Goal: Task Accomplishment & Management: Manage account settings

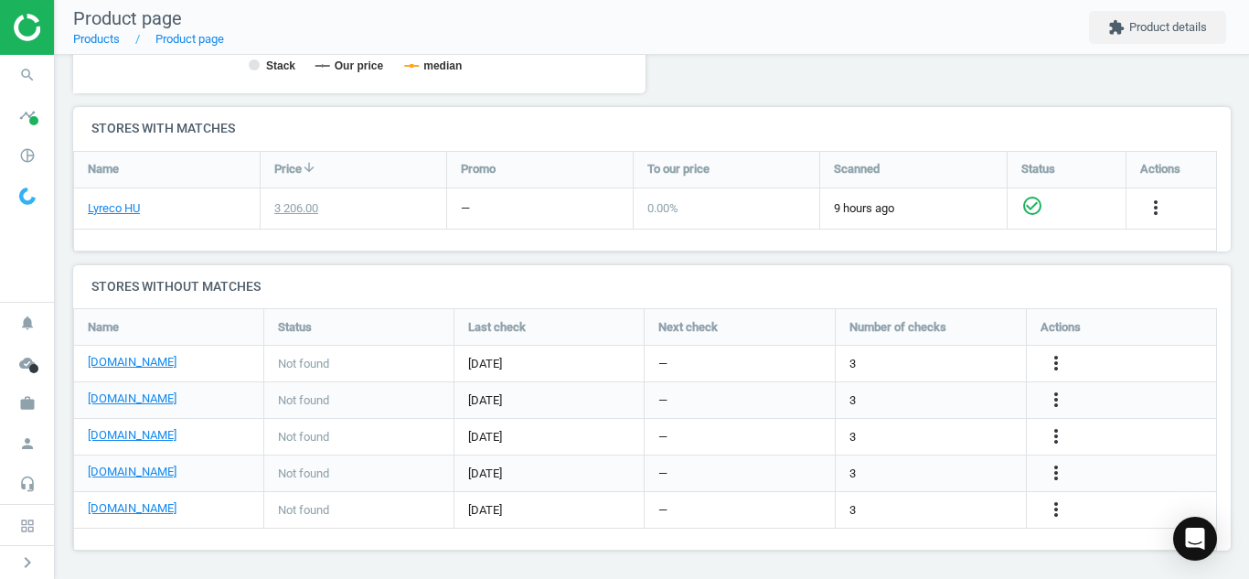
scroll to position [271, 1172]
click at [29, 63] on icon "search" at bounding box center [27, 75] width 35 height 35
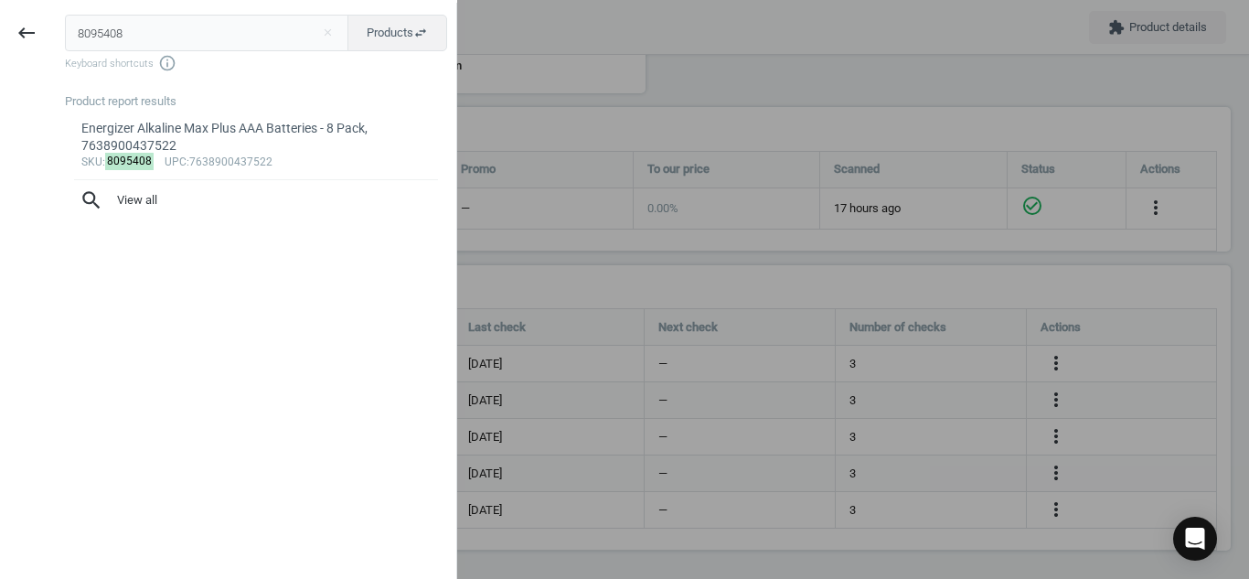
drag, startPoint x: 148, startPoint y: 41, endPoint x: 5, endPoint y: 59, distance: 144.6
click at [5, 59] on div "keyboard_backspace 8095408 close Products swap_horiz Keyboard shortcuts info_ou…" at bounding box center [228, 292] width 457 height 579
type input "11060078"
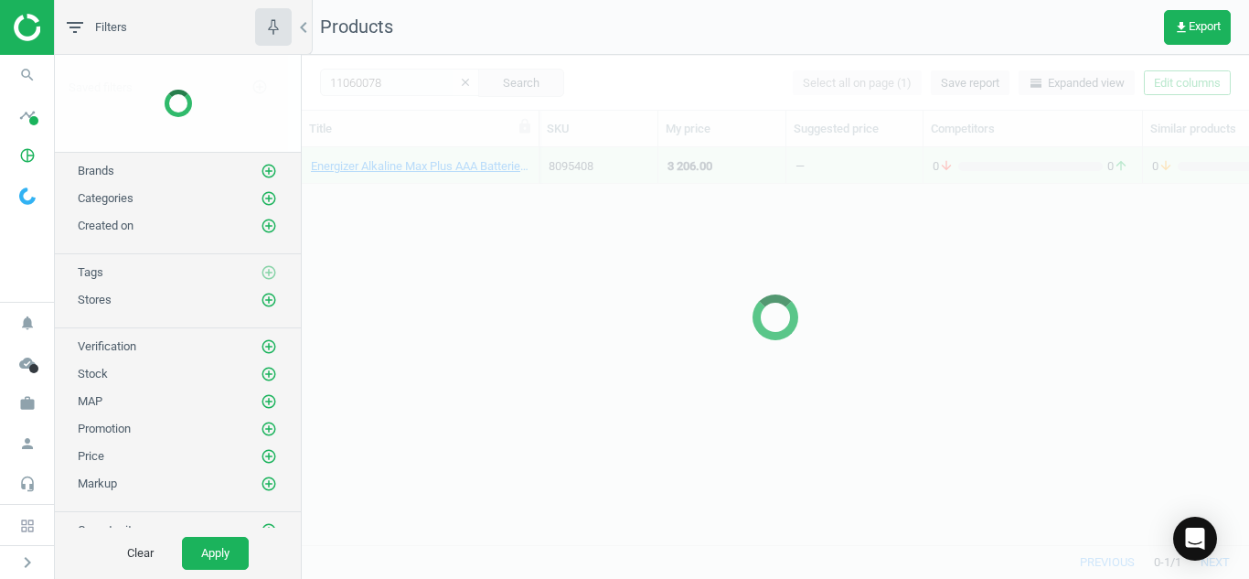
scroll to position [369, 934]
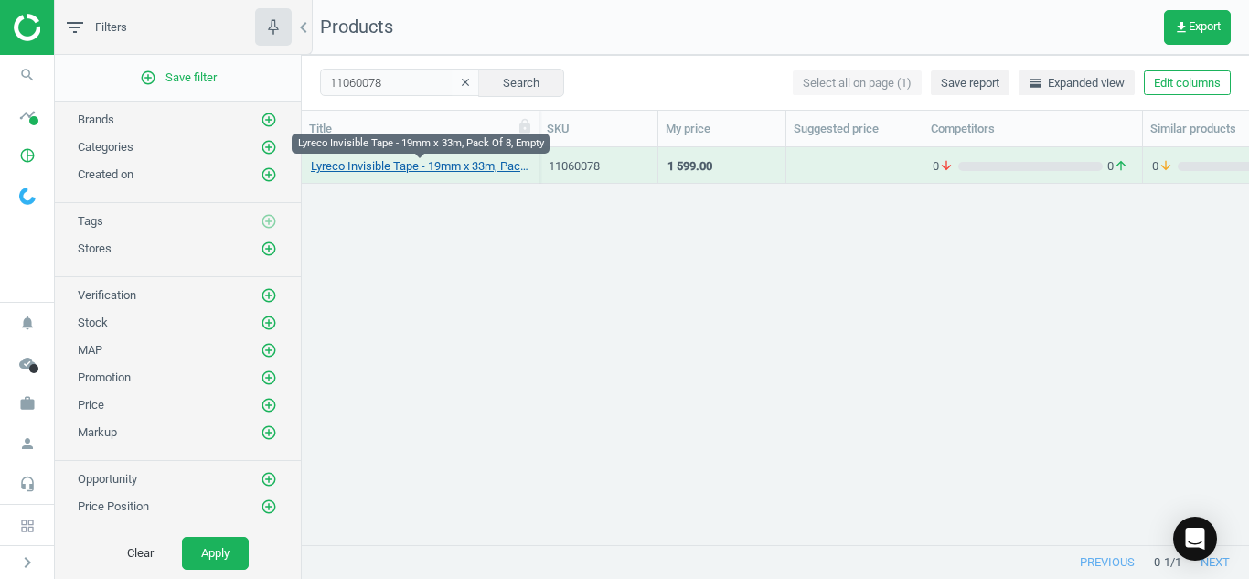
click at [380, 163] on link "Lyreco Invisible Tape - 19mm x 33m, Pack Of 8, Empty" at bounding box center [420, 166] width 219 height 16
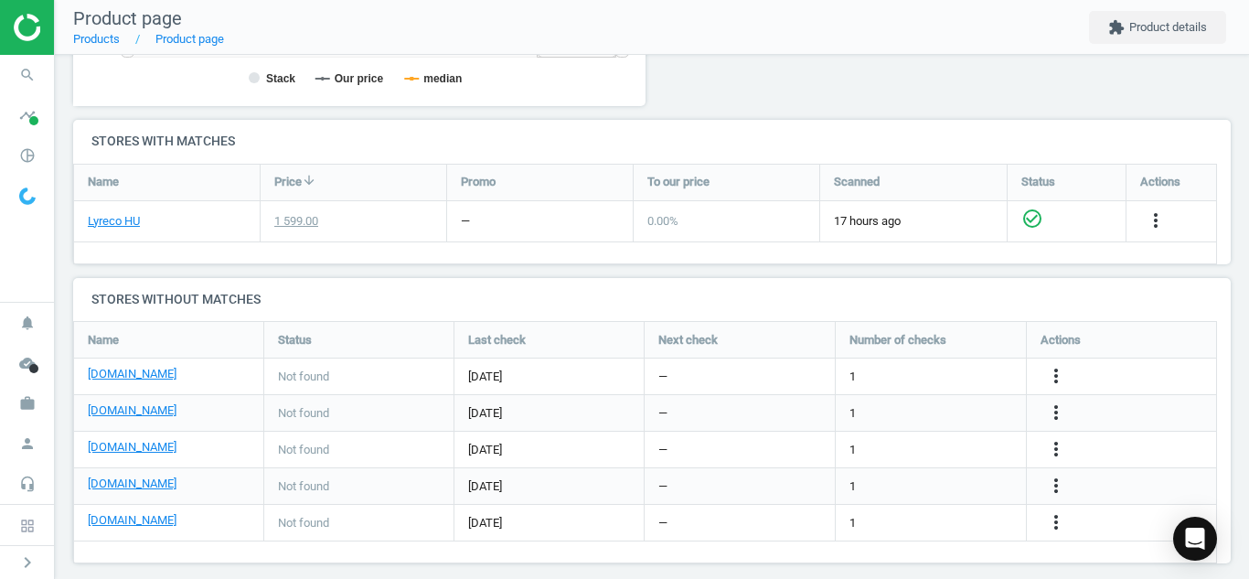
scroll to position [570, 0]
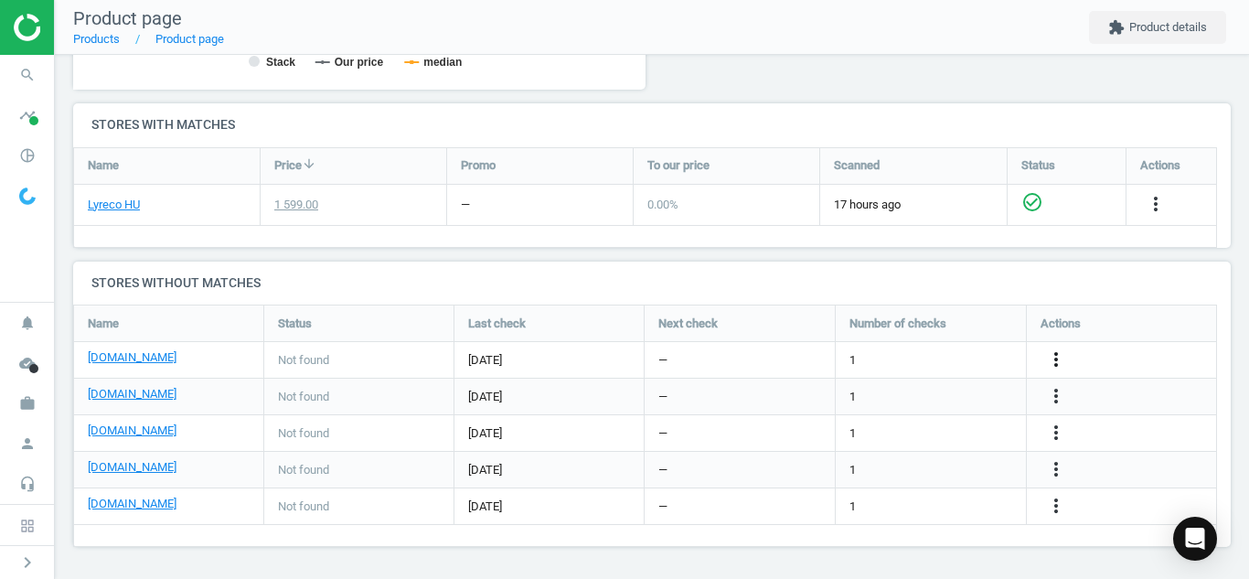
click at [1058, 351] on icon "more_vert" at bounding box center [1056, 359] width 22 height 22
click at [954, 358] on link "Edit URL/product option" at bounding box center [913, 360] width 251 height 28
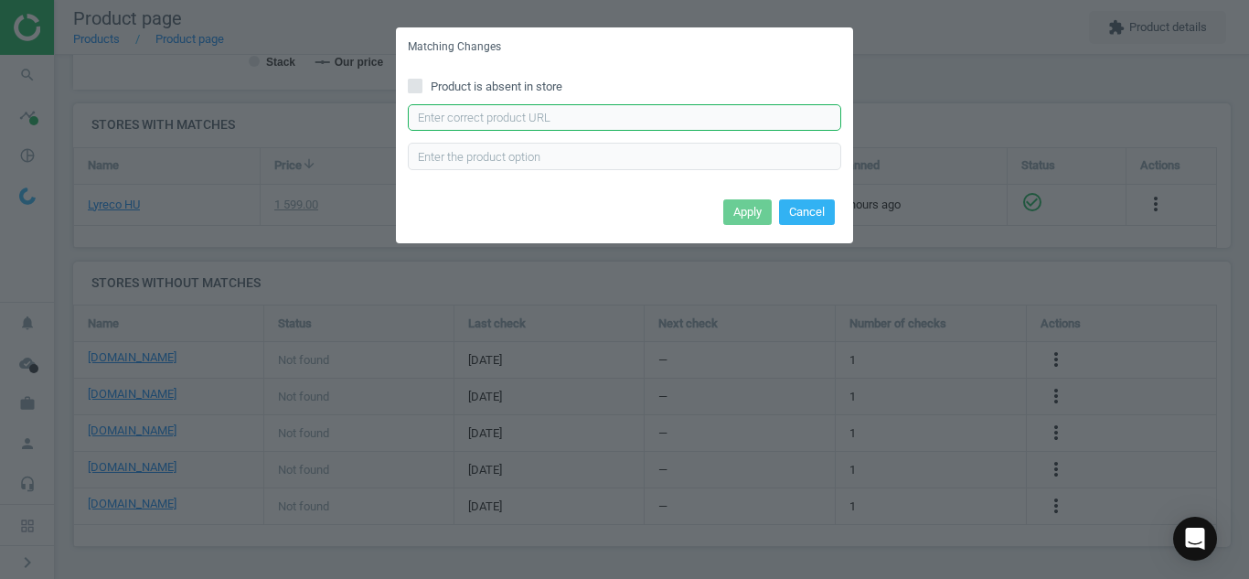
click at [748, 108] on input "text" at bounding box center [624, 117] width 433 height 27
paste input "[URL][DOMAIN_NAME]"
type input "[URL][DOMAIN_NAME]"
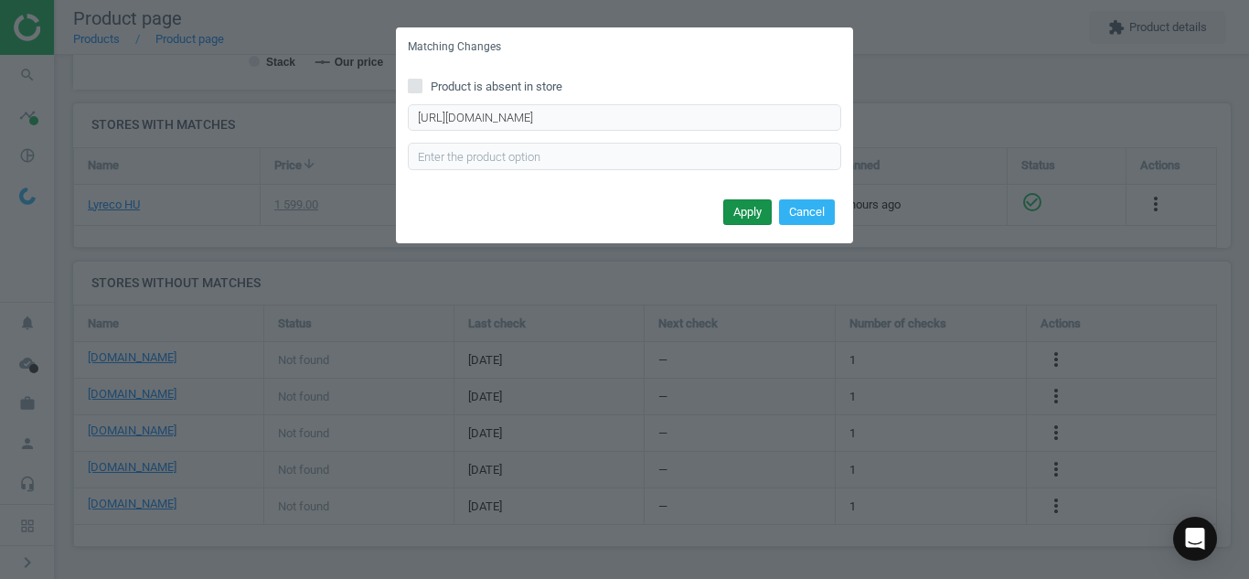
click at [743, 208] on button "Apply" at bounding box center [747, 212] width 48 height 26
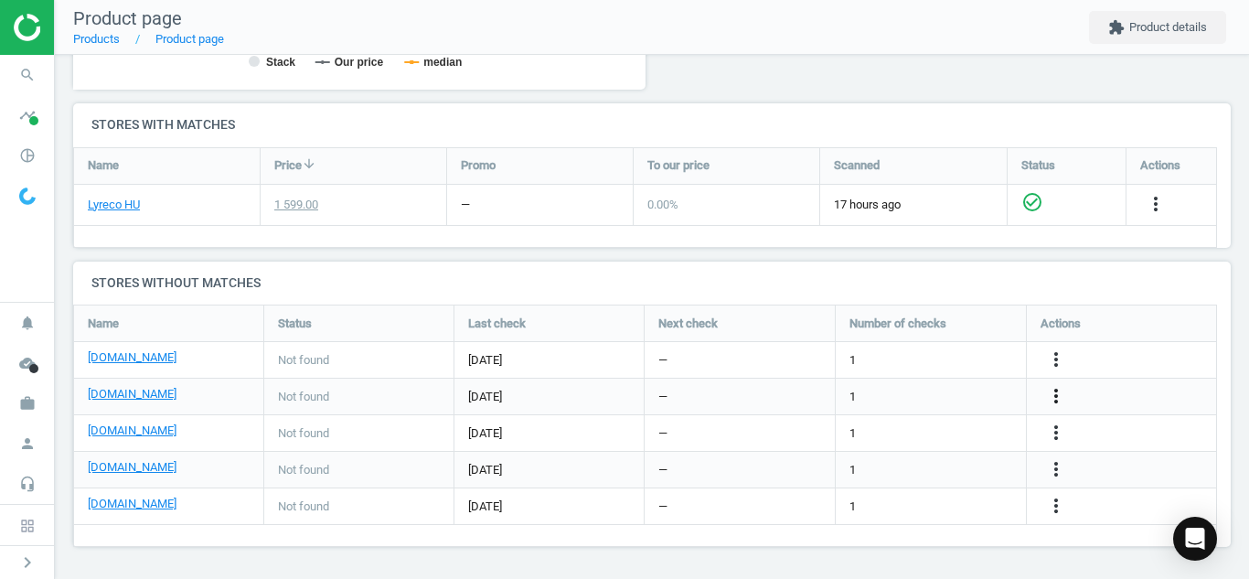
click at [1062, 397] on icon "more_vert" at bounding box center [1056, 396] width 22 height 22
click at [951, 392] on link "Edit URL/product option" at bounding box center [913, 396] width 251 height 28
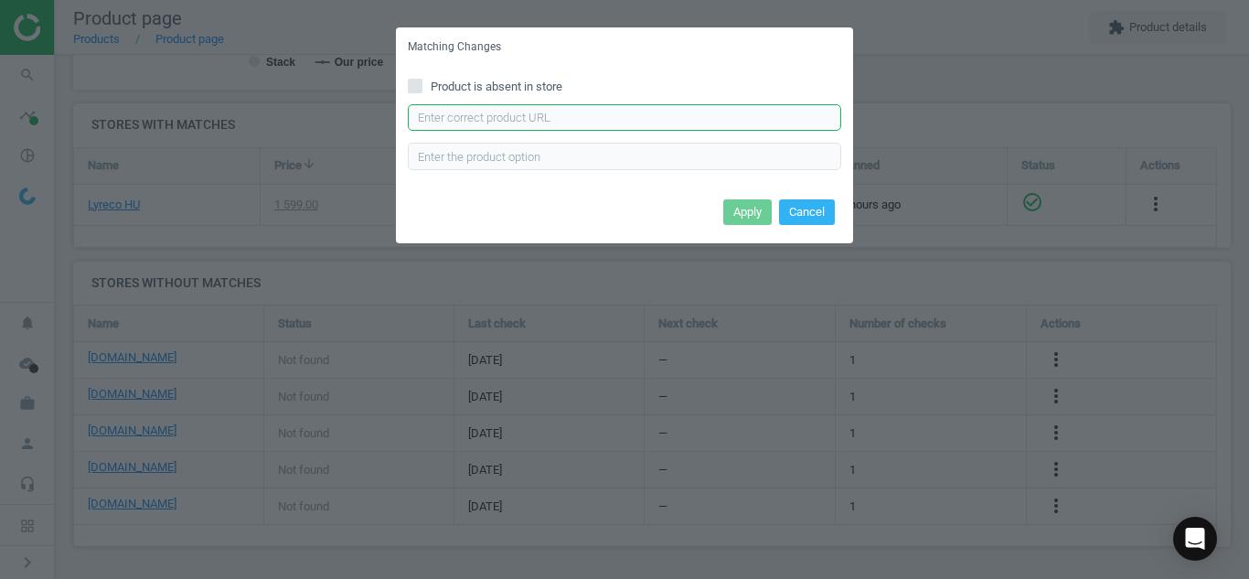
click at [714, 111] on input "text" at bounding box center [624, 117] width 433 height 27
paste input "[URL][DOMAIN_NAME]"
type input "[URL][DOMAIN_NAME]"
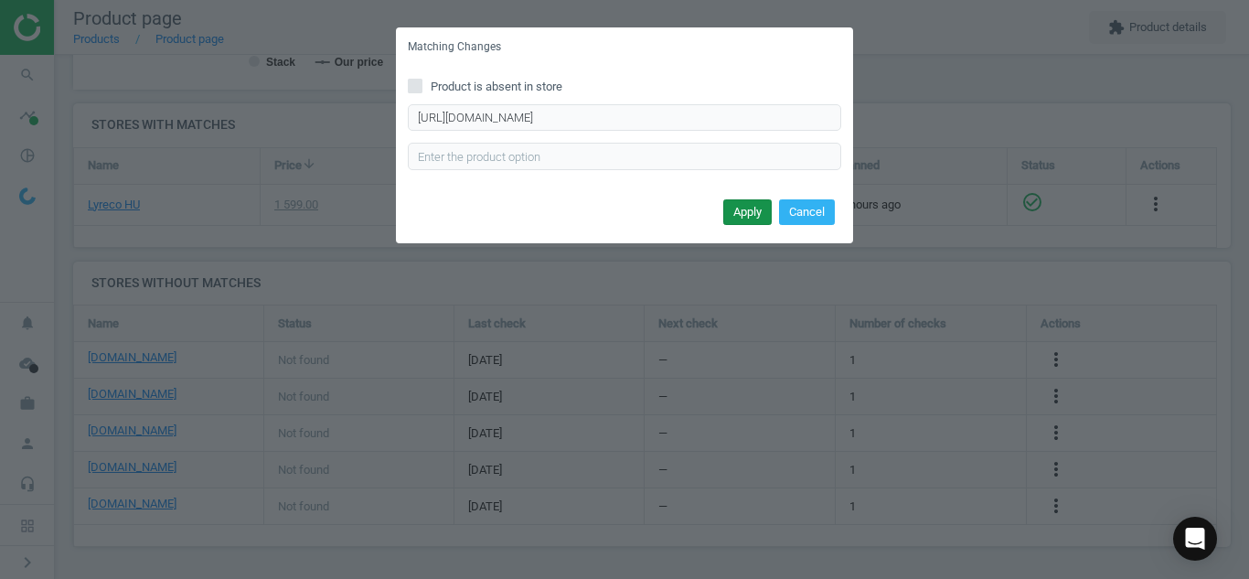
click at [750, 207] on button "Apply" at bounding box center [747, 212] width 48 height 26
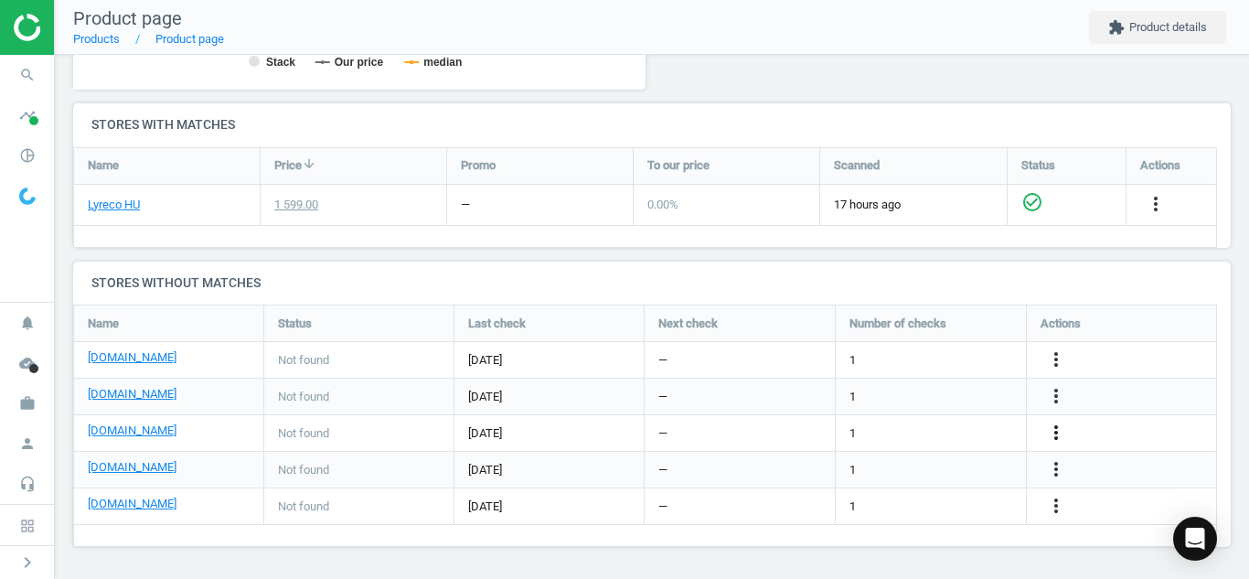
click at [1059, 435] on icon "more_vert" at bounding box center [1056, 433] width 22 height 22
click at [919, 438] on link "Edit URL/product option" at bounding box center [913, 433] width 251 height 28
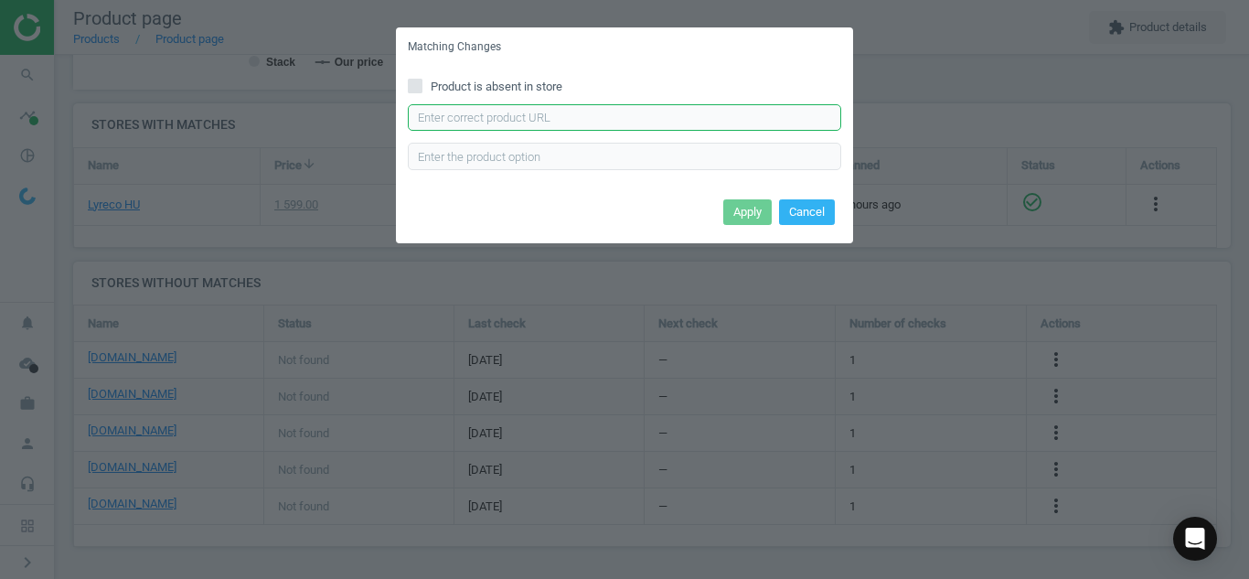
click at [635, 129] on input "text" at bounding box center [624, 117] width 433 height 27
paste input "[URL][DOMAIN_NAME]"
type input "[URL][DOMAIN_NAME]"
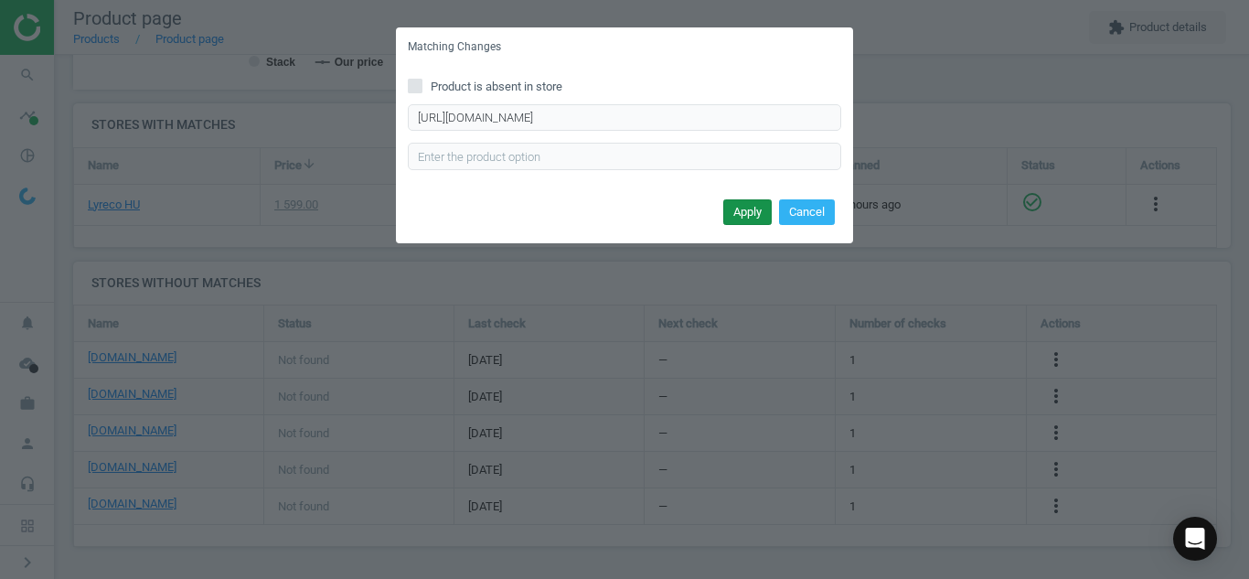
click at [741, 202] on button "Apply" at bounding box center [747, 212] width 48 height 26
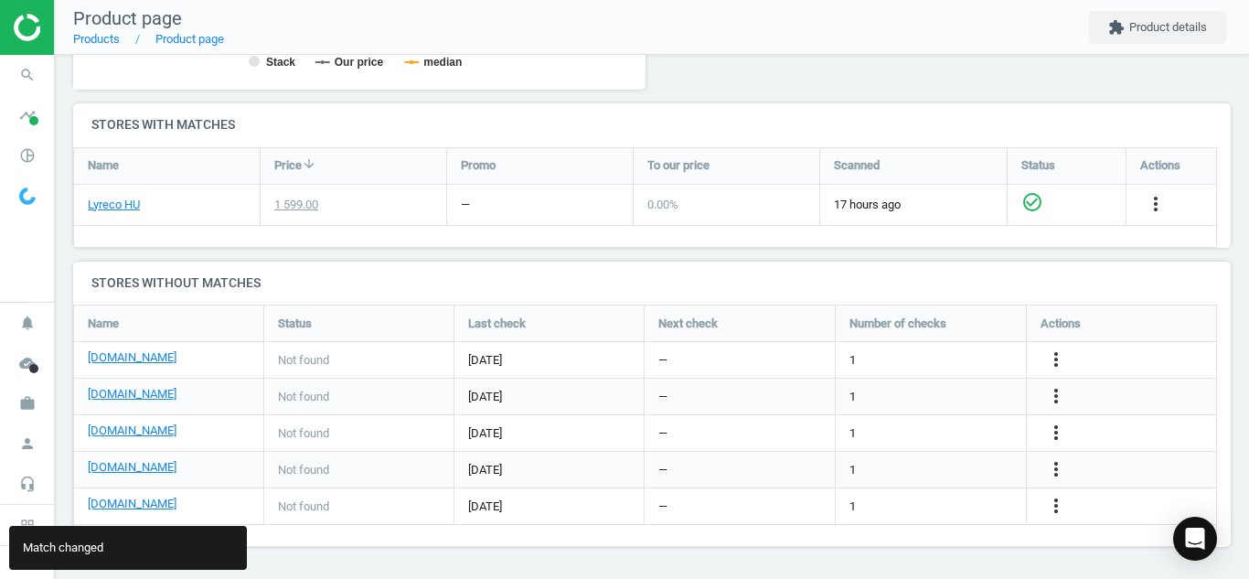
click at [163, 454] on div "[DOMAIN_NAME]" at bounding box center [168, 470] width 189 height 36
click at [159, 463] on link "[DOMAIN_NAME]" at bounding box center [132, 467] width 89 height 16
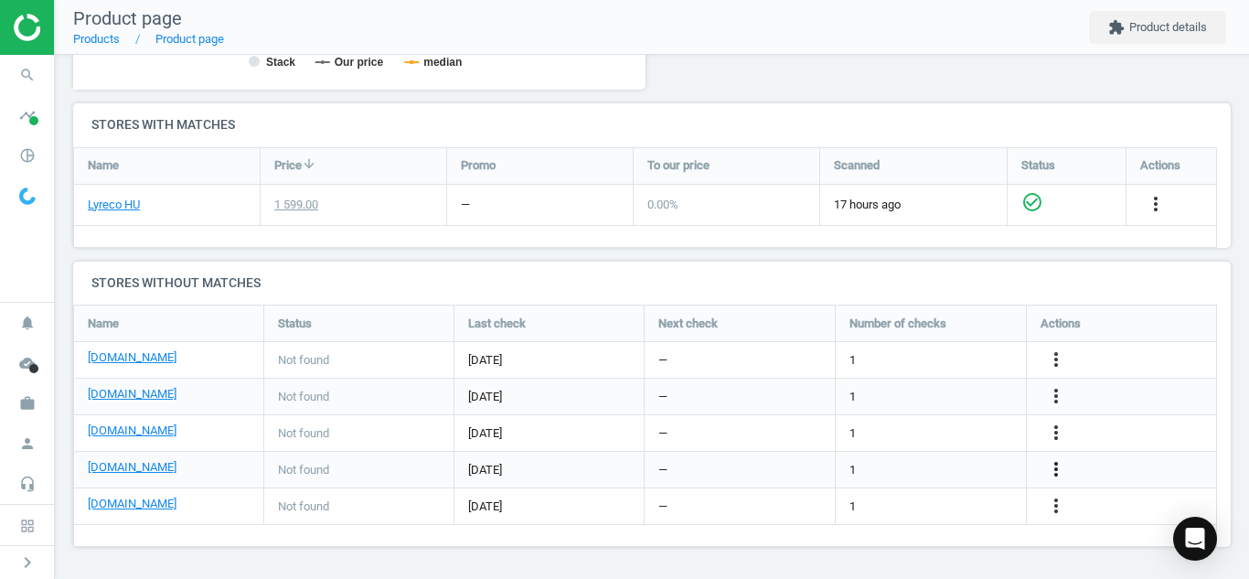
click at [1058, 461] on icon "more_vert" at bounding box center [1056, 469] width 22 height 22
click at [929, 465] on link "Edit URL/product option" at bounding box center [913, 469] width 251 height 28
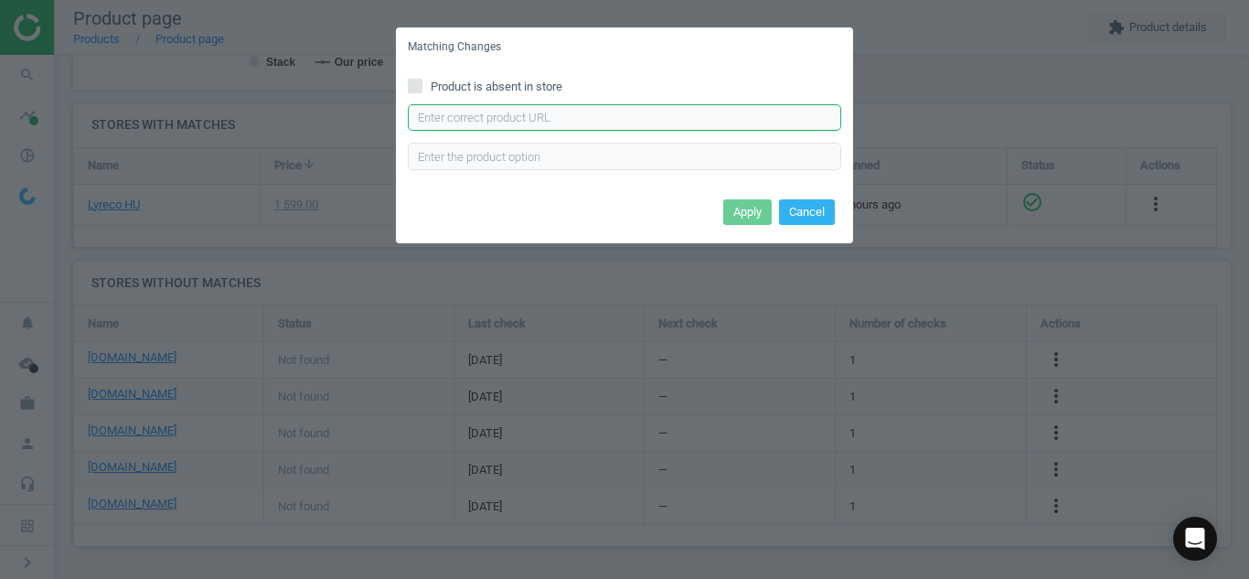
paste input "[URL][DOMAIN_NAME]"
click at [593, 110] on input "[URL][DOMAIN_NAME]" at bounding box center [624, 117] width 433 height 27
type input "[URL][DOMAIN_NAME]"
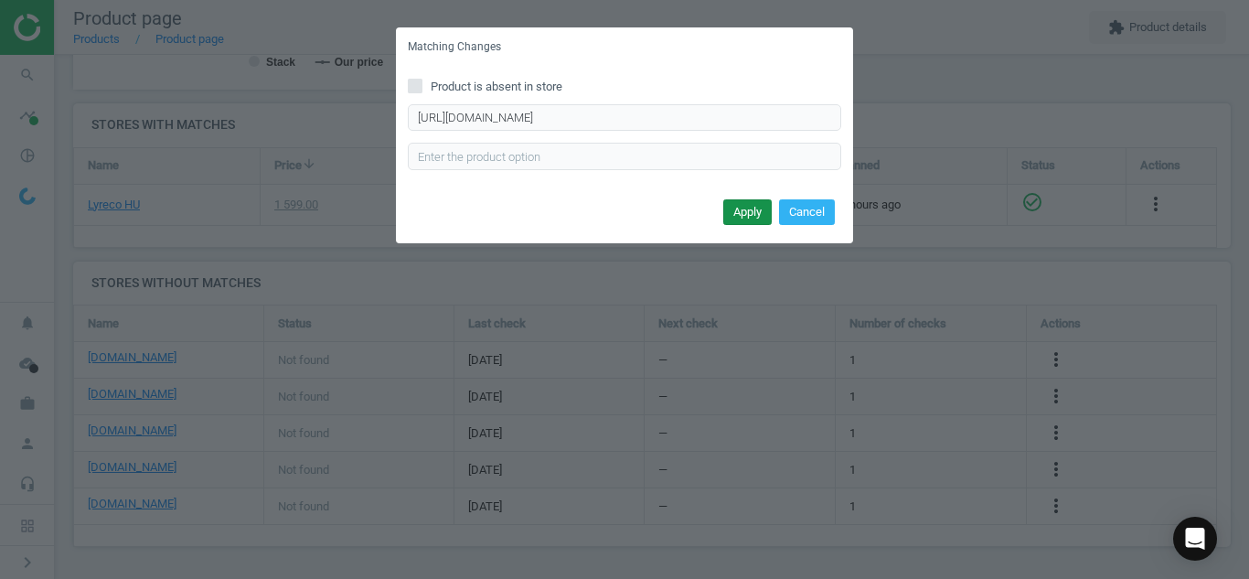
click at [737, 217] on button "Apply" at bounding box center [747, 212] width 48 height 26
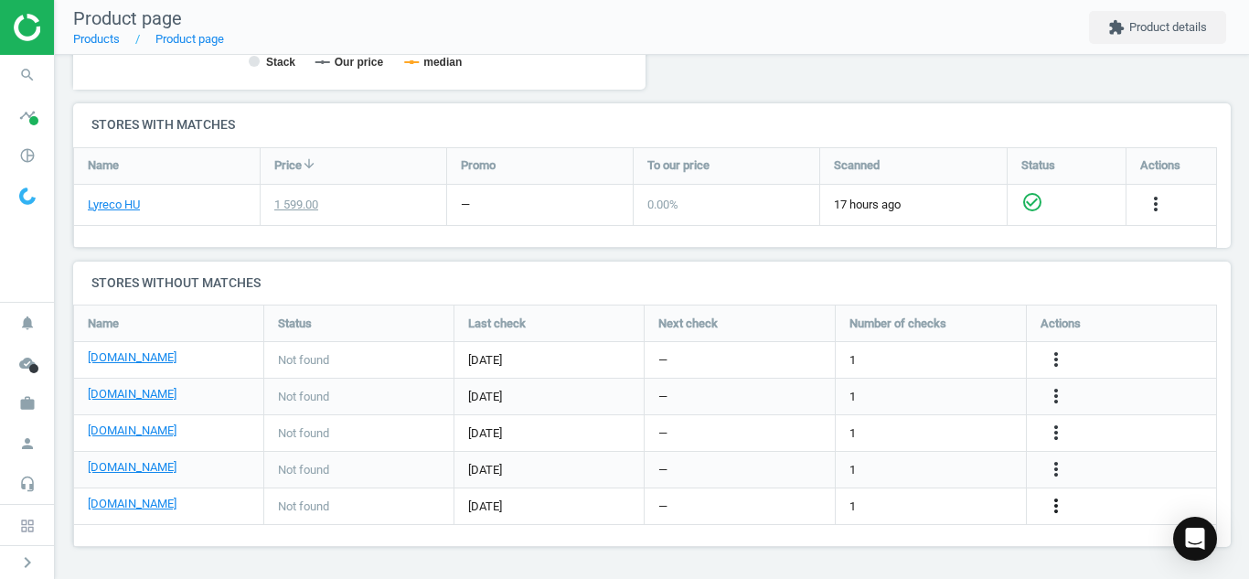
click at [1057, 506] on icon "more_vert" at bounding box center [1056, 506] width 22 height 22
click at [916, 506] on link "Edit URL/product option" at bounding box center [913, 506] width 251 height 28
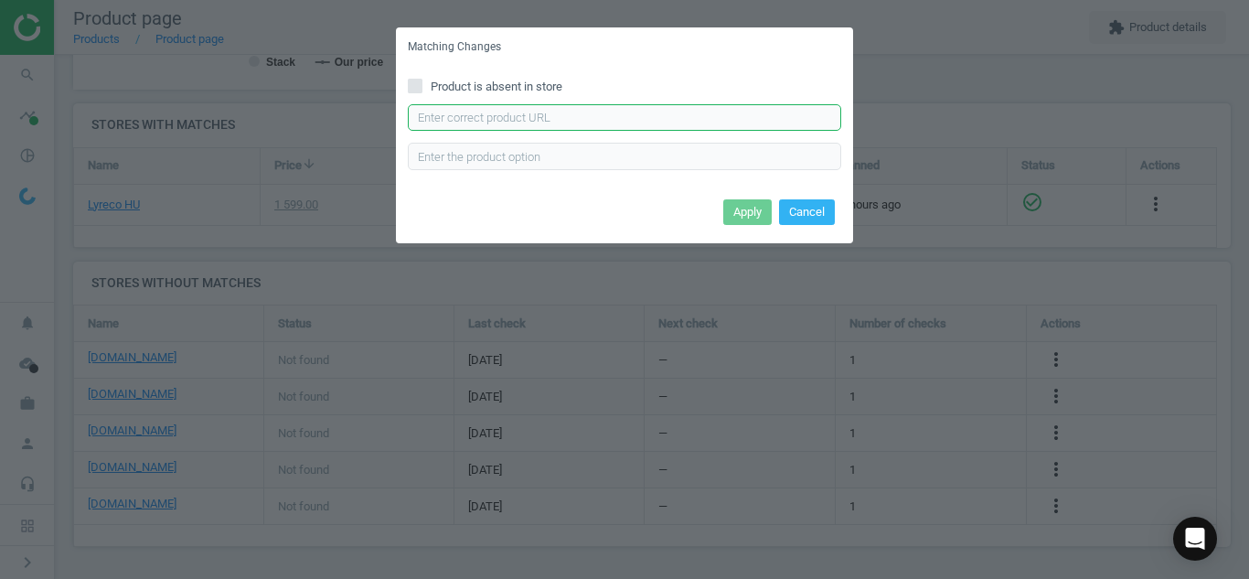
click at [699, 124] on input "text" at bounding box center [624, 117] width 433 height 27
paste input "[URL][DOMAIN_NAME]"
type input "[URL][DOMAIN_NAME]"
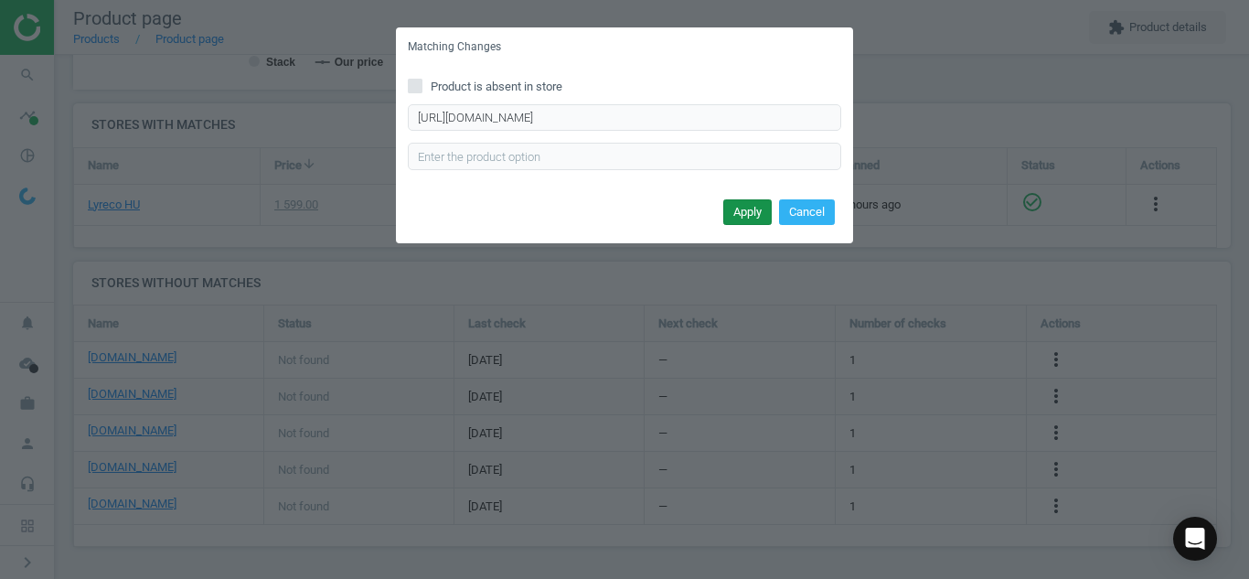
click at [749, 208] on button "Apply" at bounding box center [747, 212] width 48 height 26
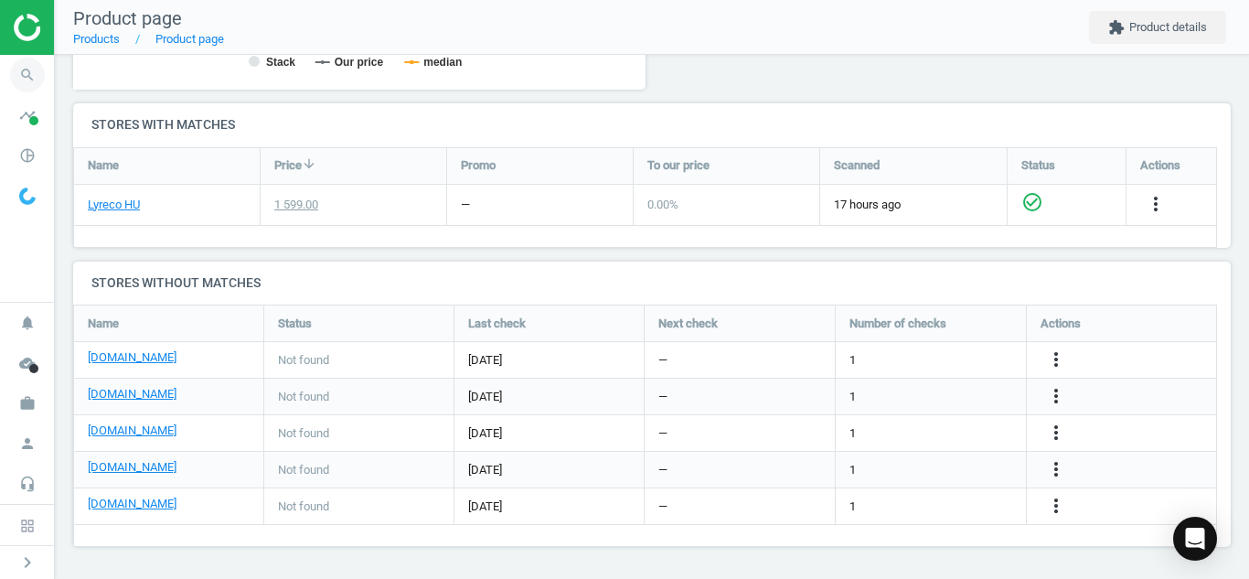
click at [27, 79] on icon "search" at bounding box center [27, 75] width 35 height 35
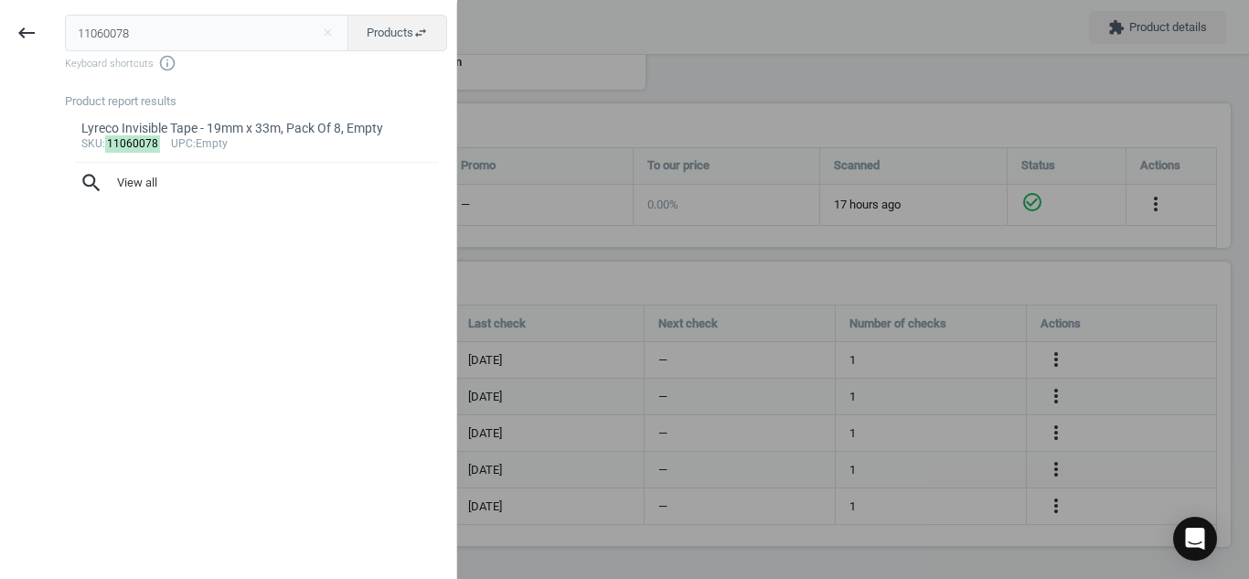
drag, startPoint x: 196, startPoint y: 37, endPoint x: 0, endPoint y: 62, distance: 197.2
click at [0, 62] on div "keyboard_backspace 11060078 close Products swap_horiz Keyboard shortcuts info_o…" at bounding box center [228, 292] width 457 height 579
type input "4230342"
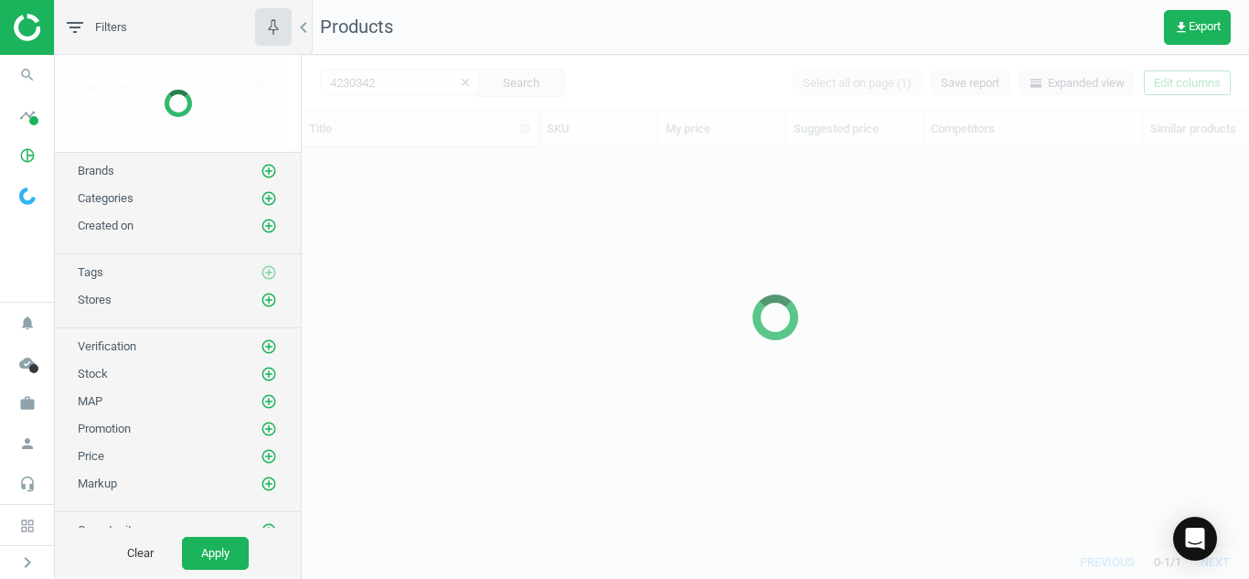
scroll to position [369, 934]
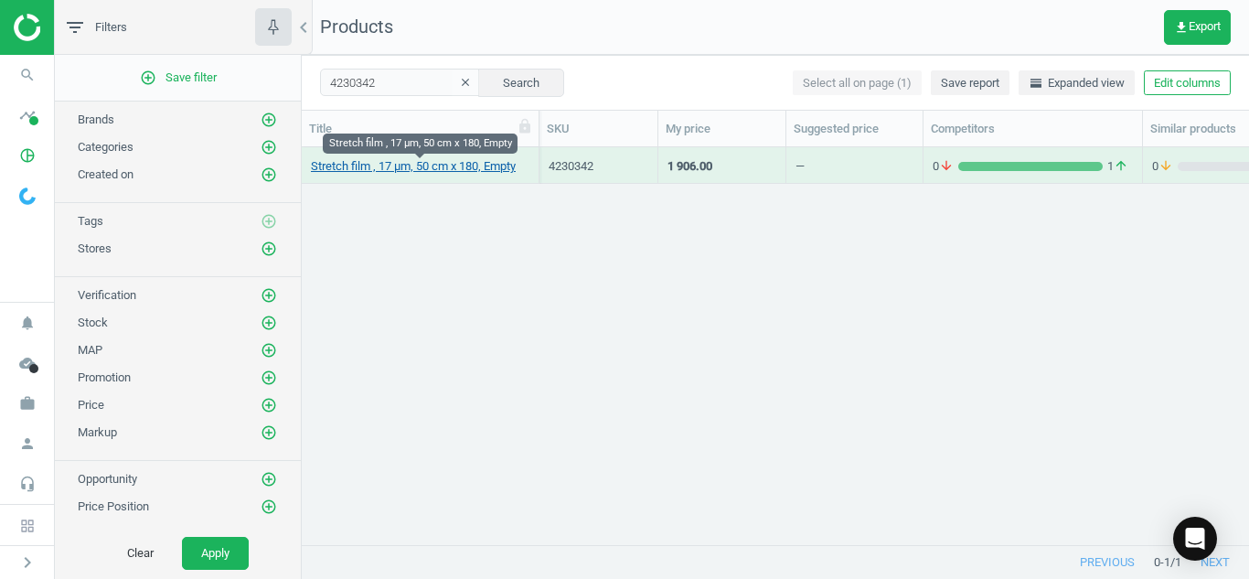
click at [366, 166] on link "Stretch film , 17 µm, 50 cm x 180, Empty" at bounding box center [413, 166] width 205 height 16
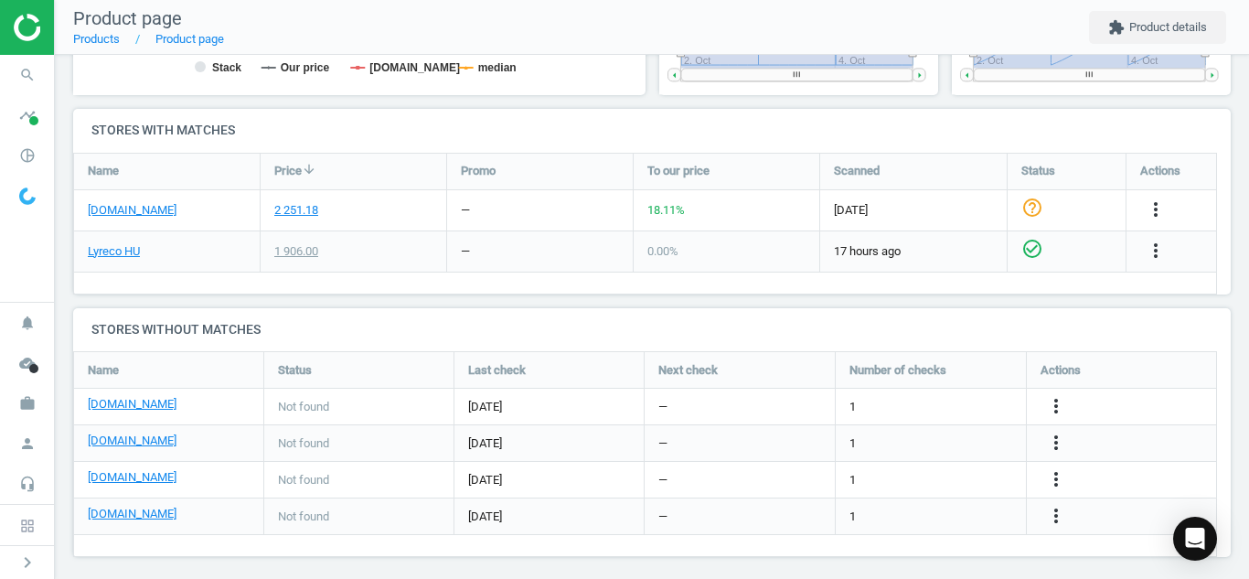
scroll to position [574, 0]
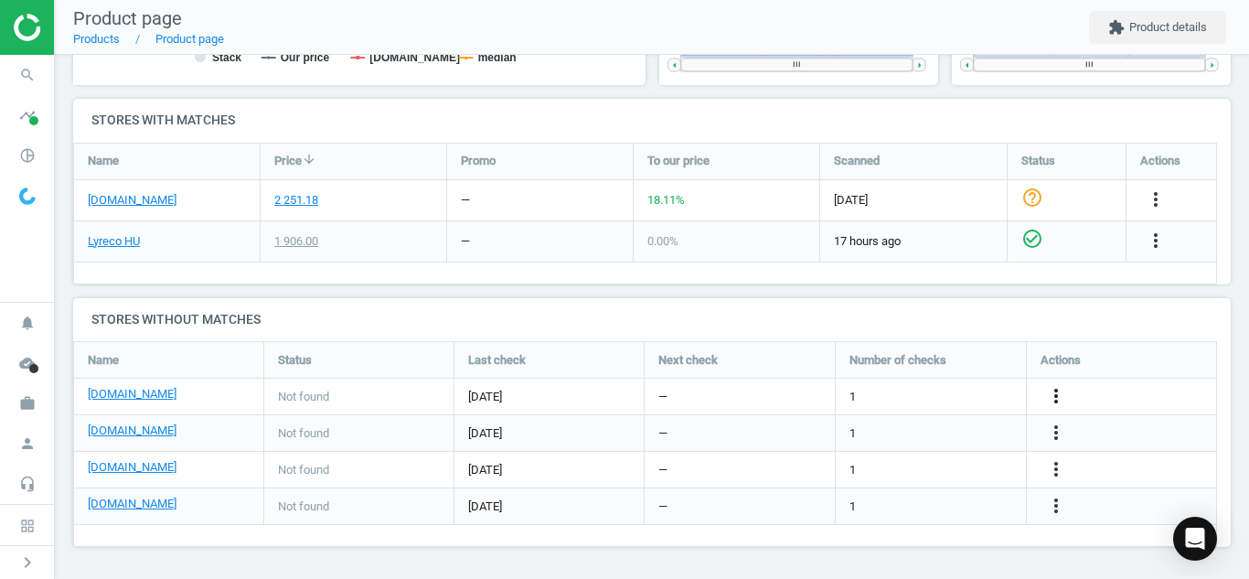
click at [1059, 388] on icon "more_vert" at bounding box center [1056, 396] width 22 height 22
click at [944, 393] on link "Edit URL/product option" at bounding box center [913, 396] width 251 height 28
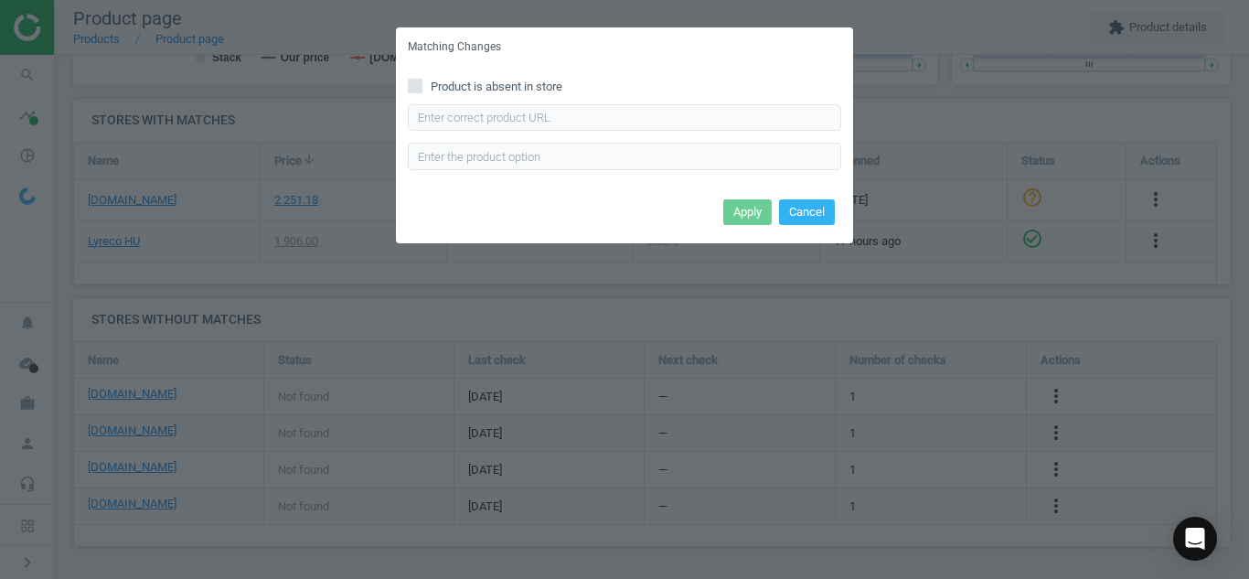
click at [414, 87] on input "Product is absent in store" at bounding box center [416, 86] width 12 height 12
checkbox input "true"
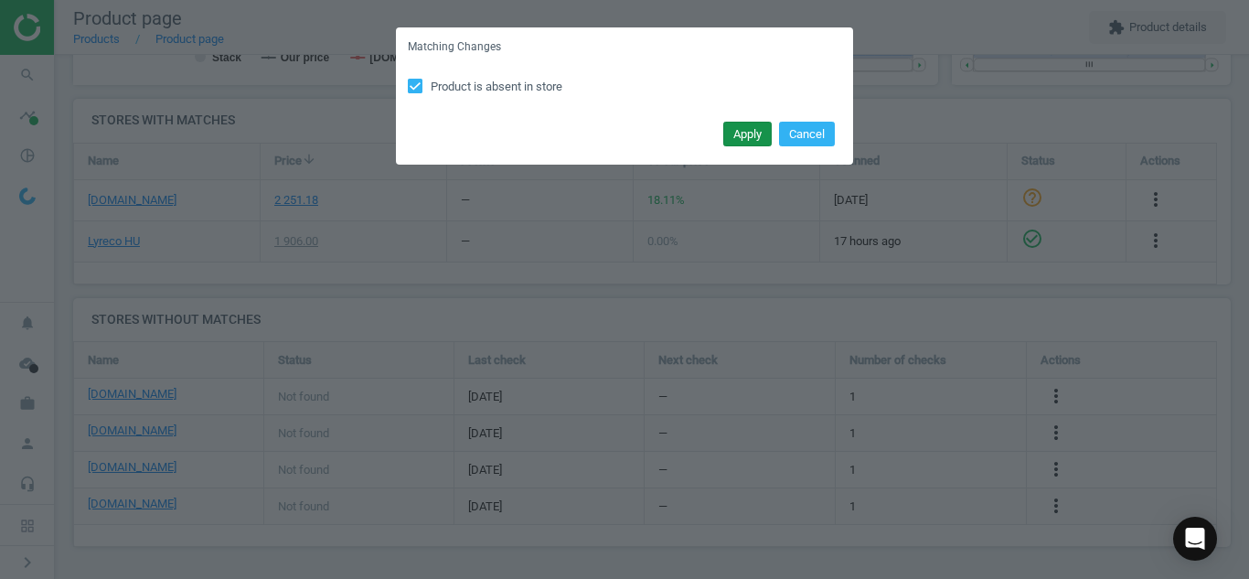
click at [753, 134] on button "Apply" at bounding box center [747, 135] width 48 height 26
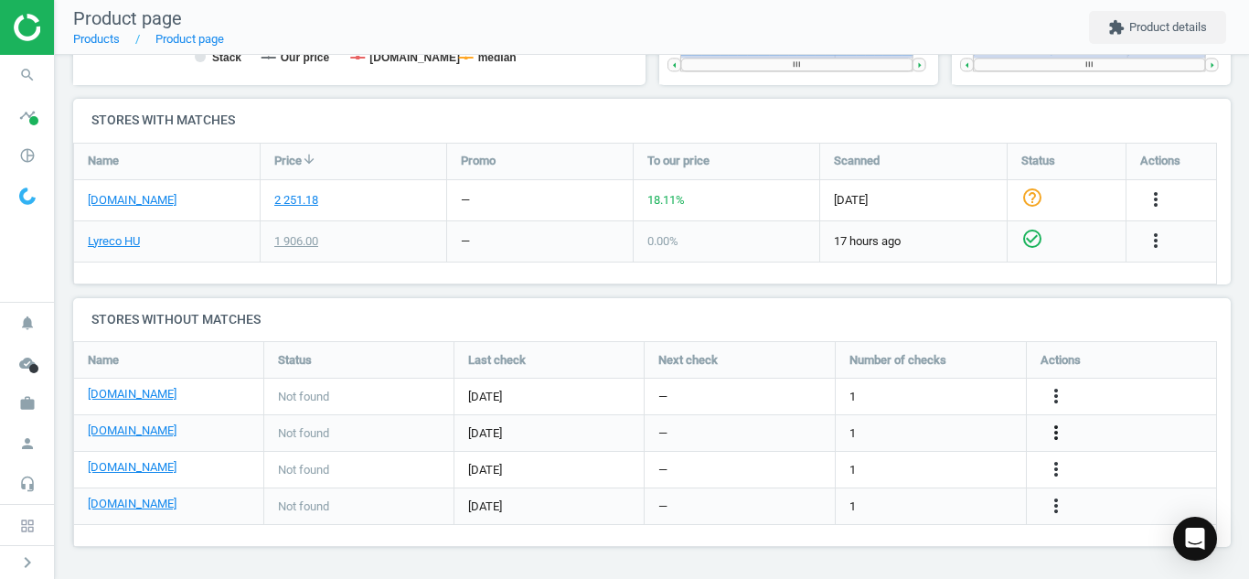
click at [1052, 436] on icon "more_vert" at bounding box center [1056, 433] width 22 height 22
click at [930, 432] on link "Edit URL/product option" at bounding box center [913, 433] width 251 height 28
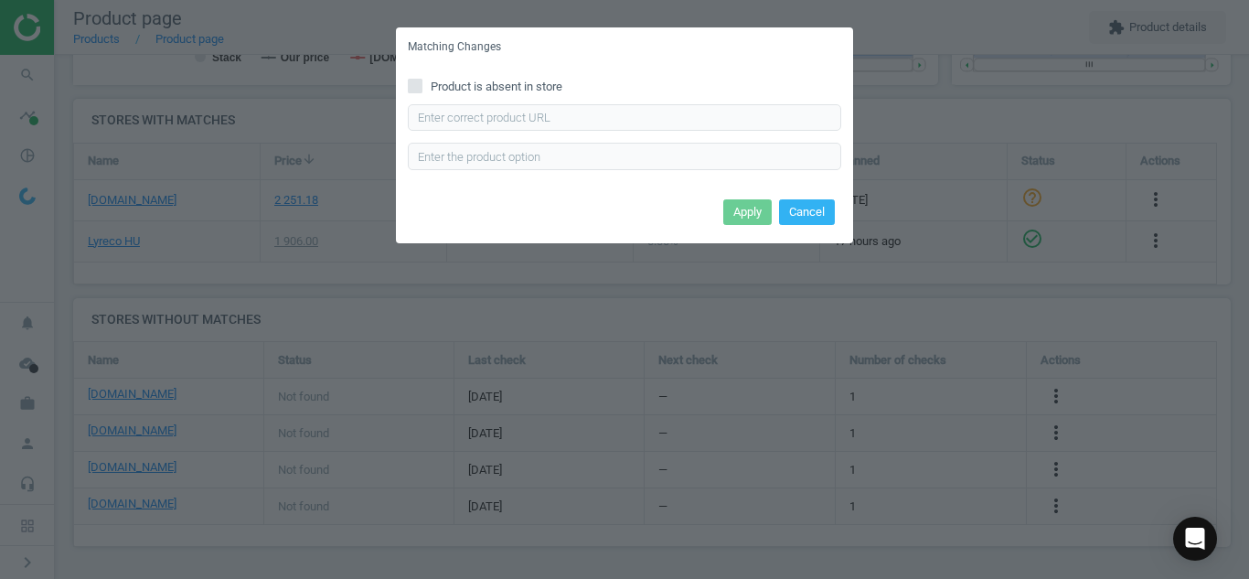
click at [419, 92] on icon at bounding box center [415, 86] width 15 height 15
click at [419, 91] on input "Product is absent in store" at bounding box center [416, 86] width 12 height 12
checkbox input "true"
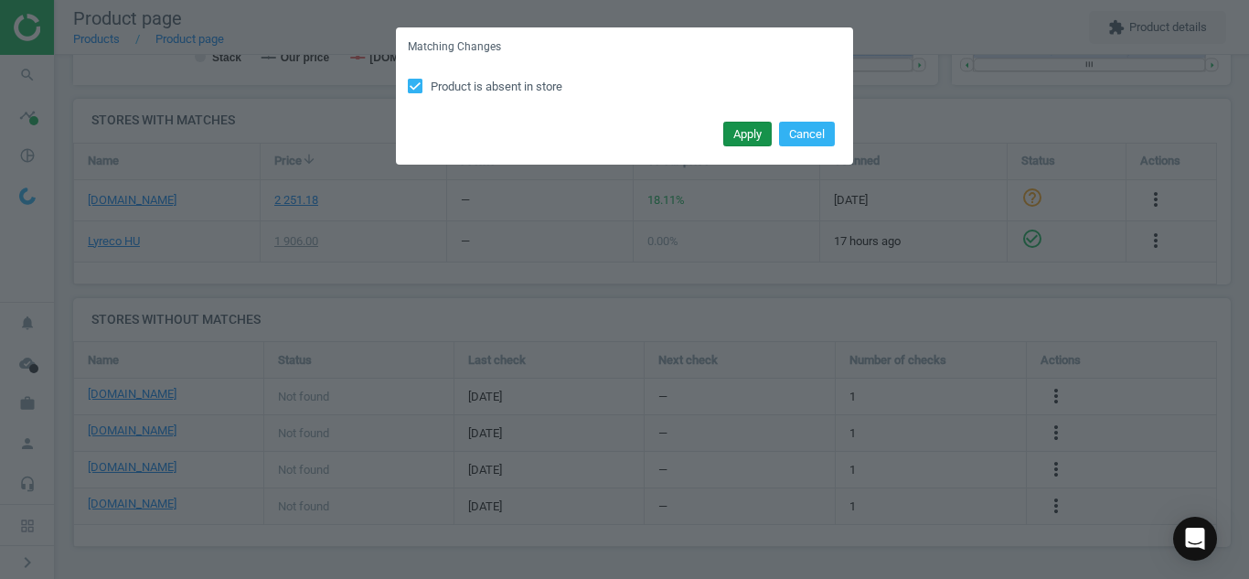
click at [725, 140] on button "Apply" at bounding box center [747, 135] width 48 height 26
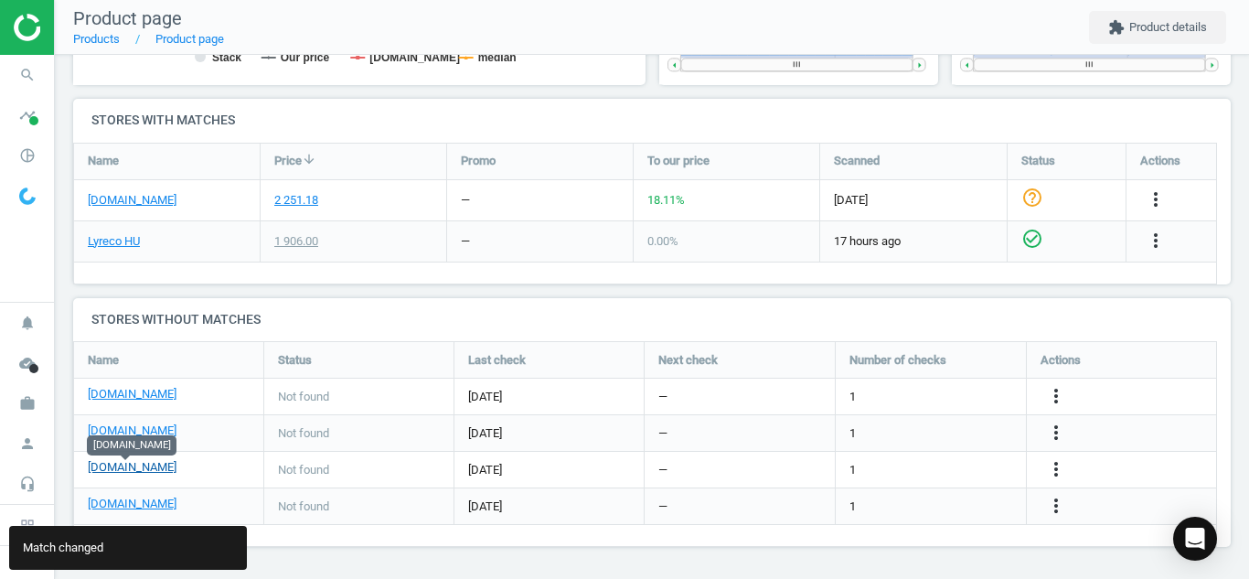
click at [132, 465] on link "[DOMAIN_NAME]" at bounding box center [132, 467] width 89 height 16
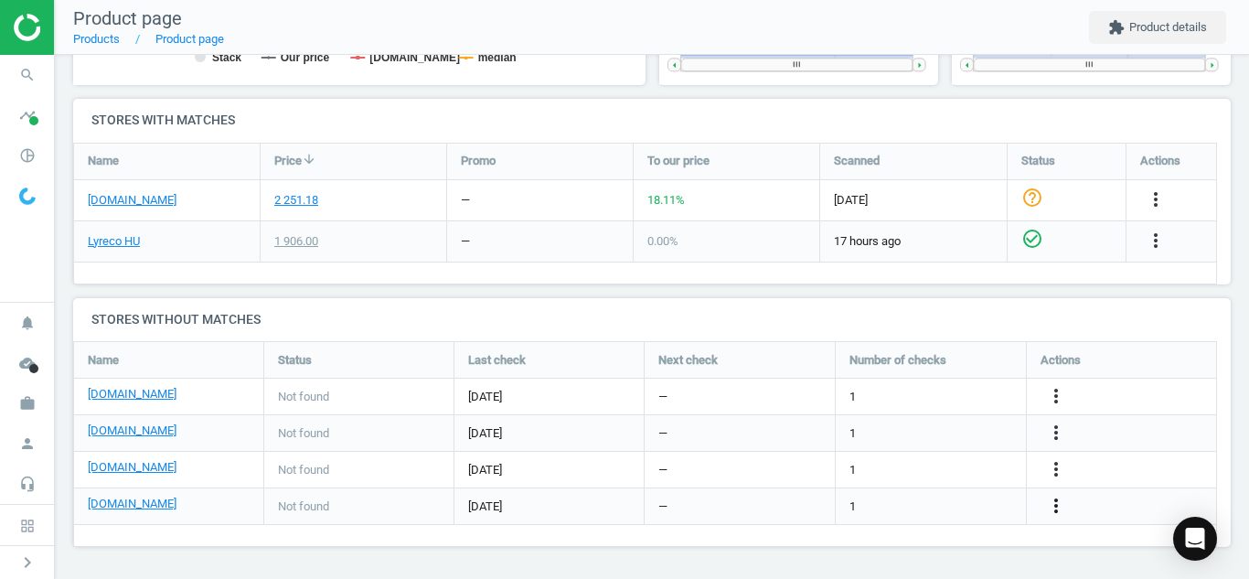
click at [1055, 508] on icon "more_vert" at bounding box center [1056, 506] width 22 height 22
click at [879, 508] on link "Edit URL/product option" at bounding box center [913, 506] width 251 height 28
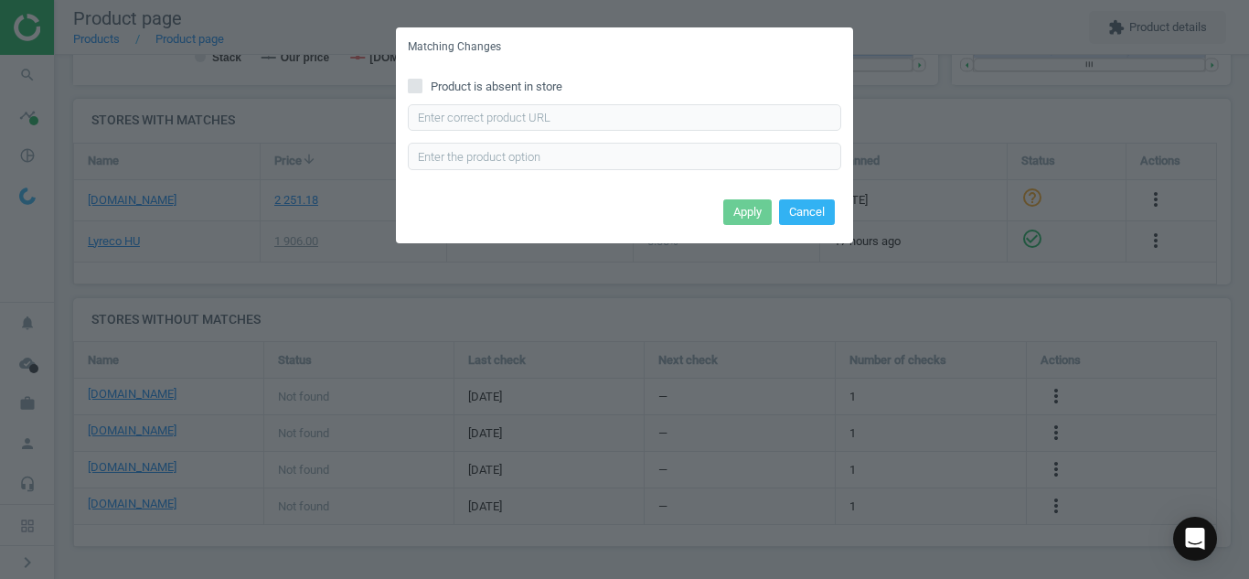
click at [410, 97] on div "Product is absent in store Enter correct product url" at bounding box center [624, 130] width 457 height 127
click at [415, 93] on span at bounding box center [415, 89] width 15 height 14
click at [415, 91] on input "Product is absent in store" at bounding box center [416, 86] width 12 height 12
checkbox input "true"
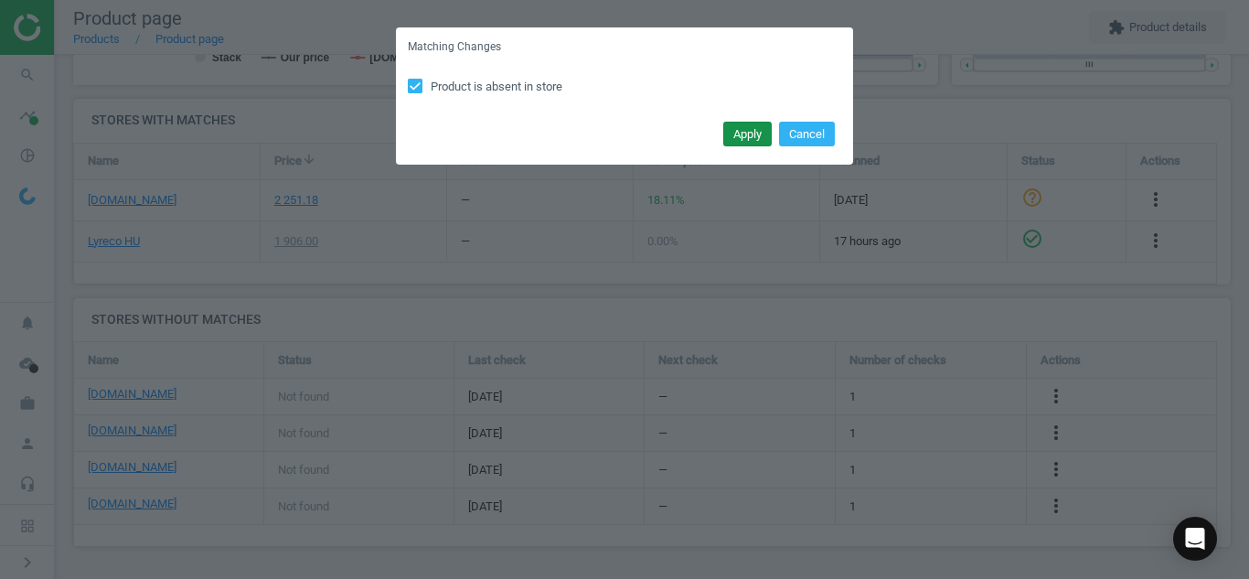
click at [738, 131] on button "Apply" at bounding box center [747, 135] width 48 height 26
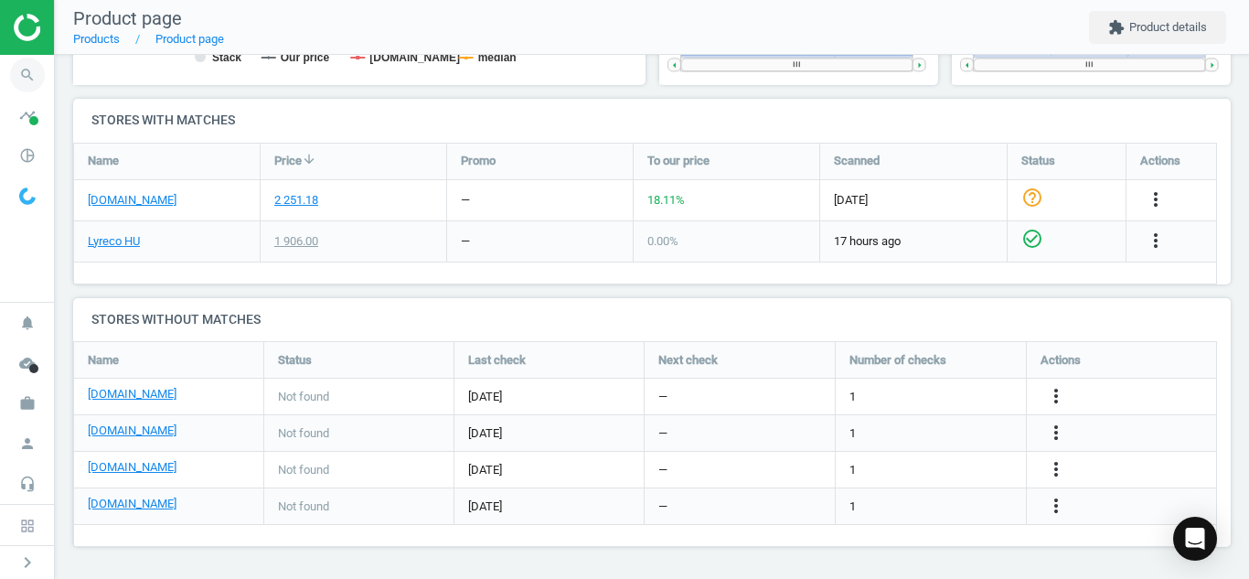
click at [10, 62] on span "search" at bounding box center [27, 75] width 55 height 40
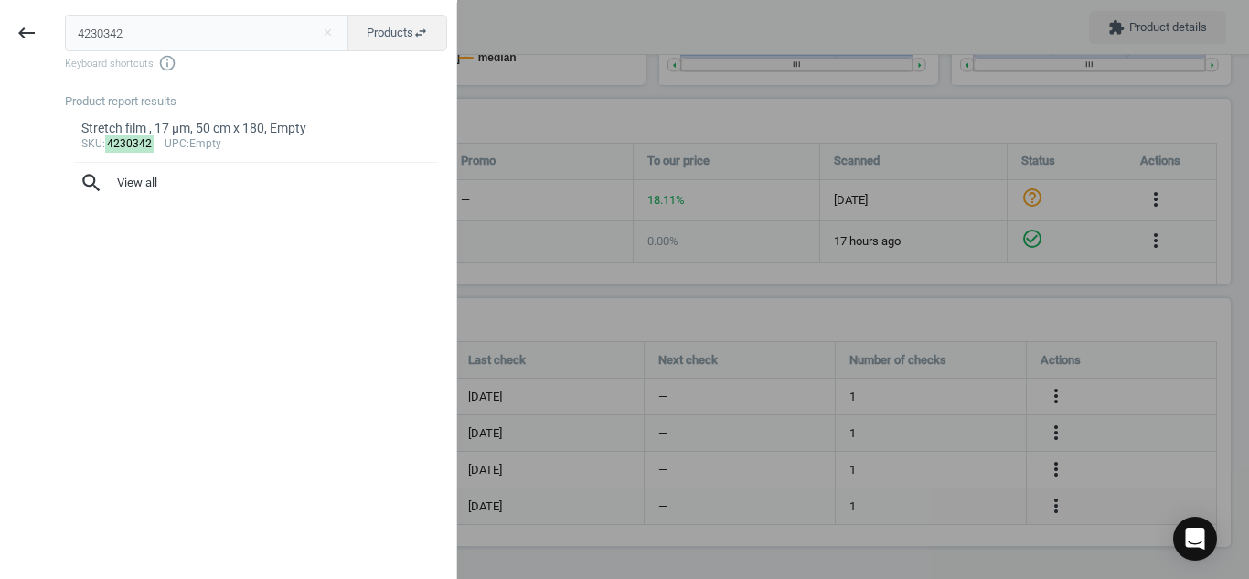
drag, startPoint x: 147, startPoint y: 38, endPoint x: 0, endPoint y: 39, distance: 147.2
click at [0, 39] on div "keyboard_backspace 4230342 close Products swap_horiz Keyboard shortcuts info_ou…" at bounding box center [228, 292] width 457 height 579
type input "5019703"
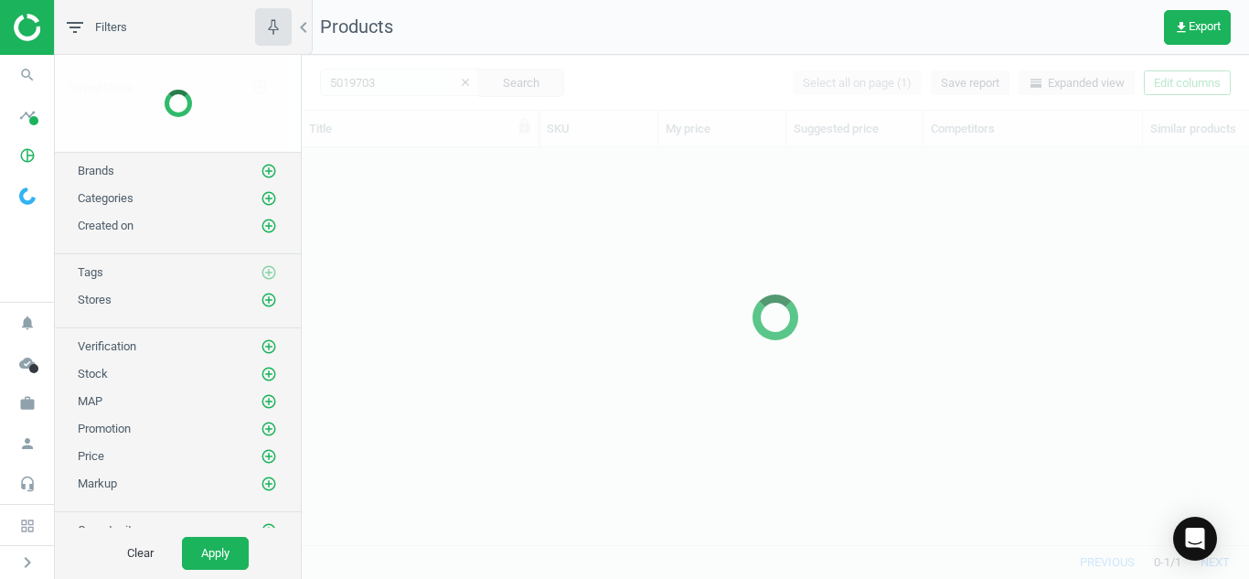
scroll to position [369, 934]
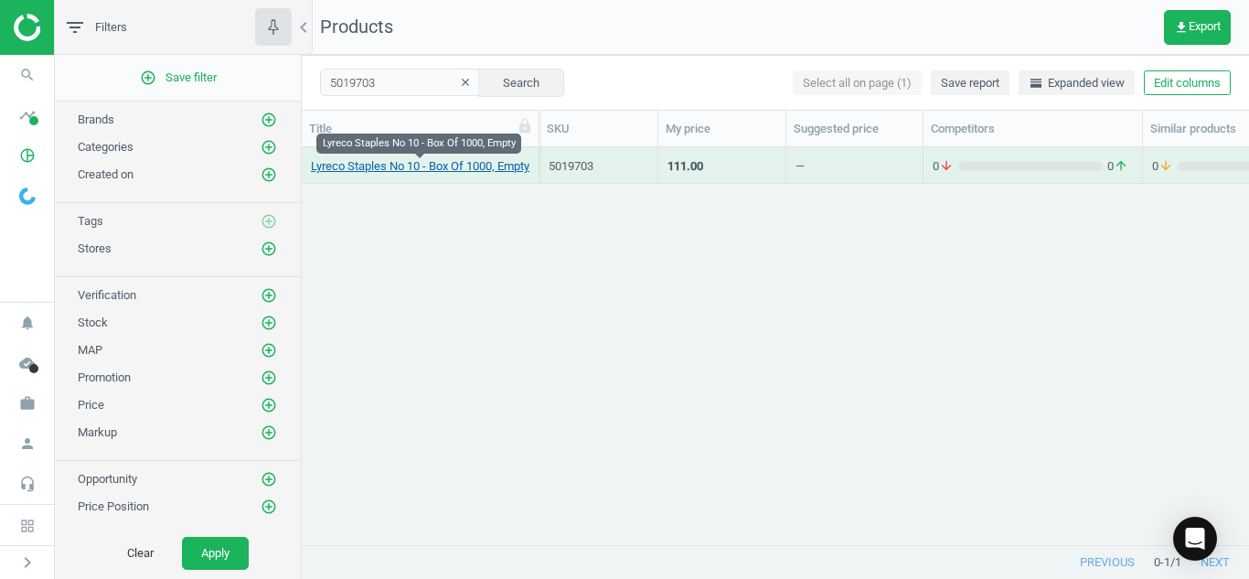
click at [377, 170] on link "Lyreco Staples No 10 - Box Of 1000, Empty" at bounding box center [420, 166] width 219 height 16
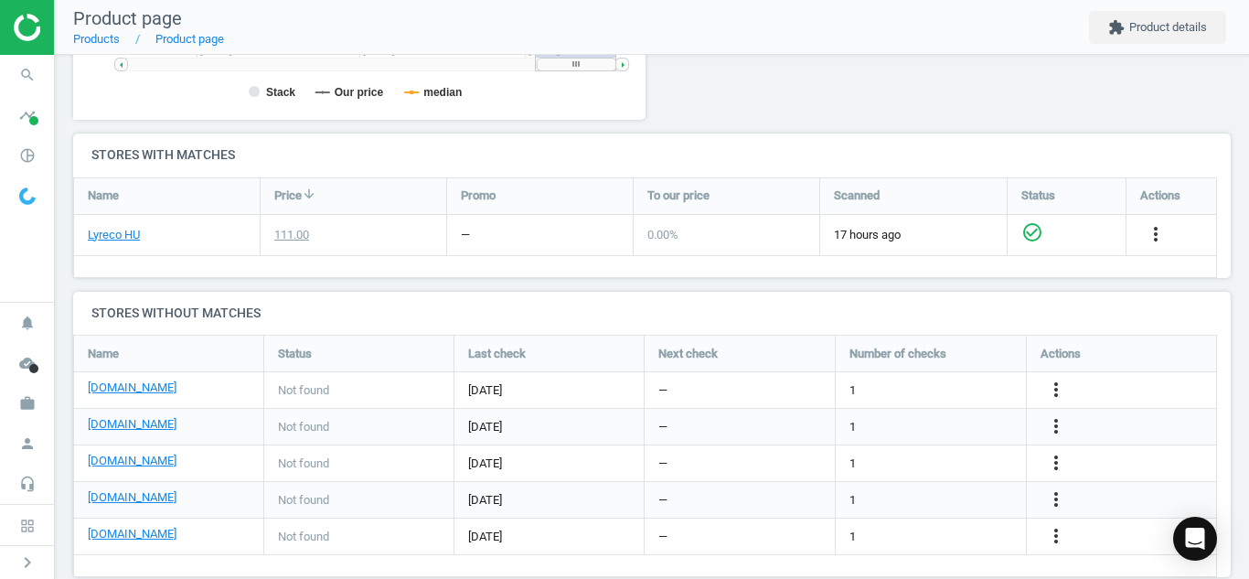
scroll to position [570, 0]
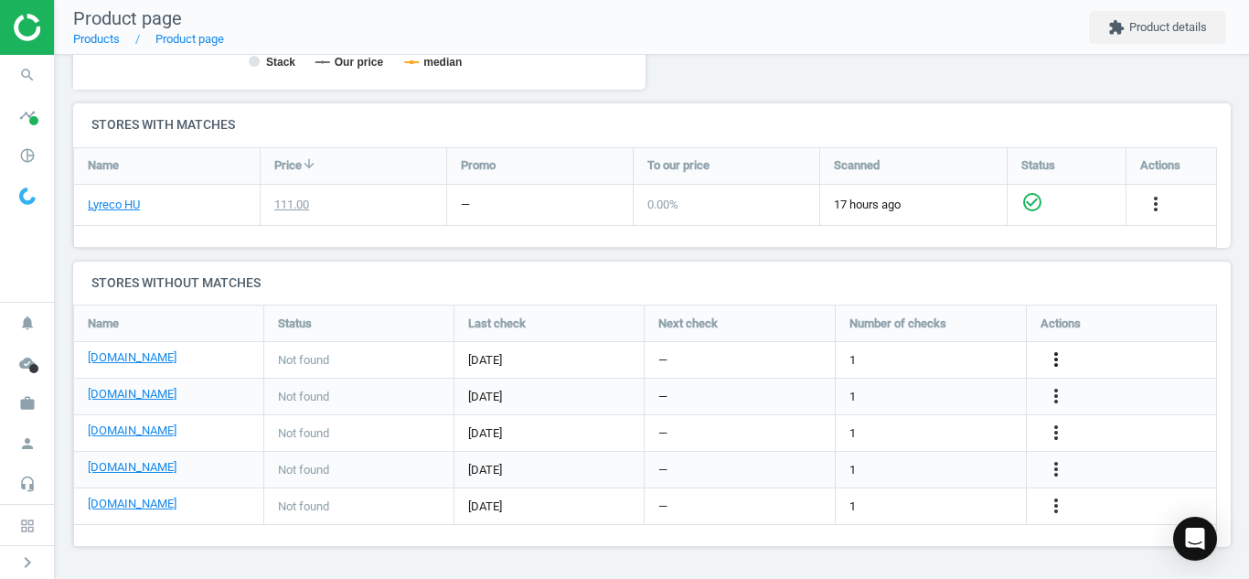
click at [1054, 362] on icon "more_vert" at bounding box center [1056, 359] width 22 height 22
click at [924, 361] on link "Edit URL/product option" at bounding box center [913, 360] width 251 height 28
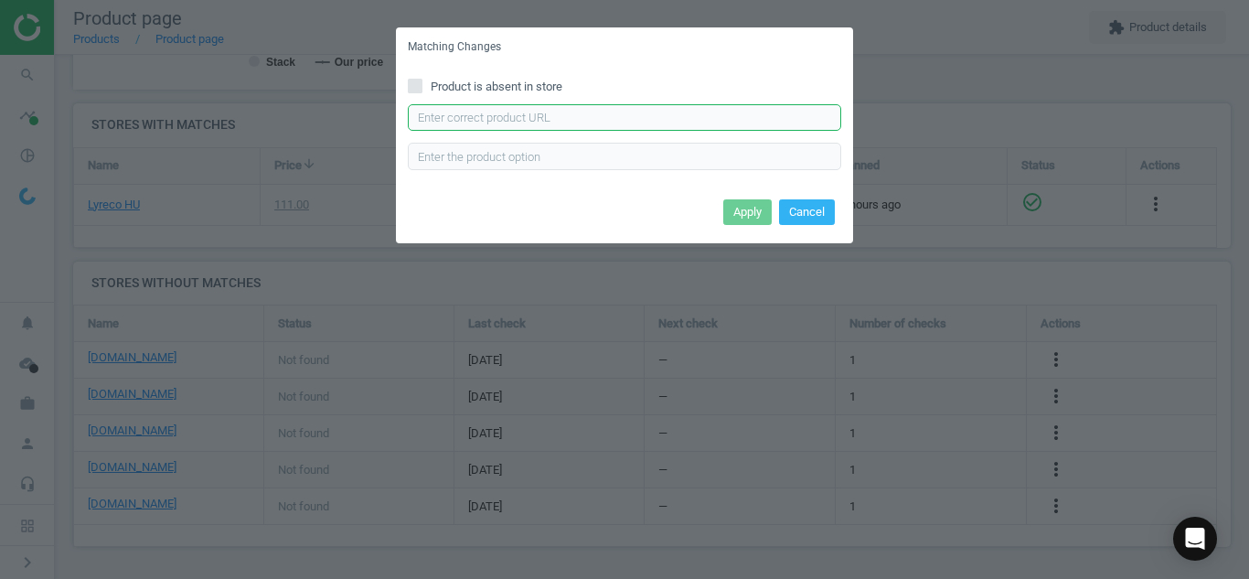
paste input "[URL][DOMAIN_NAME]"
click at [710, 114] on input "[URL][DOMAIN_NAME]" at bounding box center [624, 117] width 433 height 27
type input "[URL][DOMAIN_NAME]"
click at [749, 212] on button "Apply" at bounding box center [747, 212] width 48 height 26
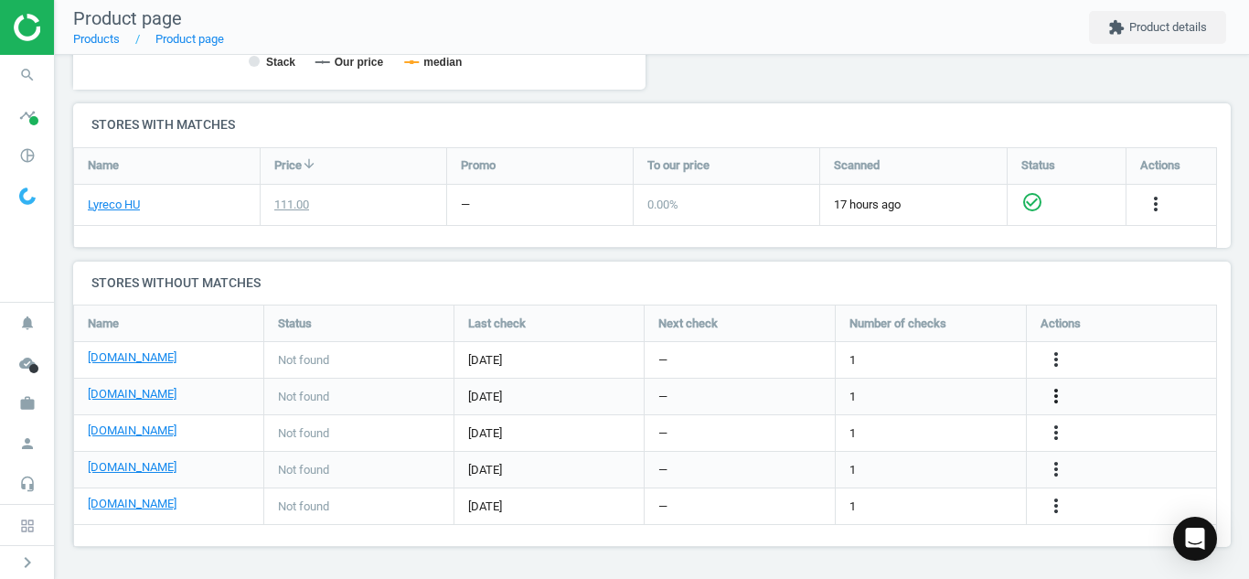
click at [1058, 398] on icon "more_vert" at bounding box center [1056, 396] width 22 height 22
click at [934, 393] on link "Edit URL/product option" at bounding box center [913, 396] width 251 height 28
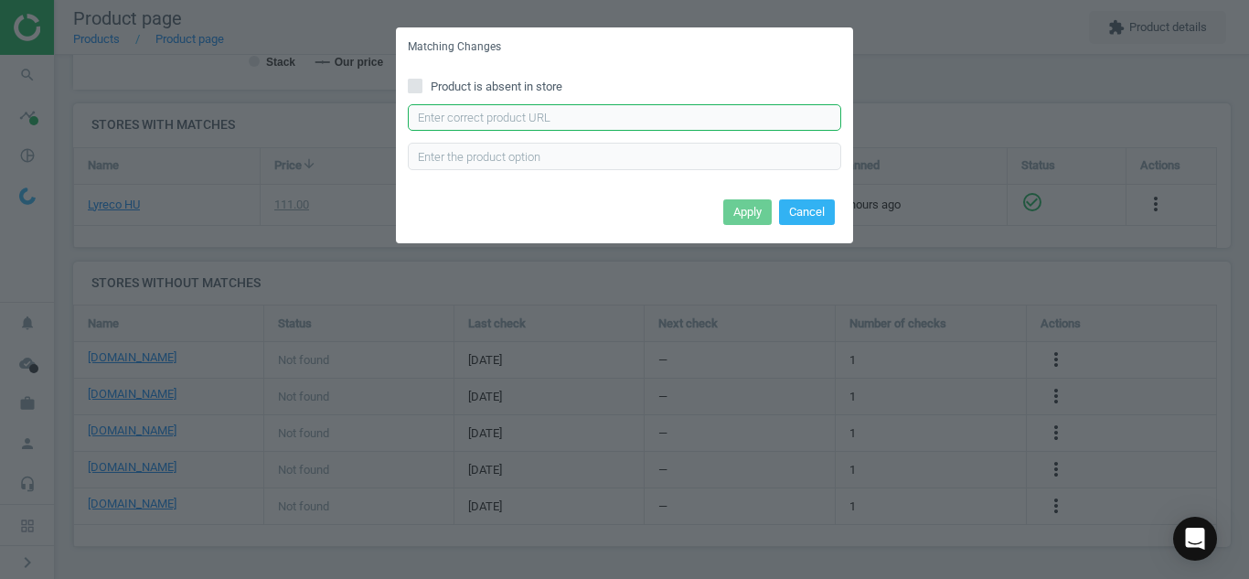
click at [631, 124] on input "text" at bounding box center [624, 117] width 433 height 27
paste input "[URL][DOMAIN_NAME][PERSON_NAME]"
type input "[URL][DOMAIN_NAME][PERSON_NAME]"
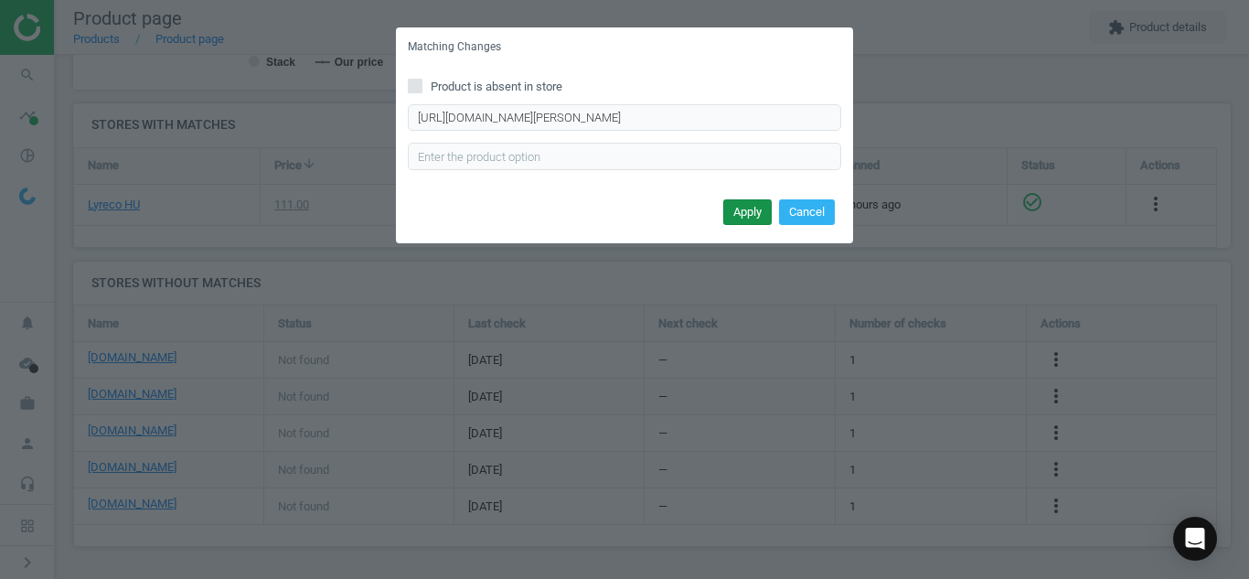
click at [738, 216] on button "Apply" at bounding box center [747, 212] width 48 height 26
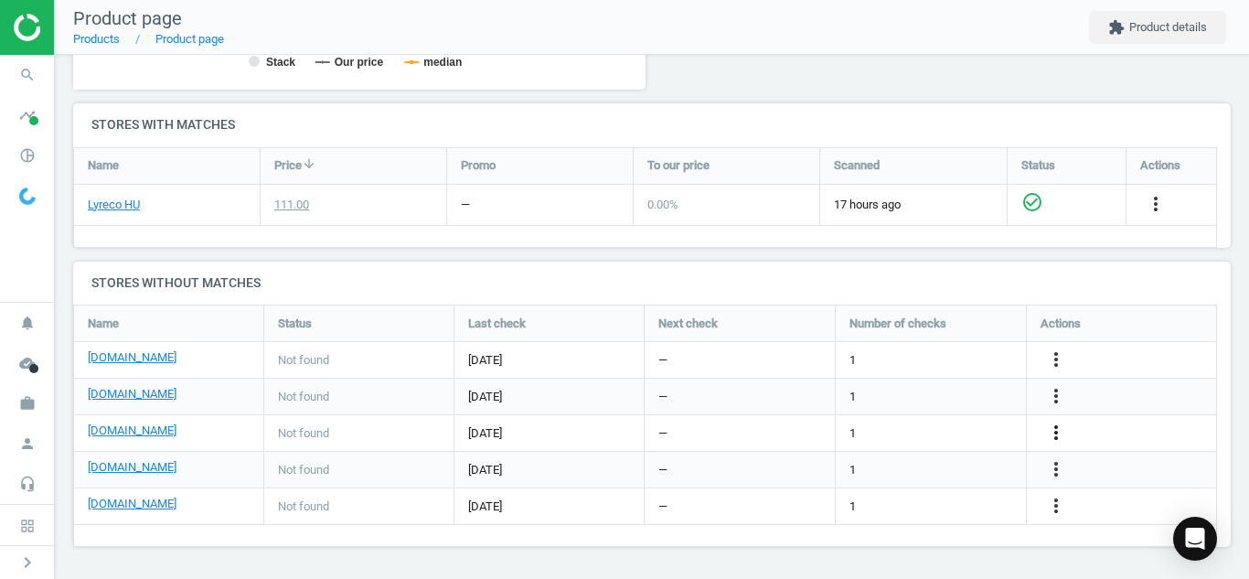
click at [1051, 433] on icon "more_vert" at bounding box center [1056, 433] width 22 height 22
click at [932, 433] on link "Edit URL/product option" at bounding box center [913, 433] width 251 height 28
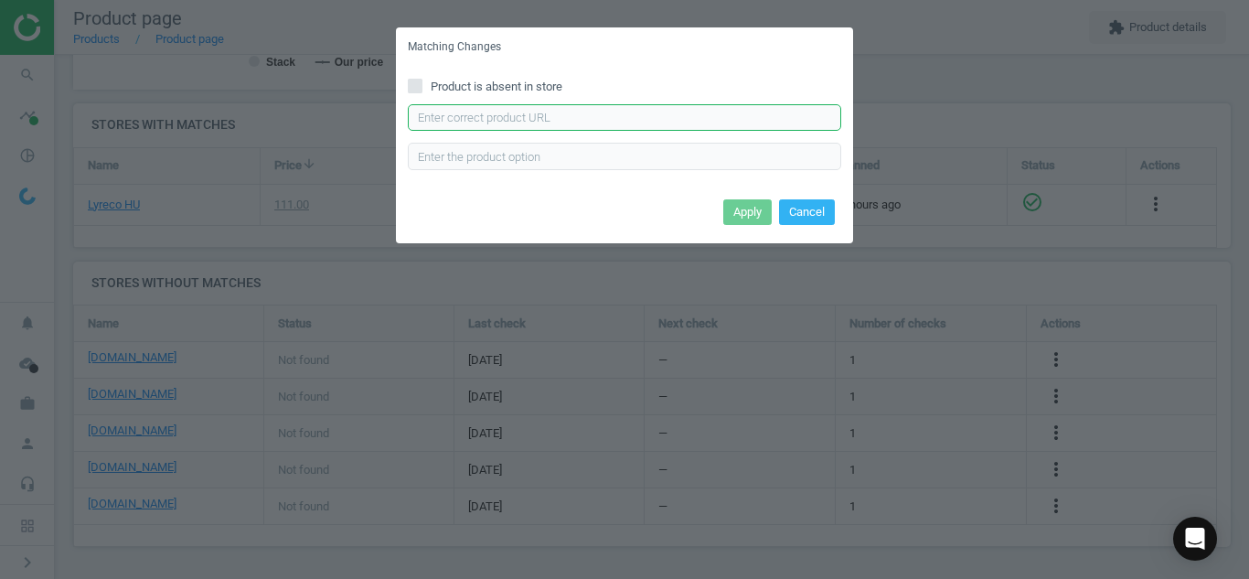
click at [631, 127] on input "text" at bounding box center [624, 117] width 433 height 27
paste input "[URL][DOMAIN_NAME][PERSON_NAME]"
type input "[URL][DOMAIN_NAME][PERSON_NAME]"
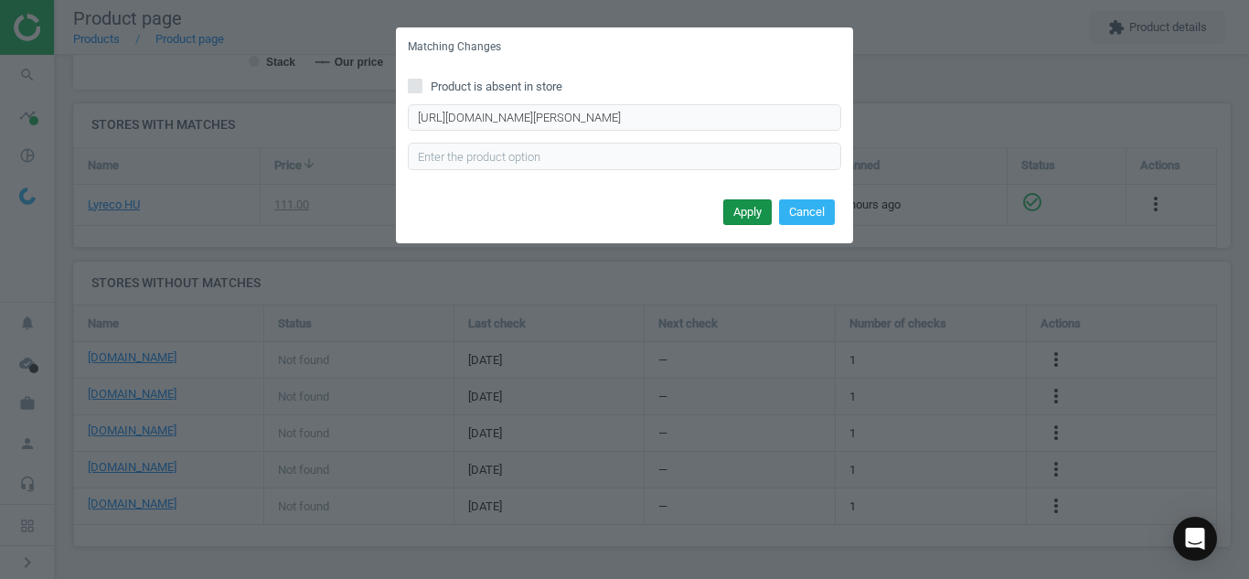
click at [745, 218] on button "Apply" at bounding box center [747, 212] width 48 height 26
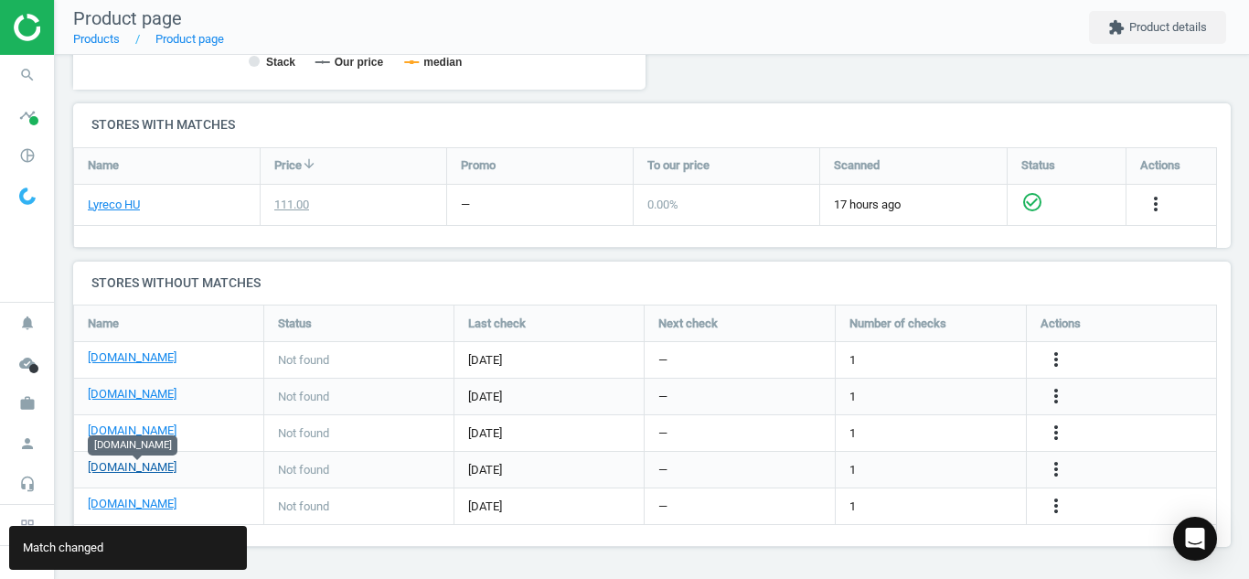
click at [168, 463] on link "[DOMAIN_NAME]" at bounding box center [132, 467] width 89 height 16
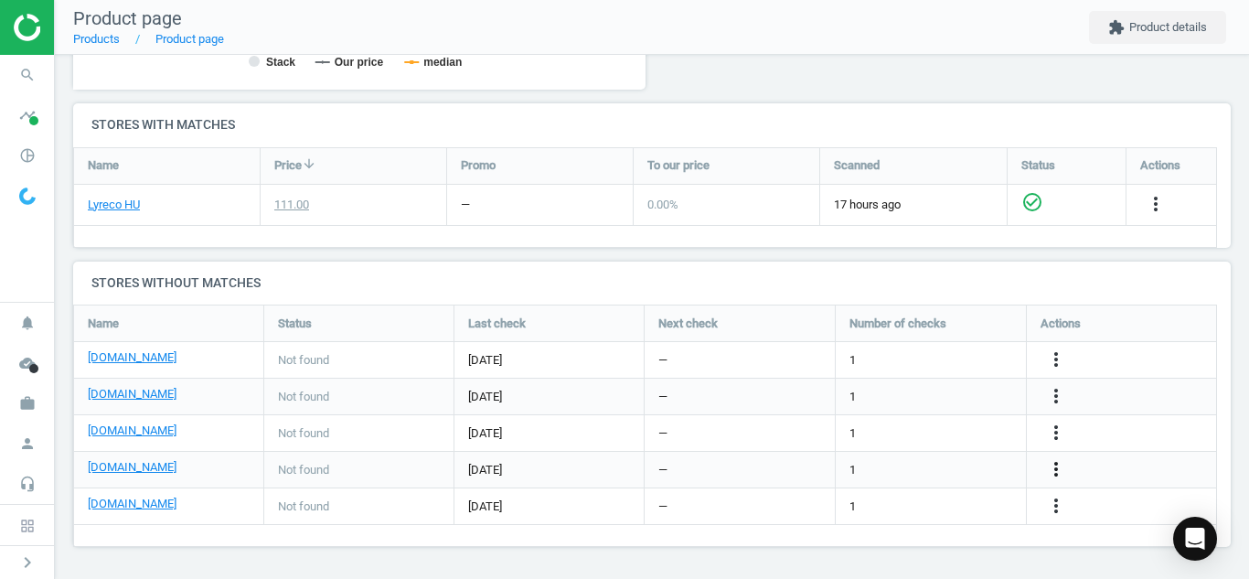
click at [1052, 473] on icon "more_vert" at bounding box center [1056, 469] width 22 height 22
click at [951, 469] on link "Edit URL/product option" at bounding box center [913, 469] width 251 height 28
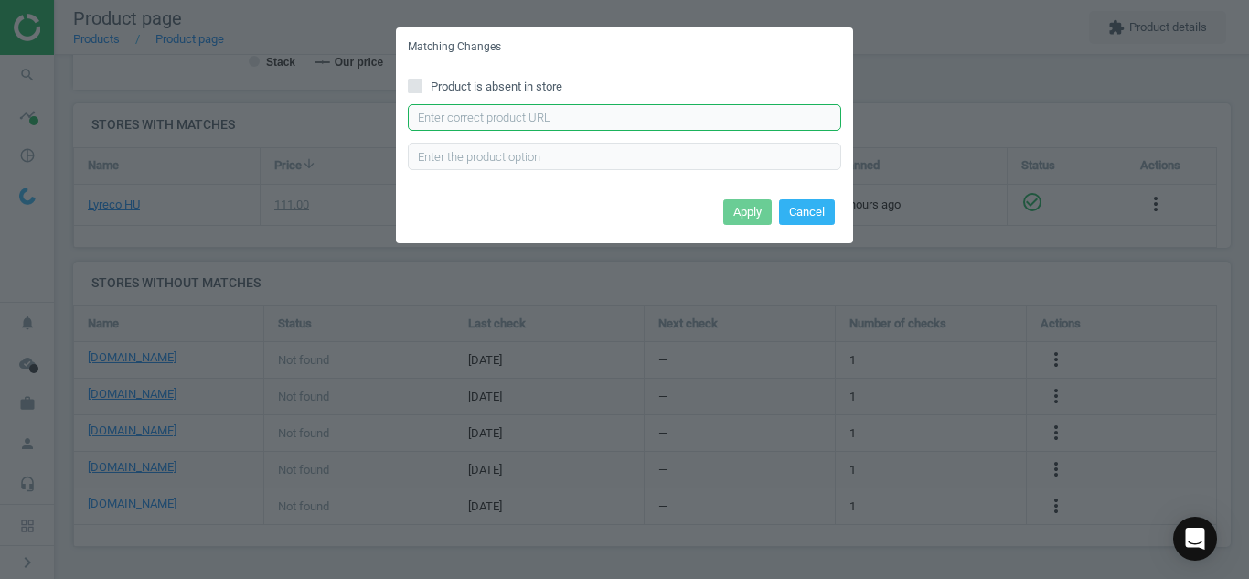
click at [710, 119] on input "text" at bounding box center [624, 117] width 433 height 27
paste input "[URL][DOMAIN_NAME]"
type input "[URL][DOMAIN_NAME]"
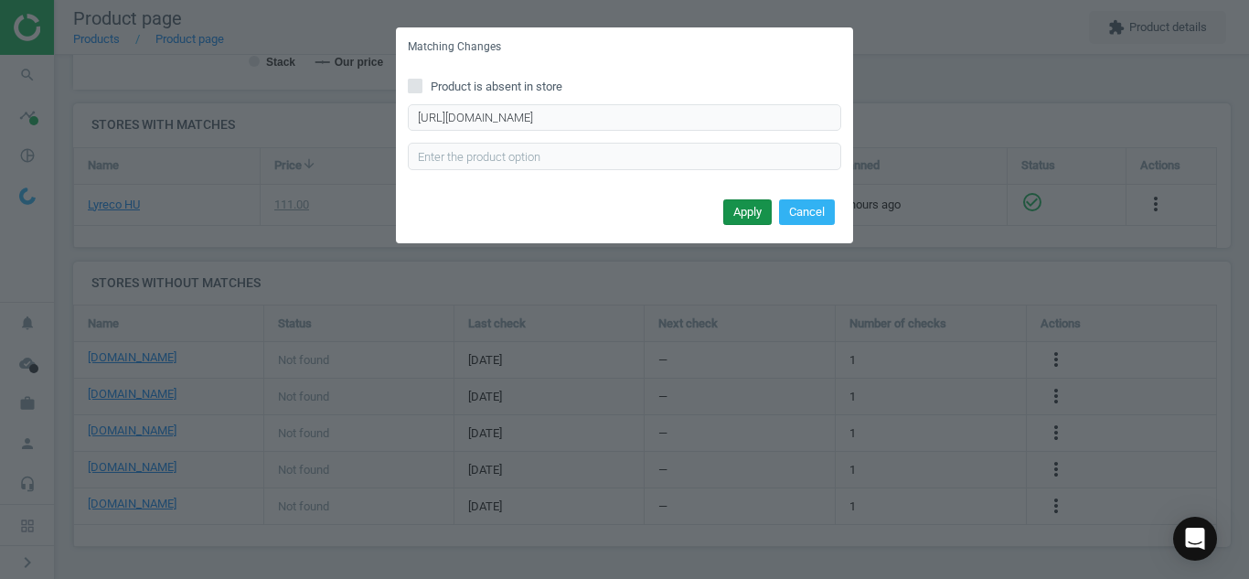
click at [735, 213] on button "Apply" at bounding box center [747, 212] width 48 height 26
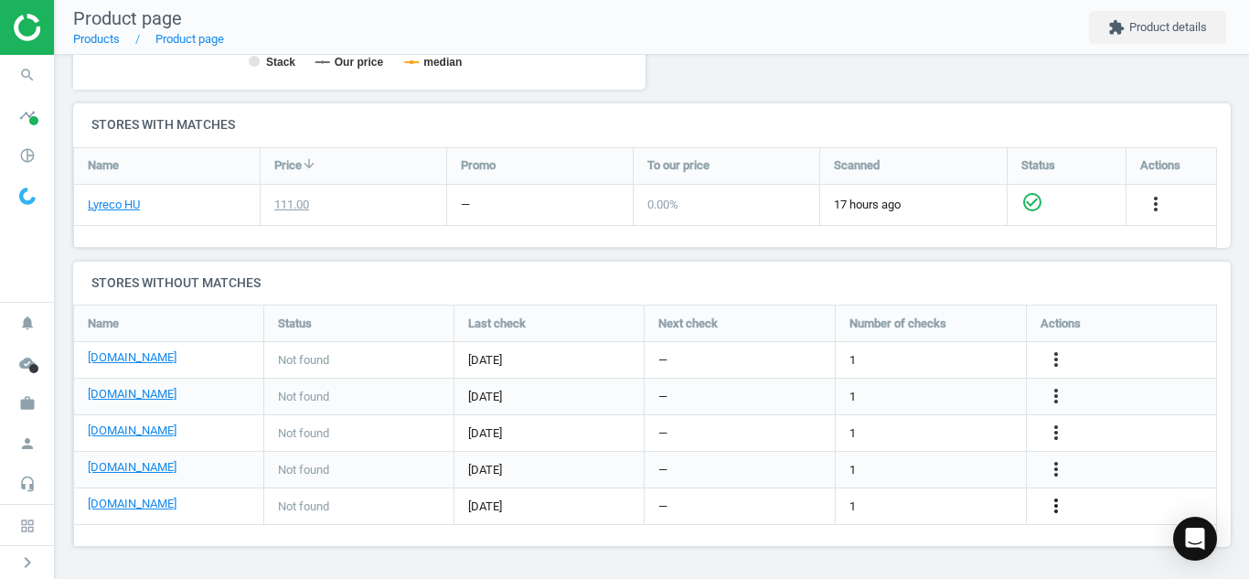
click at [1054, 509] on icon "more_vert" at bounding box center [1056, 506] width 22 height 22
click at [891, 507] on link "Edit URL/product option" at bounding box center [913, 506] width 251 height 28
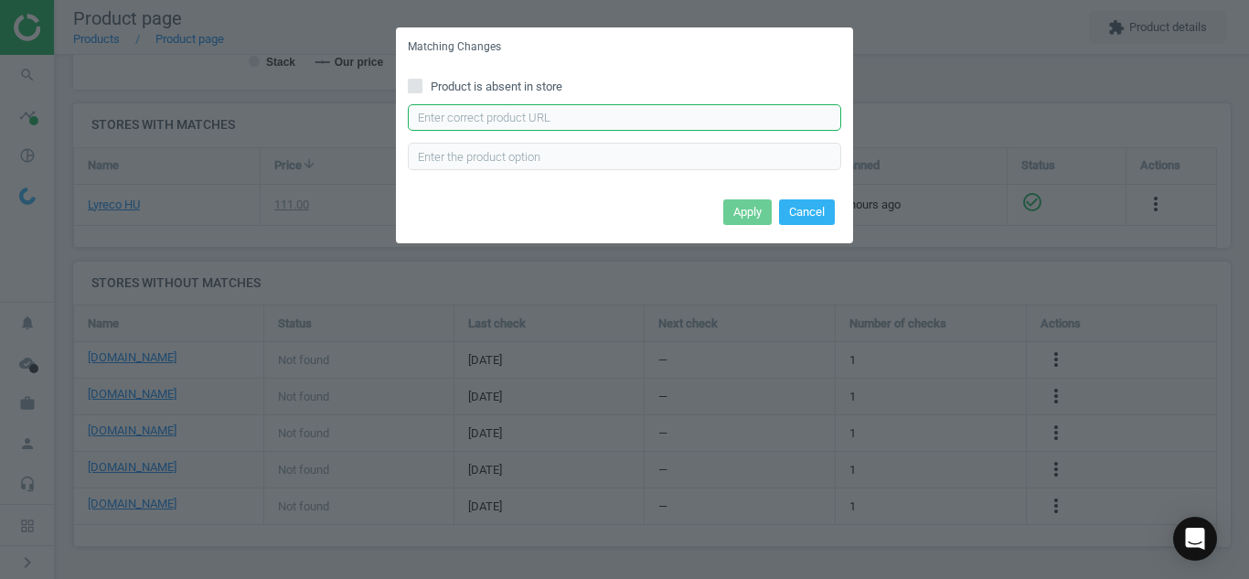
click at [689, 112] on input "text" at bounding box center [624, 117] width 433 height 27
paste input "[URL][DOMAIN_NAME]"
type input "[URL][DOMAIN_NAME]"
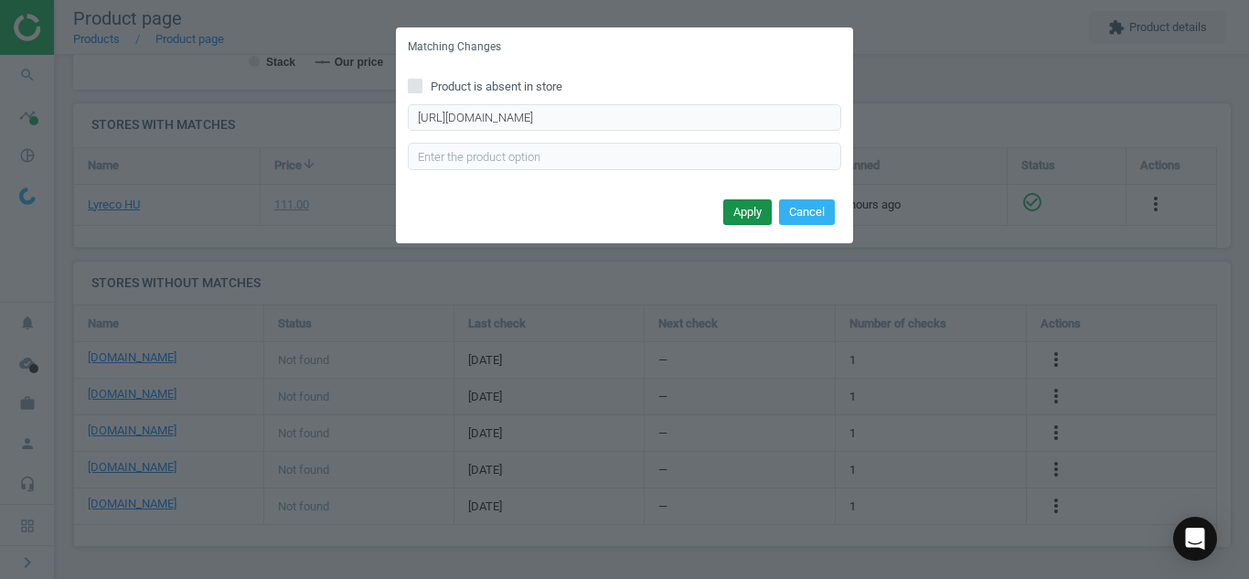
click at [748, 213] on button "Apply" at bounding box center [747, 212] width 48 height 26
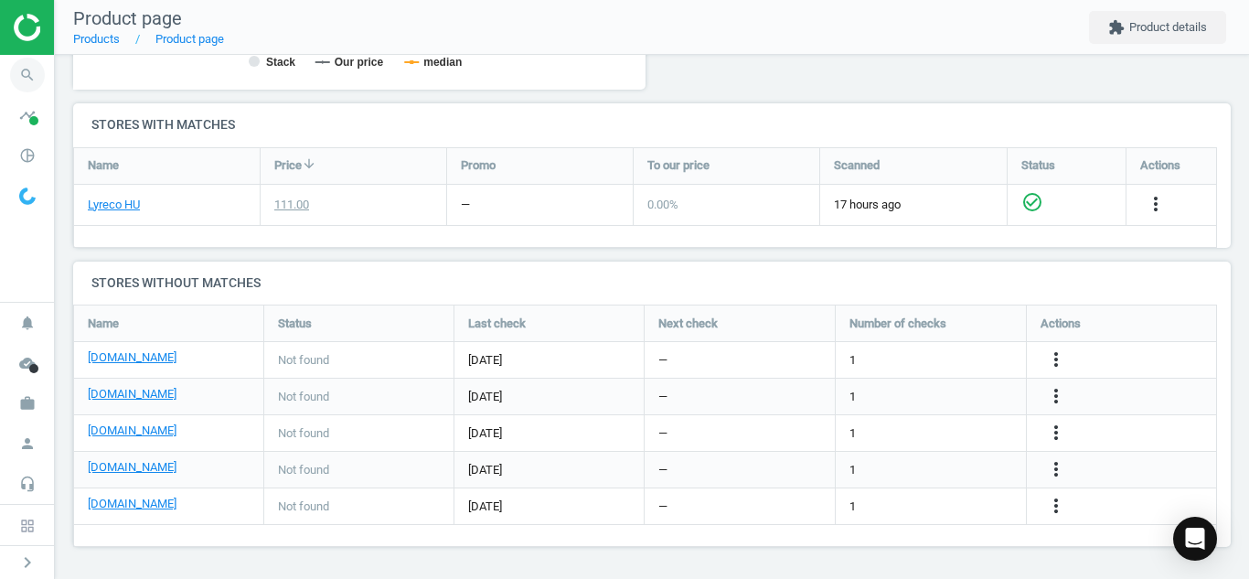
click at [27, 71] on icon "search" at bounding box center [27, 75] width 35 height 35
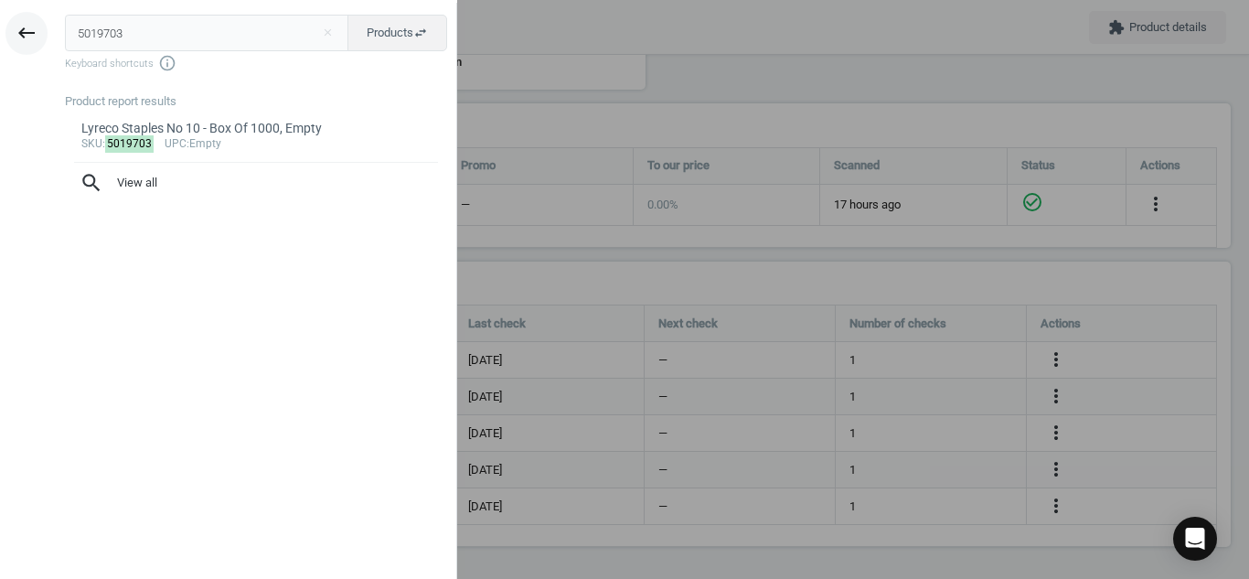
drag, startPoint x: 127, startPoint y: 39, endPoint x: 10, endPoint y: 36, distance: 117.1
click at [10, 36] on div "keyboard_backspace 5019703 close Products swap_horiz Keyboard shortcuts info_ou…" at bounding box center [228, 292] width 457 height 579
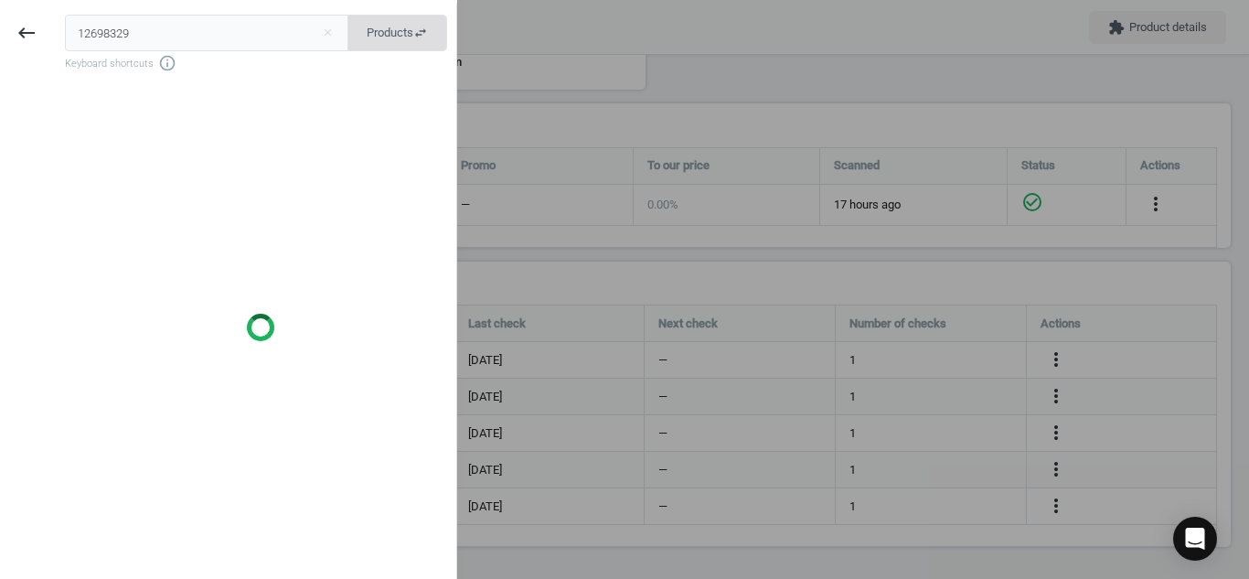
type input "12698329"
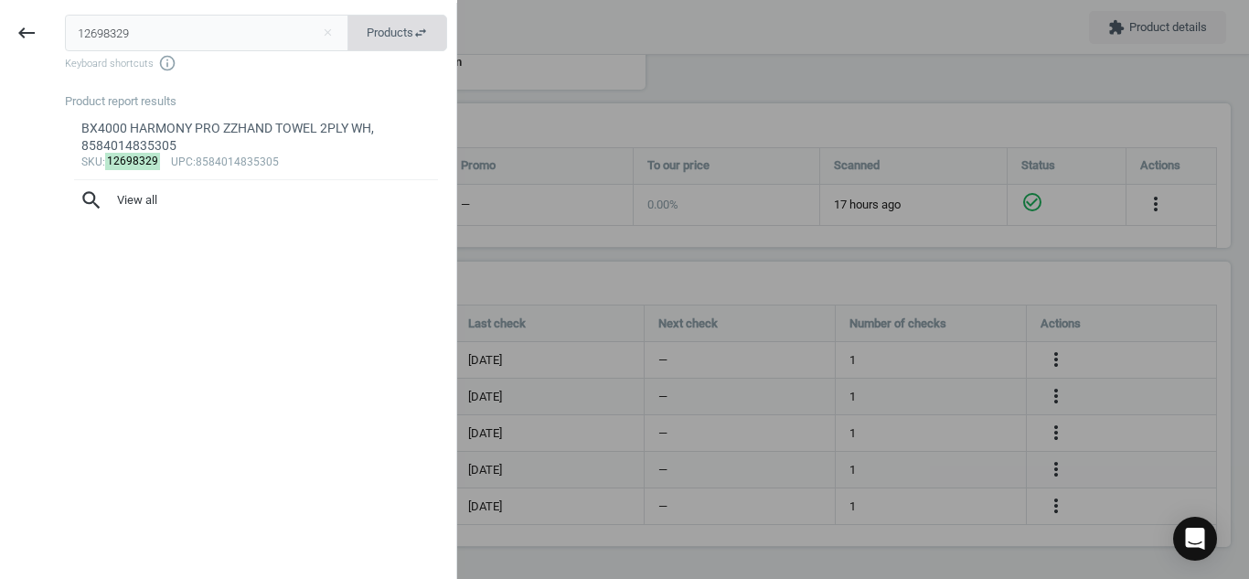
click at [384, 40] on span "Products swap_horiz" at bounding box center [397, 33] width 61 height 16
click at [384, 45] on button "Matches swap_horiz" at bounding box center [397, 33] width 99 height 37
click at [347, 15] on button "Products swap_horiz" at bounding box center [397, 33] width 100 height 37
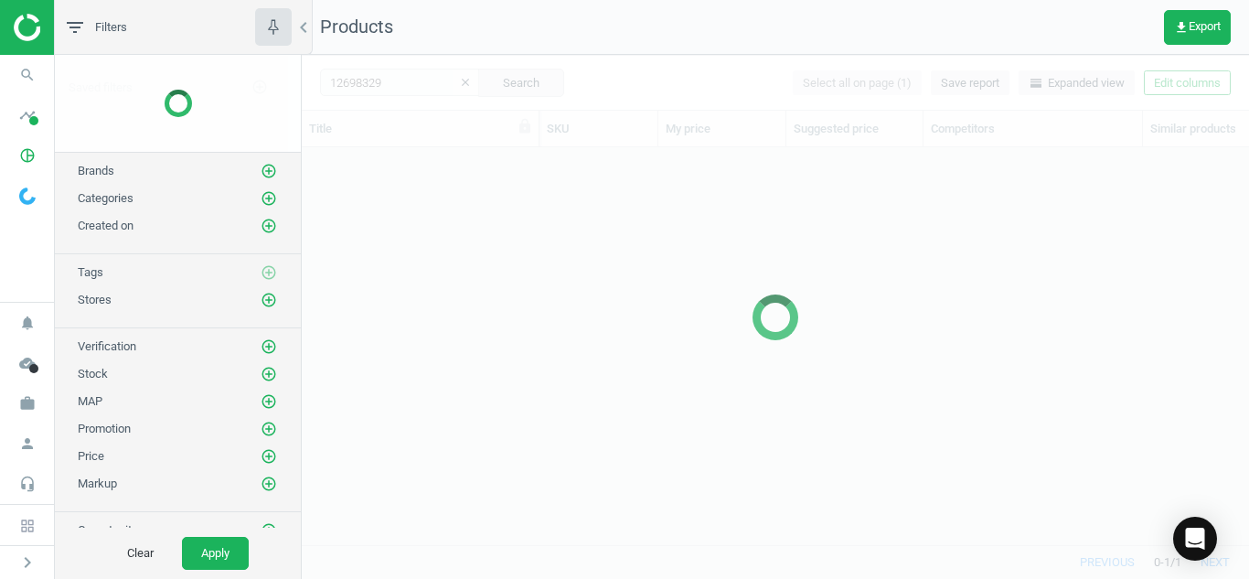
scroll to position [369, 934]
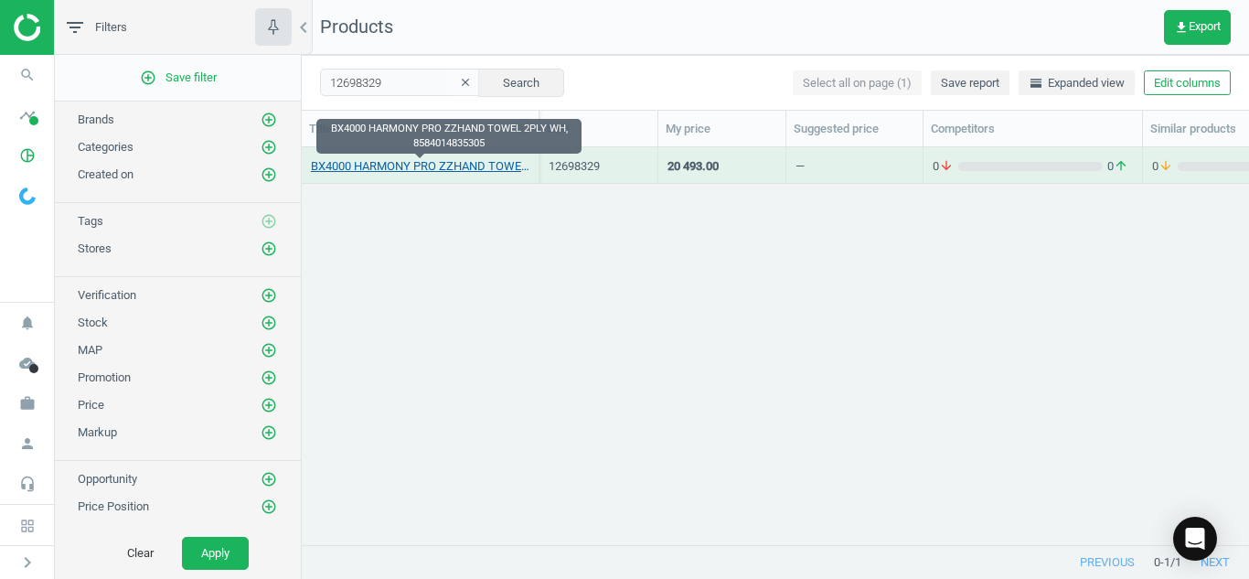
click at [388, 170] on link "BX4000 HARMONY PRO ZZHAND TOWEL 2PLY WH, 8584014835305" at bounding box center [420, 166] width 219 height 16
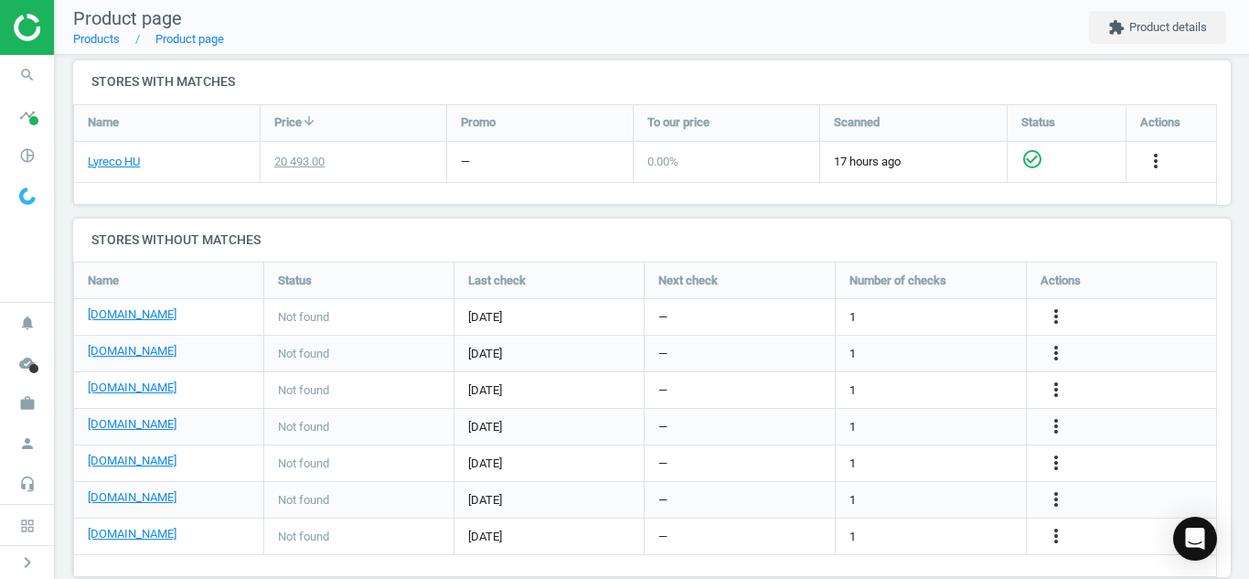
scroll to position [619, 0]
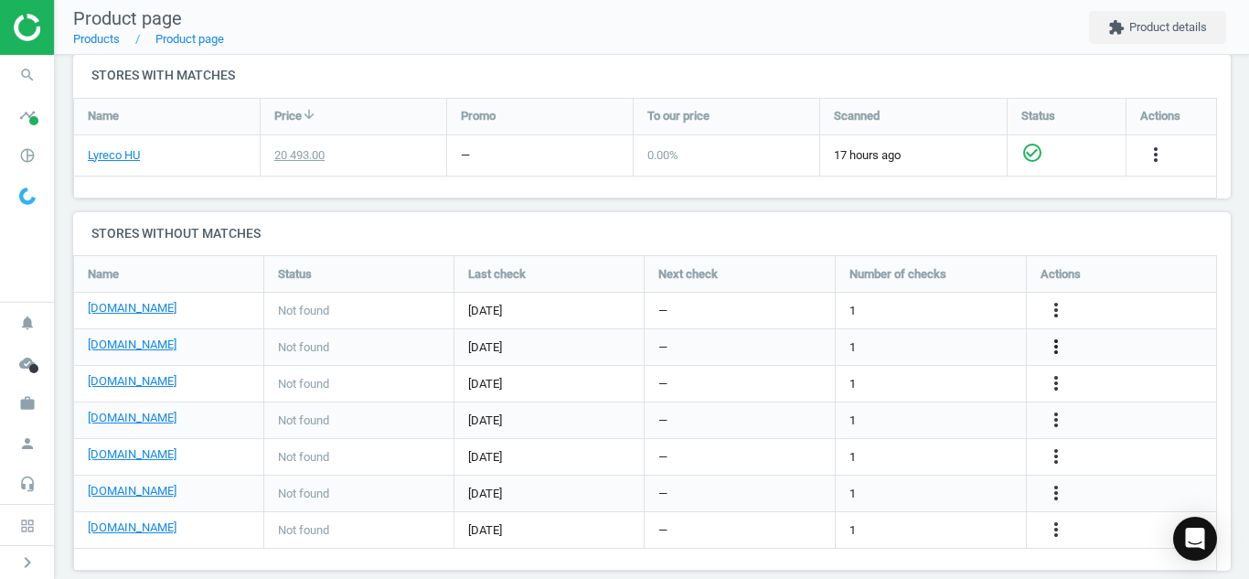
click at [1061, 343] on icon "more_vert" at bounding box center [1056, 347] width 22 height 22
click at [926, 351] on link "Edit URL/product option" at bounding box center [913, 347] width 251 height 28
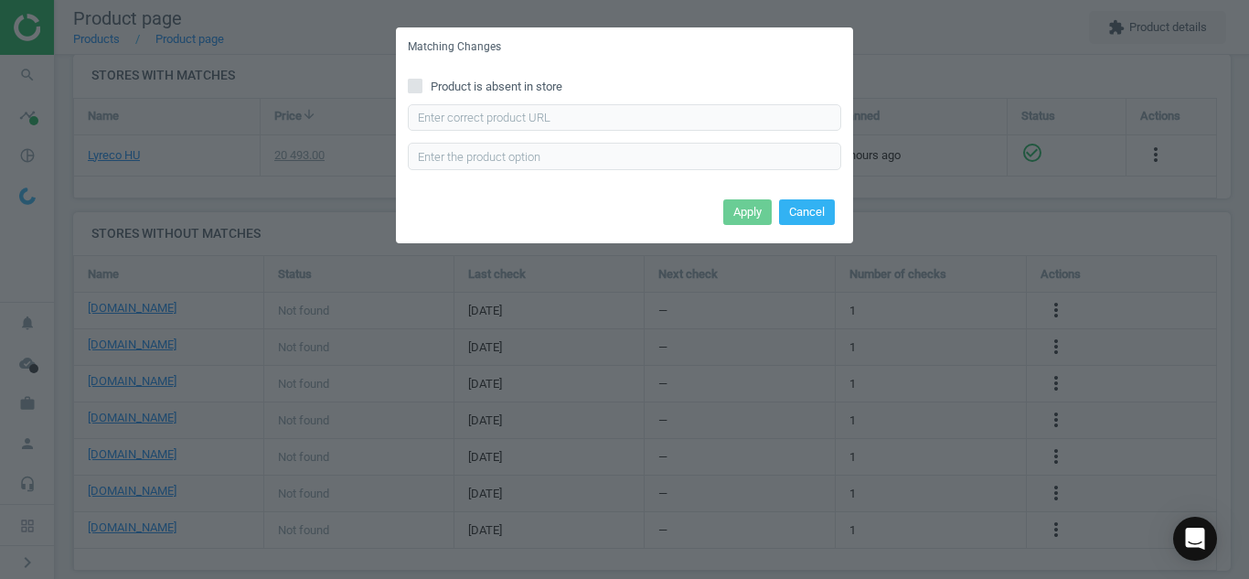
drag, startPoint x: 687, startPoint y: 102, endPoint x: 675, endPoint y: 113, distance: 16.2
click at [675, 113] on div "Product is absent in store Enter correct product url" at bounding box center [624, 130] width 457 height 127
click at [675, 113] on input "text" at bounding box center [624, 117] width 433 height 27
paste input "[URL][DOMAIN_NAME][PERSON_NAME]"
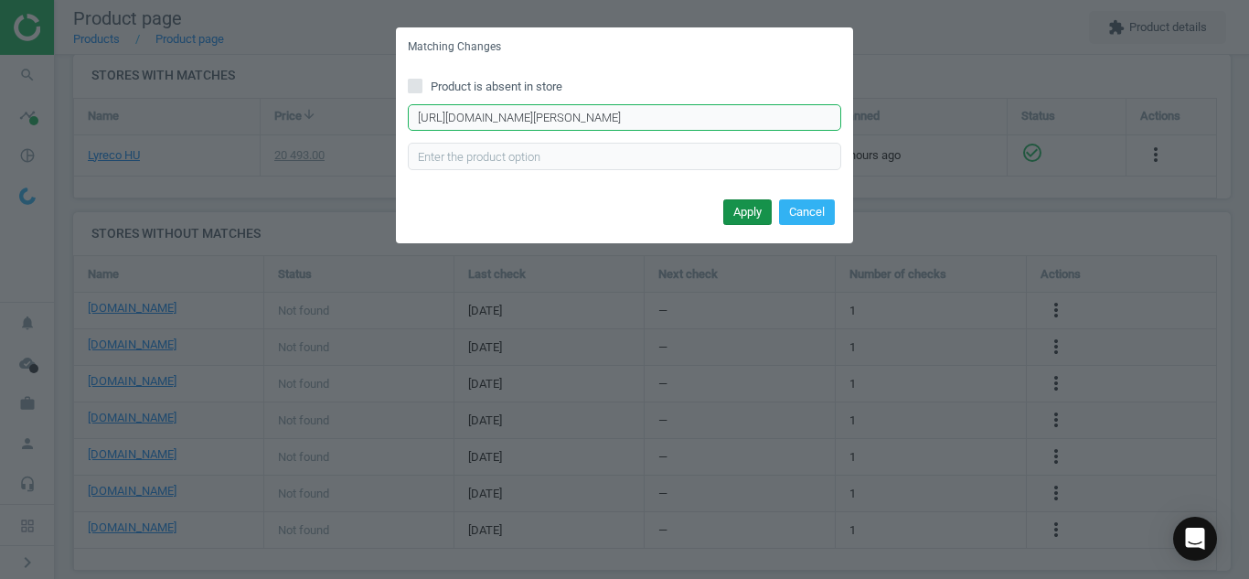
type input "[URL][DOMAIN_NAME][PERSON_NAME]"
click at [741, 218] on button "Apply" at bounding box center [747, 212] width 48 height 26
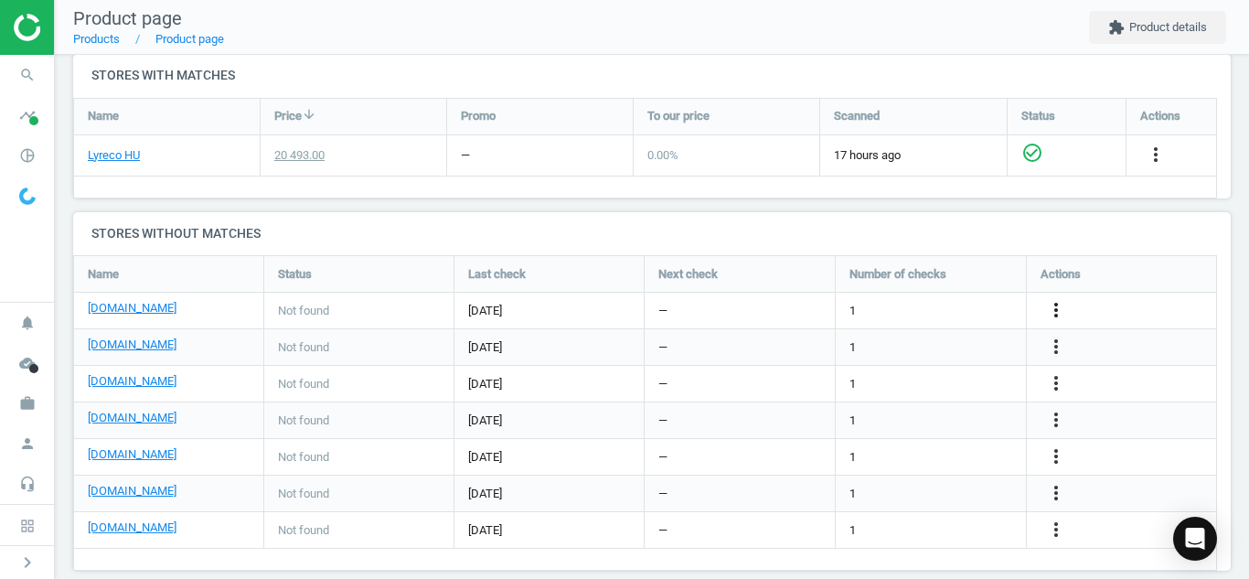
click at [1058, 302] on icon "more_vert" at bounding box center [1056, 310] width 22 height 22
click at [922, 310] on link "Edit URL/product option" at bounding box center [913, 310] width 251 height 28
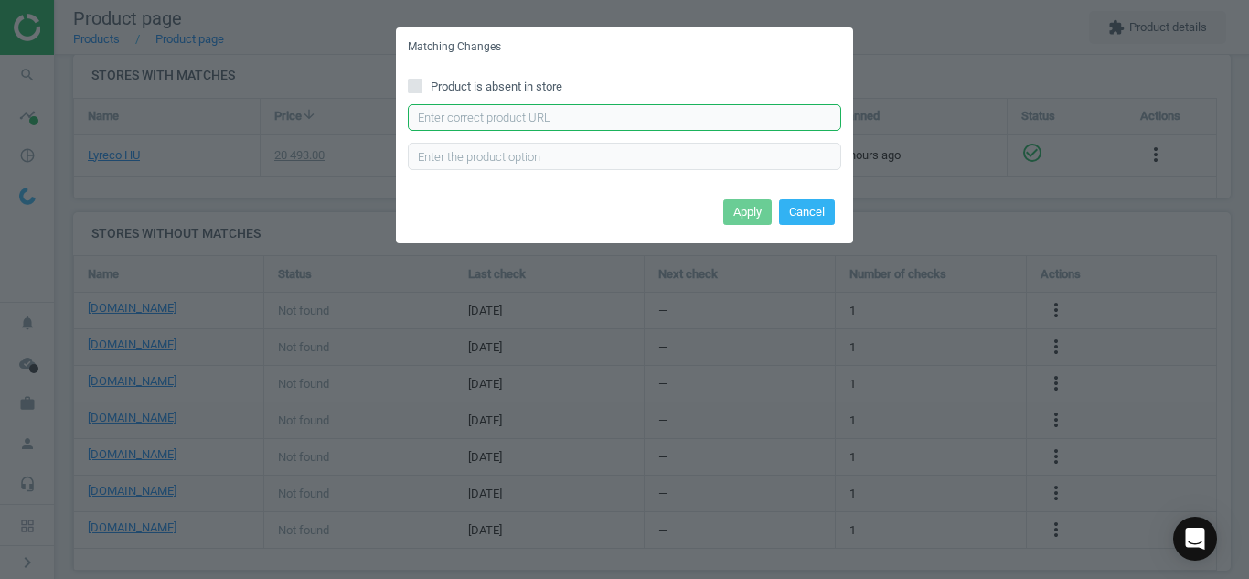
click at [647, 125] on input "text" at bounding box center [624, 117] width 433 height 27
paste input "[URL][DOMAIN_NAME]"
type input "[URL][DOMAIN_NAME]"
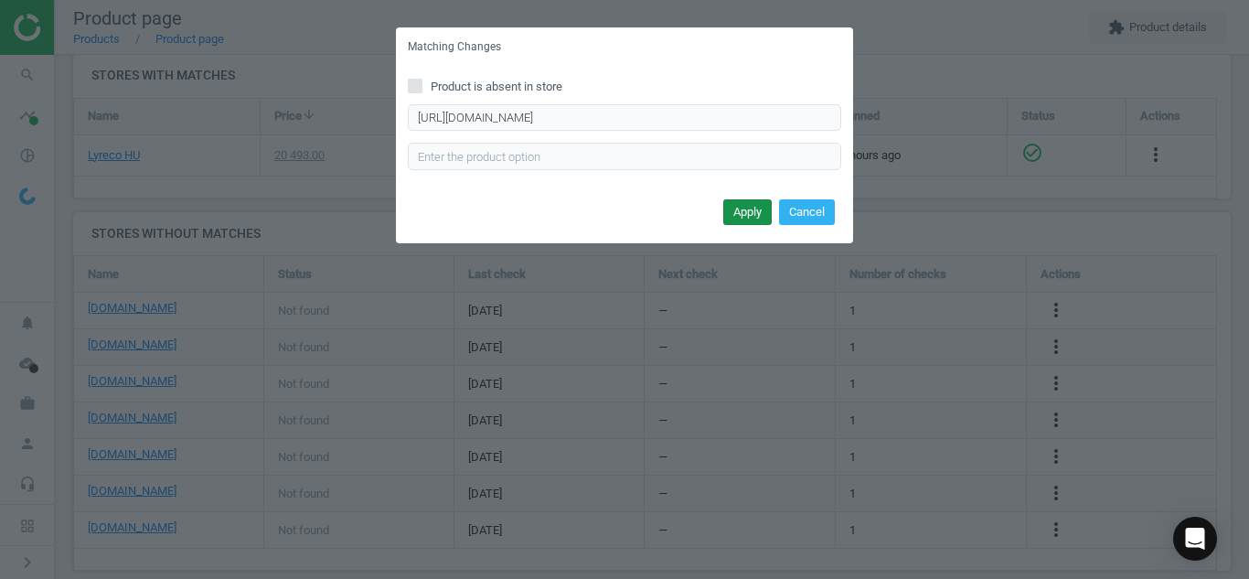
click at [746, 211] on button "Apply" at bounding box center [747, 212] width 48 height 26
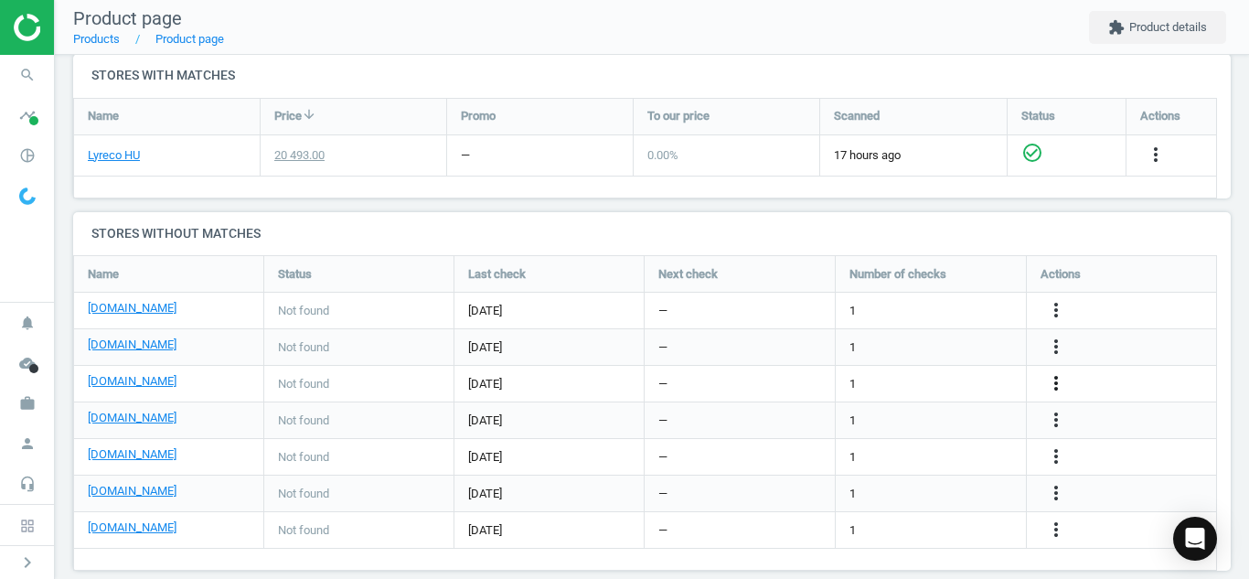
click at [1060, 388] on icon "more_vert" at bounding box center [1056, 383] width 22 height 22
click at [913, 379] on link "Edit URL/product option" at bounding box center [913, 383] width 251 height 28
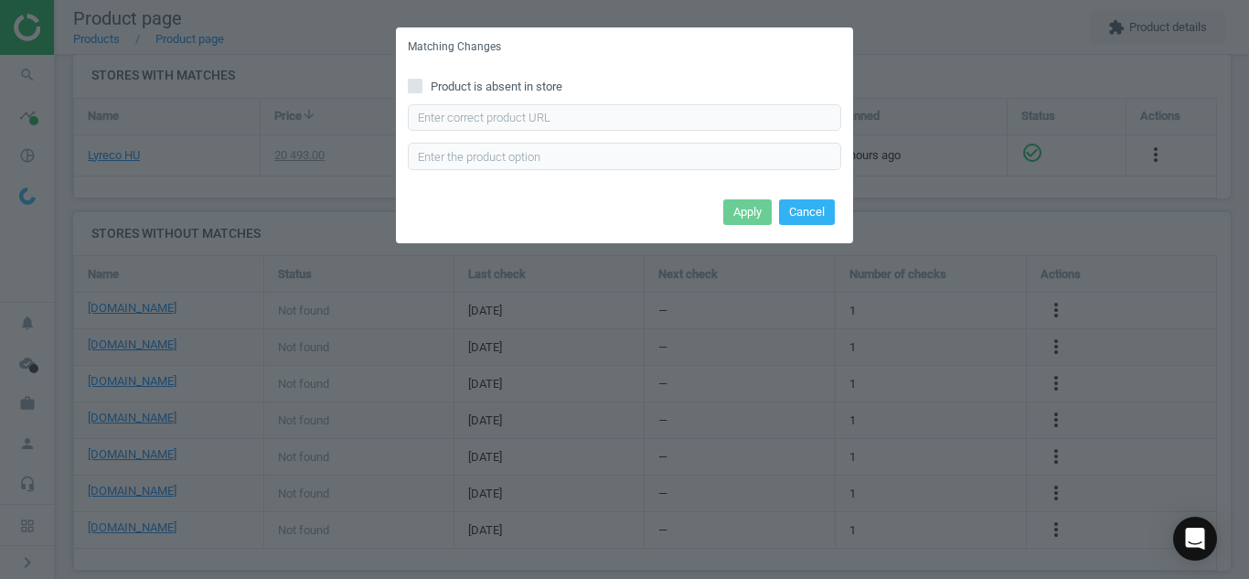
click at [411, 85] on input "Product is absent in store" at bounding box center [416, 86] width 12 height 12
checkbox input "true"
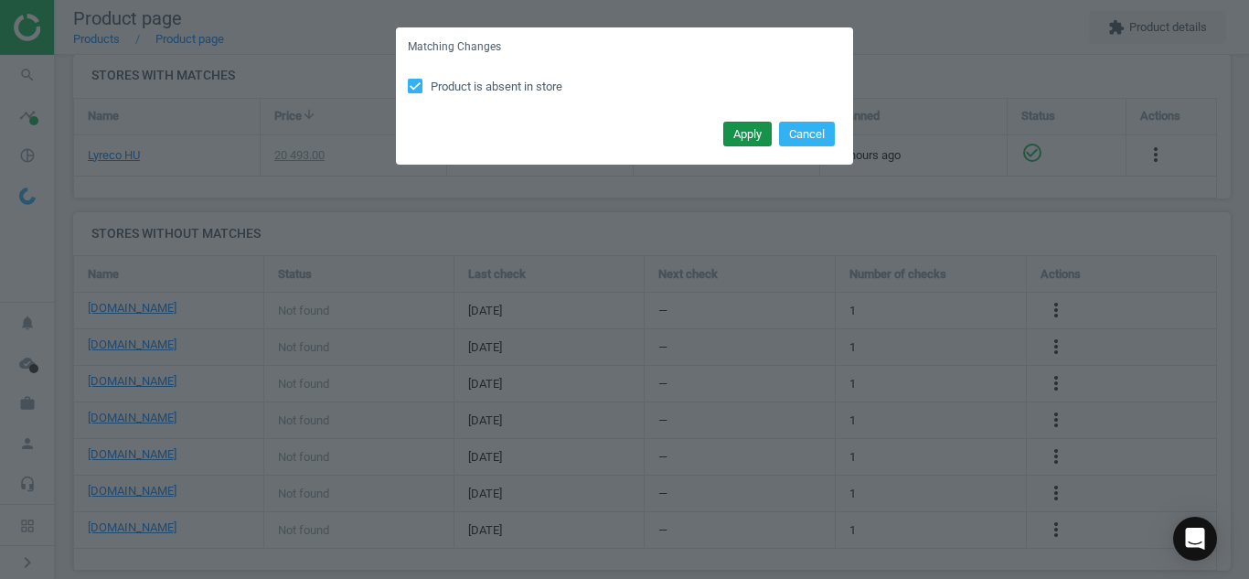
click at [739, 137] on button "Apply" at bounding box center [747, 135] width 48 height 26
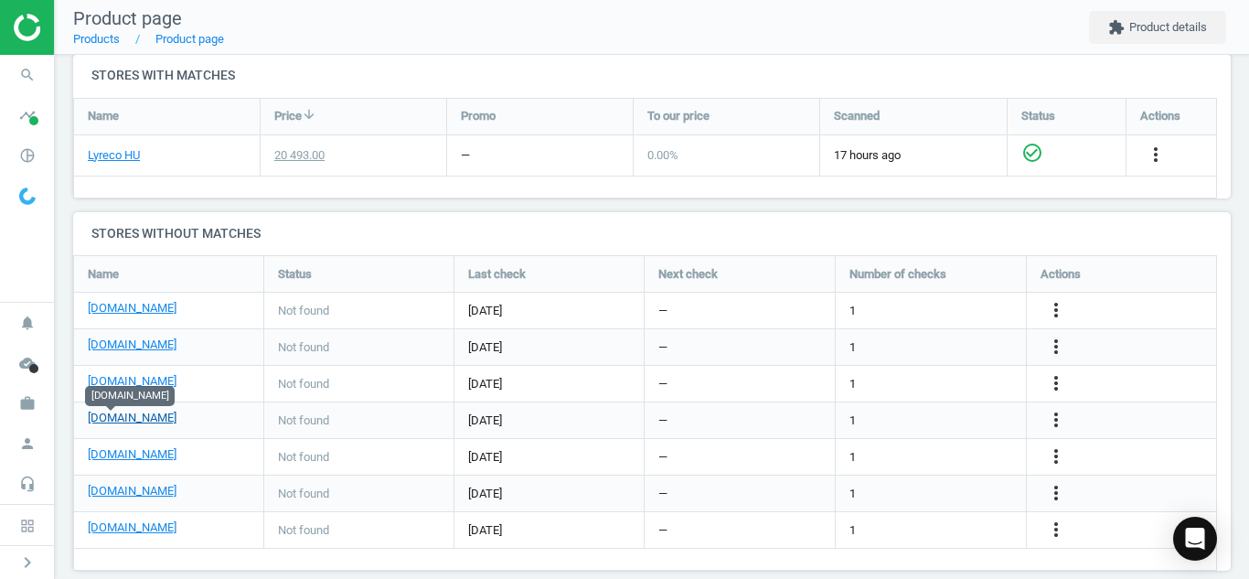
click at [94, 420] on link "[DOMAIN_NAME]" at bounding box center [132, 418] width 89 height 16
click at [1060, 413] on icon "more_vert" at bounding box center [1056, 420] width 22 height 22
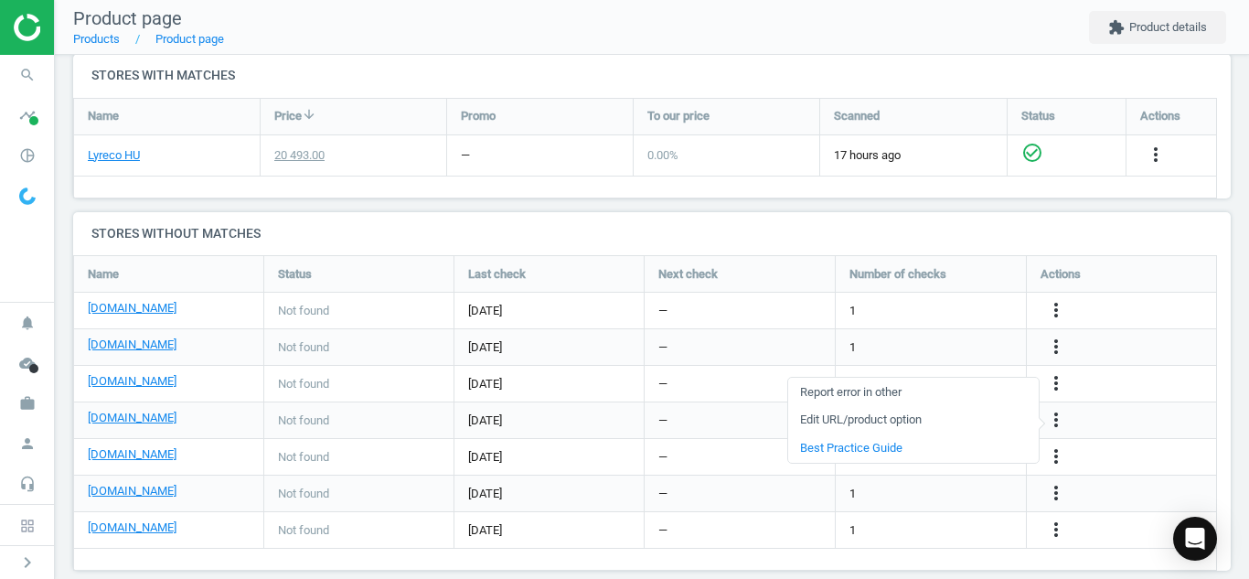
click at [853, 418] on link "Edit URL/product option" at bounding box center [913, 420] width 251 height 28
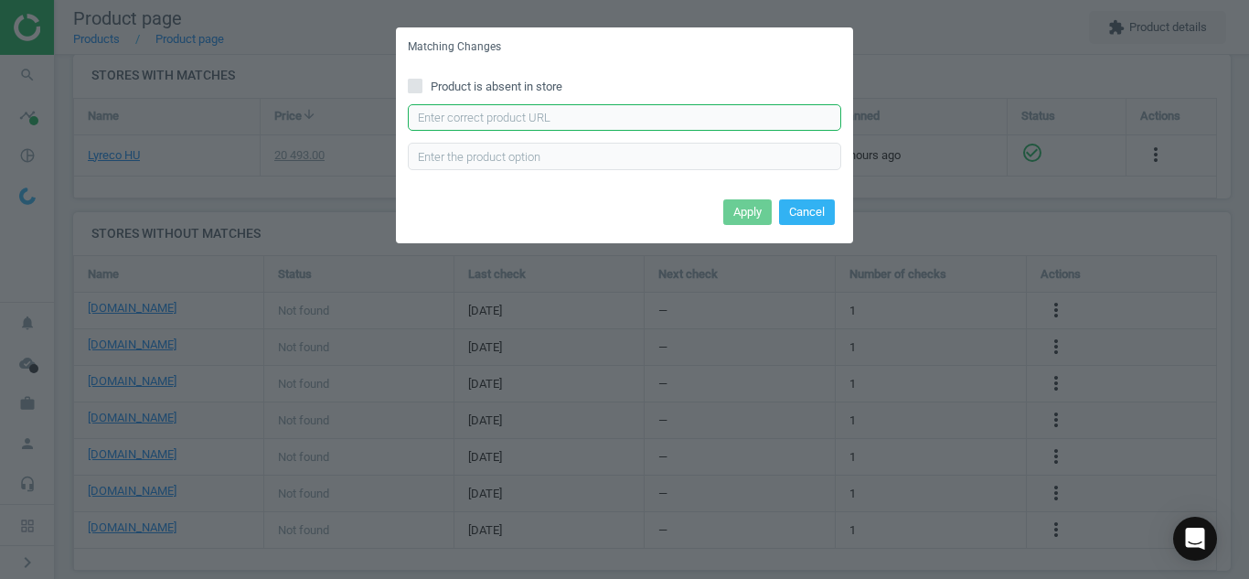
click at [712, 131] on input "text" at bounding box center [624, 117] width 433 height 27
paste input "[URL][DOMAIN_NAME][PERSON_NAME]"
type input "[URL][DOMAIN_NAME][PERSON_NAME]"
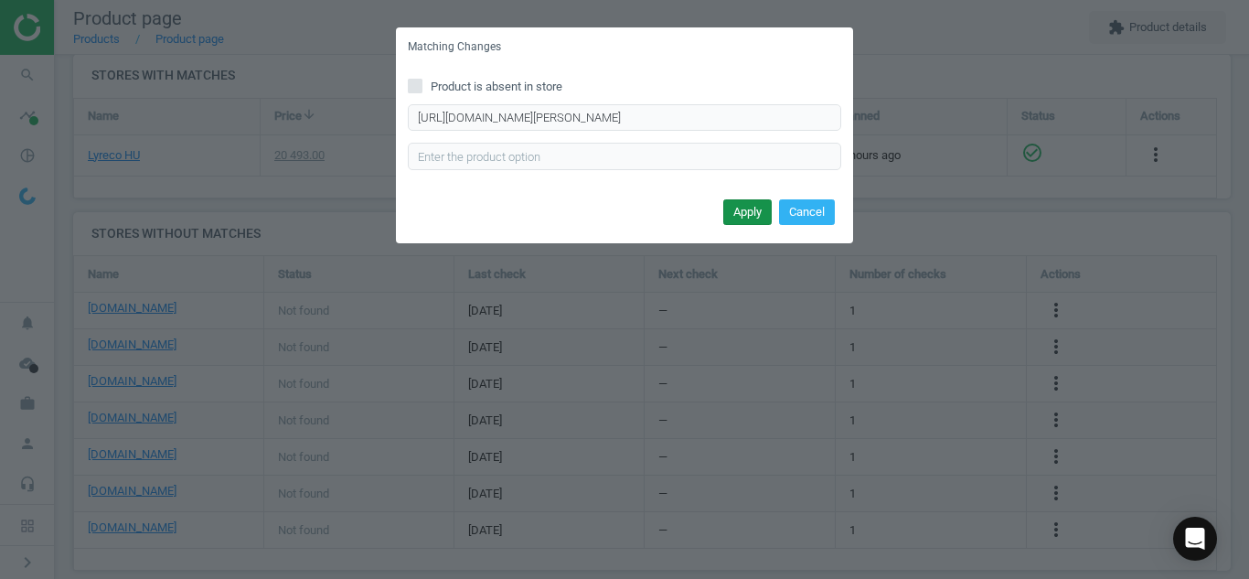
click at [742, 216] on button "Apply" at bounding box center [747, 212] width 48 height 26
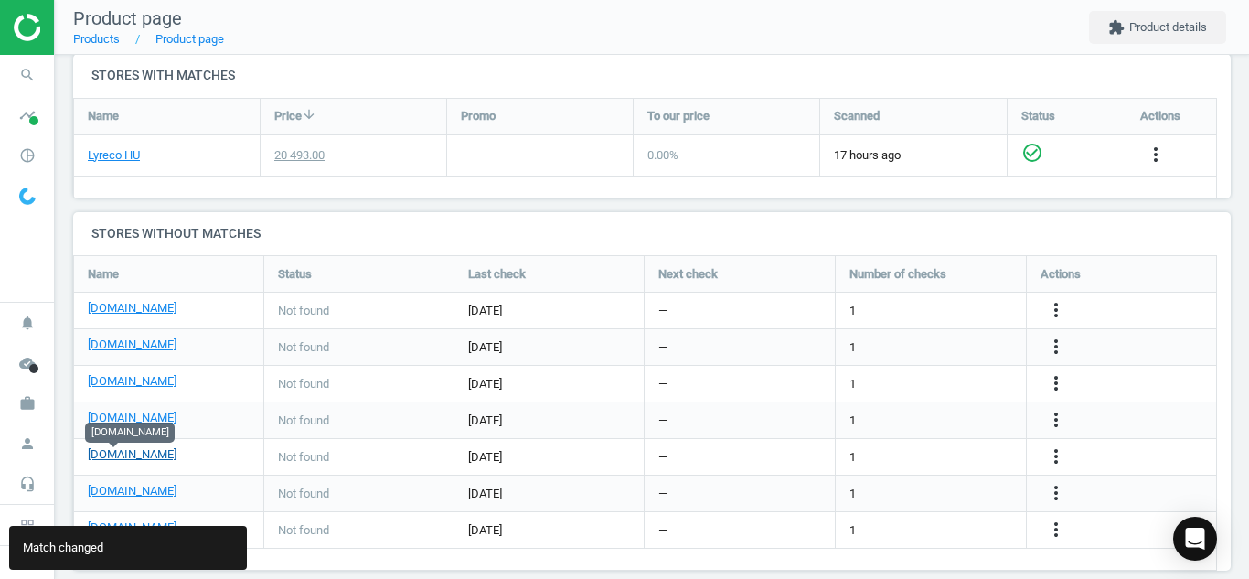
click at [109, 452] on link "[DOMAIN_NAME]" at bounding box center [132, 454] width 89 height 16
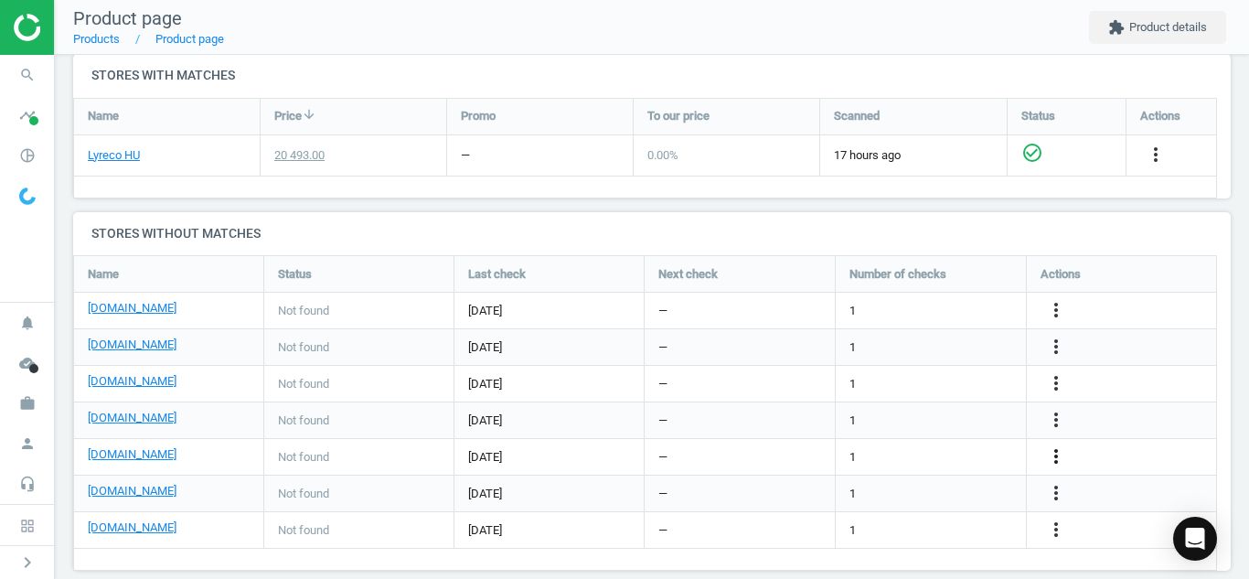
click at [1062, 445] on icon "more_vert" at bounding box center [1056, 456] width 22 height 22
click at [912, 460] on link "Edit URL/product option" at bounding box center [913, 457] width 251 height 28
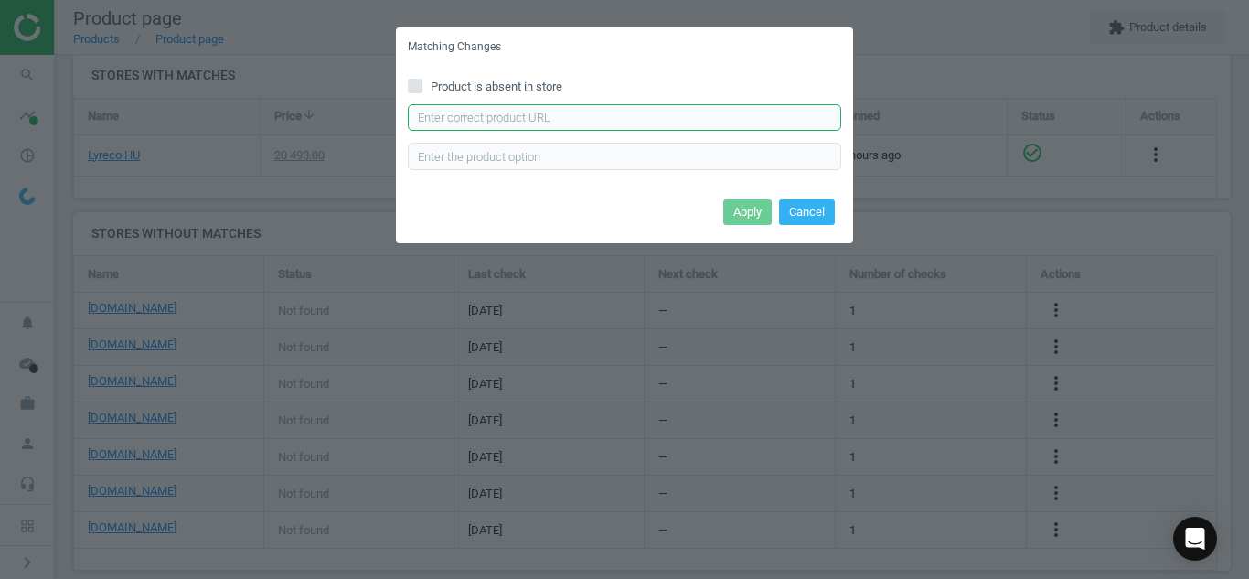
click at [693, 127] on input "text" at bounding box center [624, 117] width 433 height 27
paste input "[URL][DOMAIN_NAME][PERSON_NAME][PERSON_NAME]"
type input "[URL][DOMAIN_NAME][PERSON_NAME][PERSON_NAME]"
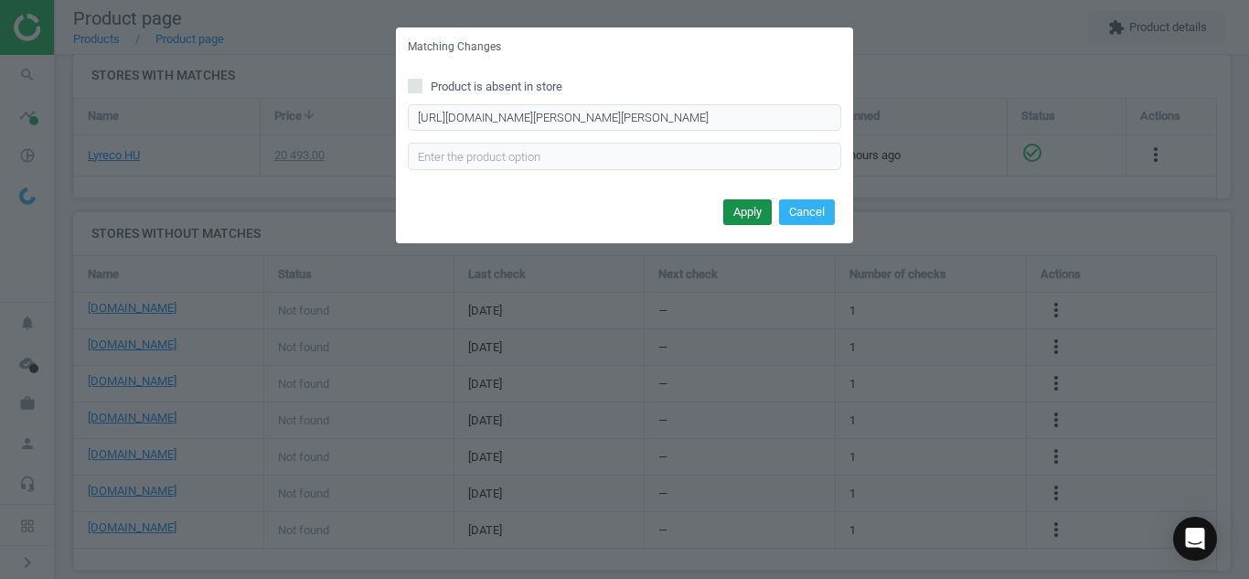
click at [735, 212] on button "Apply" at bounding box center [747, 212] width 48 height 26
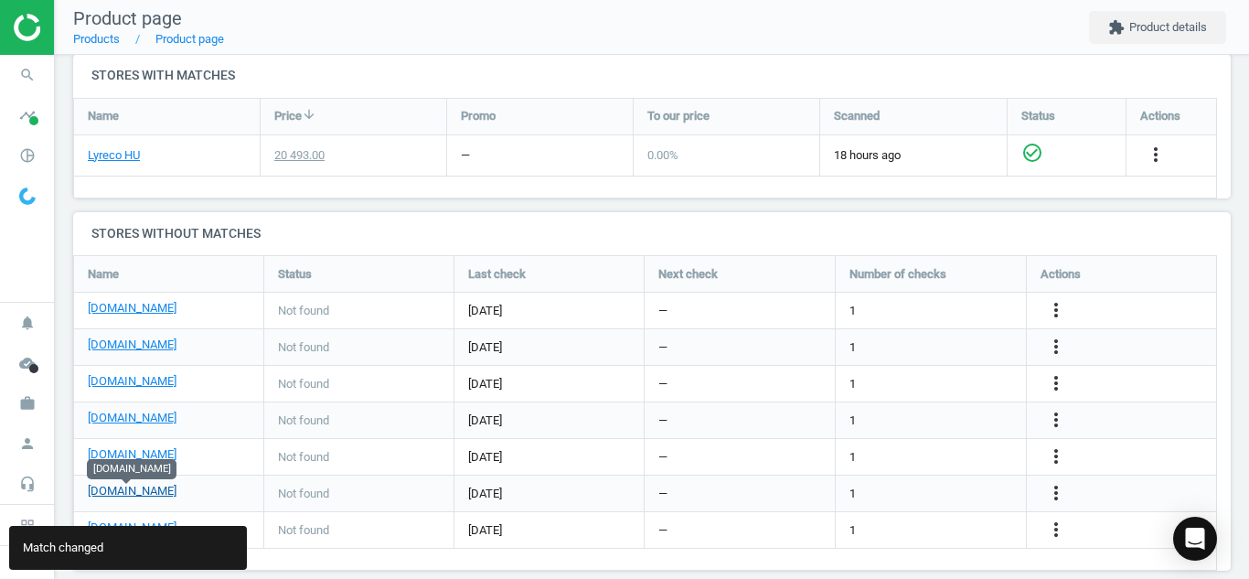
click at [130, 487] on link "[DOMAIN_NAME]" at bounding box center [132, 491] width 89 height 16
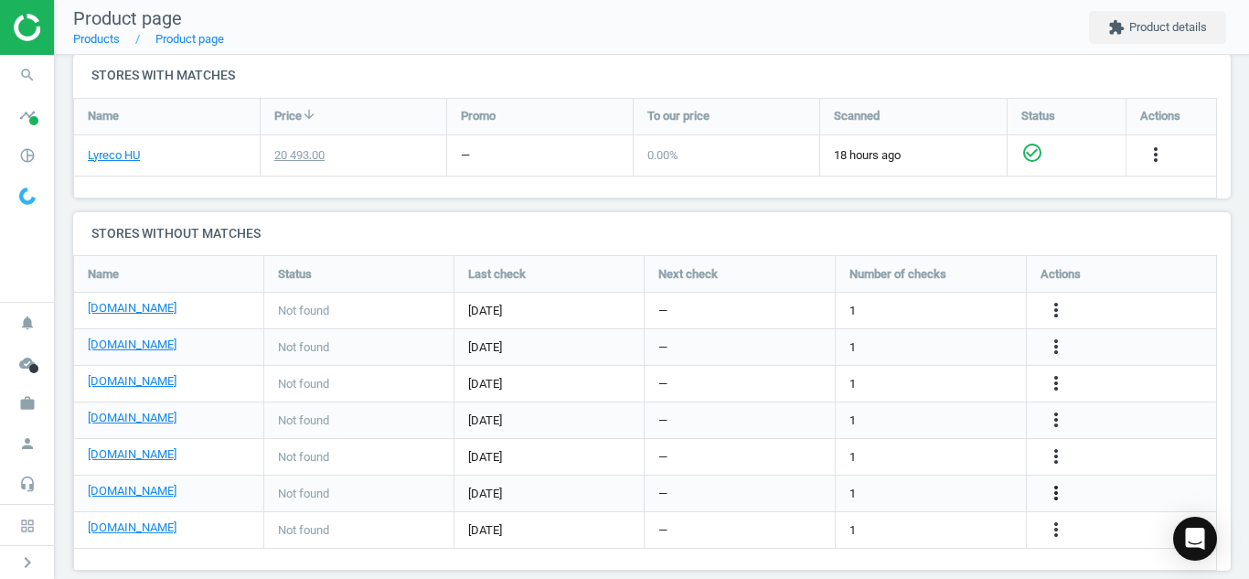
click at [1058, 495] on icon "more_vert" at bounding box center [1056, 493] width 22 height 22
click at [871, 491] on link "Edit URL/product option" at bounding box center [913, 493] width 251 height 28
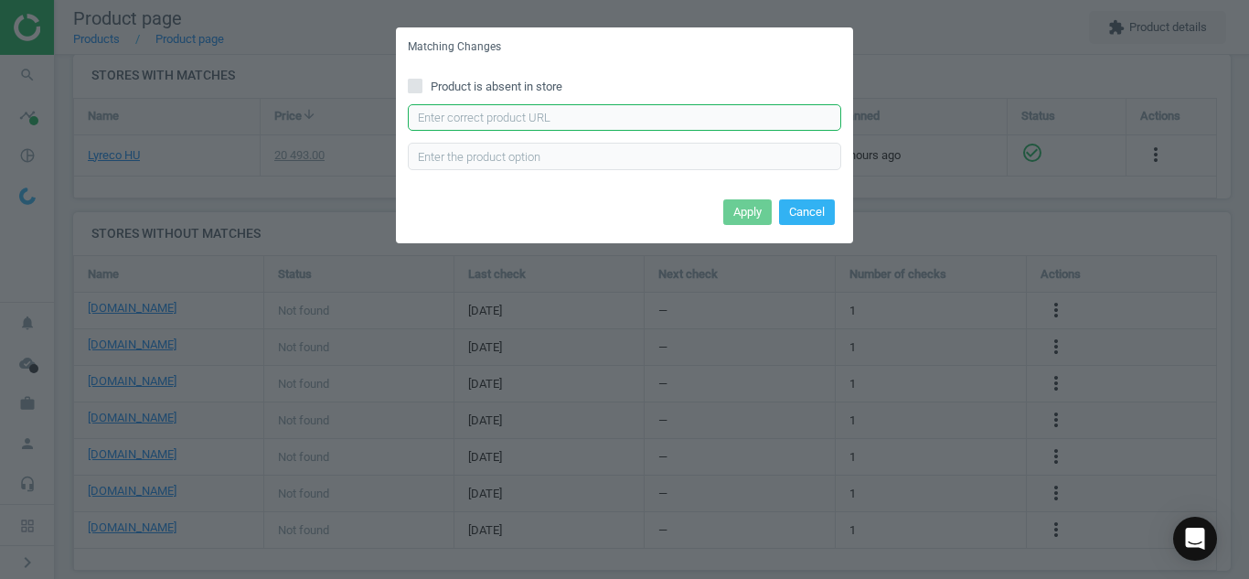
click at [630, 123] on input "text" at bounding box center [624, 117] width 433 height 27
paste input "[URL][DOMAIN_NAME]"
type input "[URL][DOMAIN_NAME]"
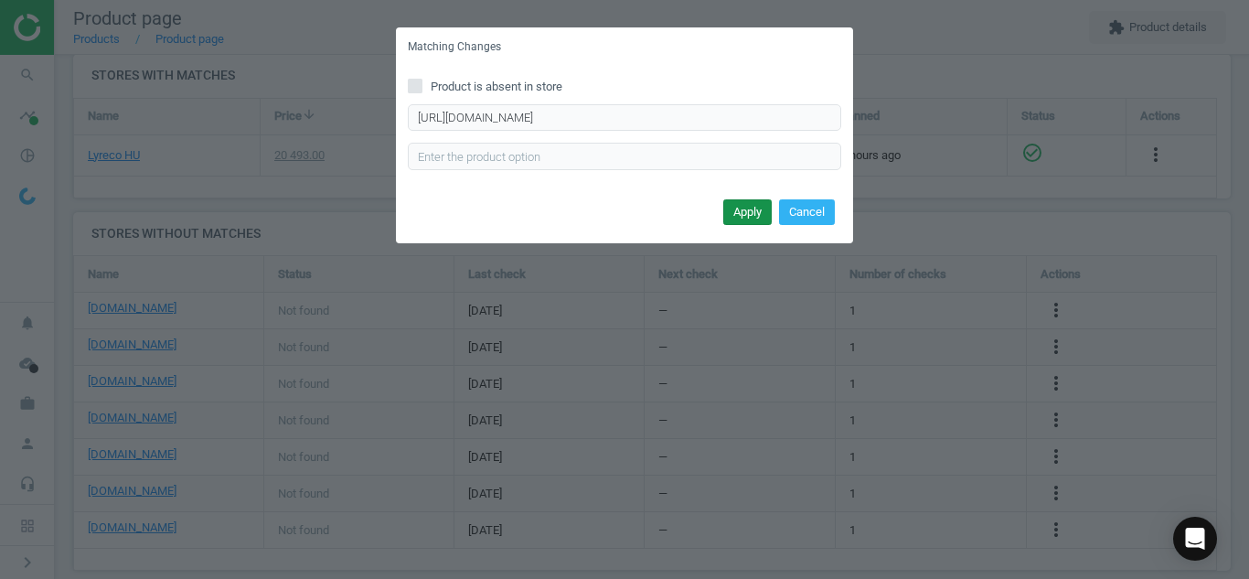
click at [739, 219] on button "Apply" at bounding box center [747, 212] width 48 height 26
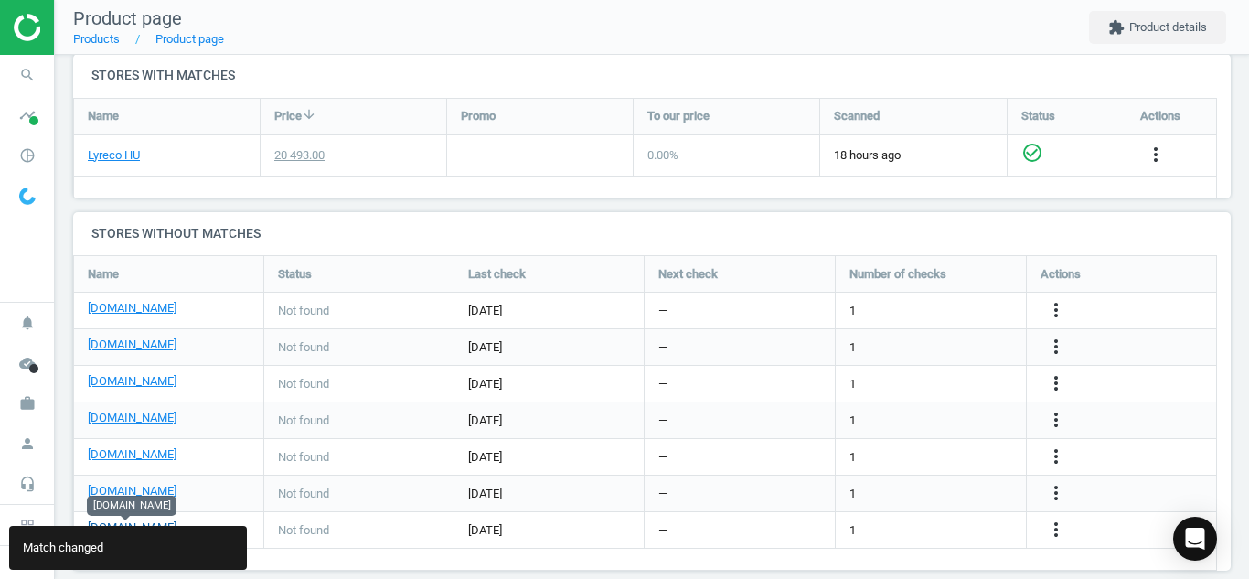
click at [137, 523] on link "[DOMAIN_NAME]" at bounding box center [132, 527] width 89 height 16
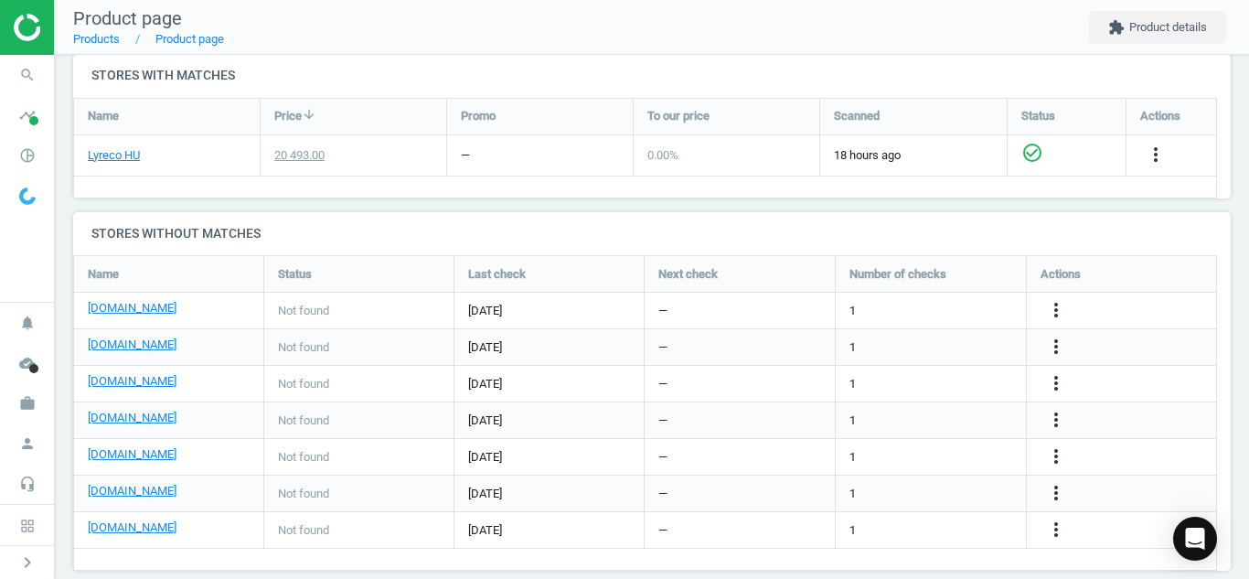
click at [1053, 542] on div "more_vert" at bounding box center [1122, 530] width 190 height 36
click at [1053, 539] on icon "more_vert" at bounding box center [1056, 529] width 22 height 22
click at [928, 517] on link "Edit URL/product option" at bounding box center [913, 530] width 251 height 28
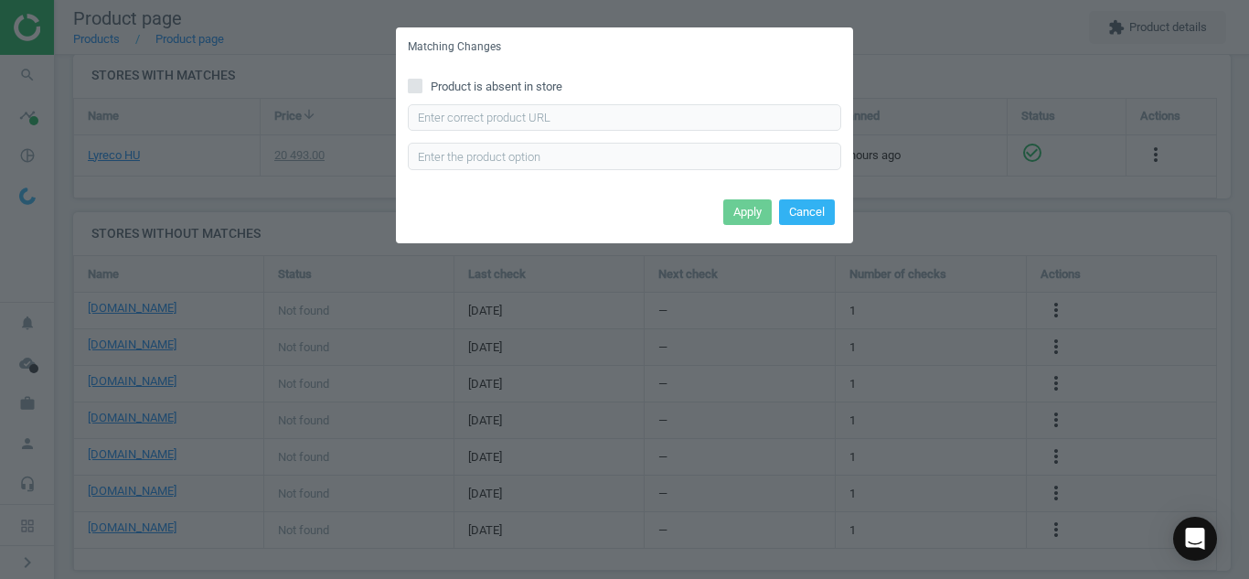
click at [417, 84] on input "Product is absent in store" at bounding box center [416, 86] width 12 height 12
checkbox input "true"
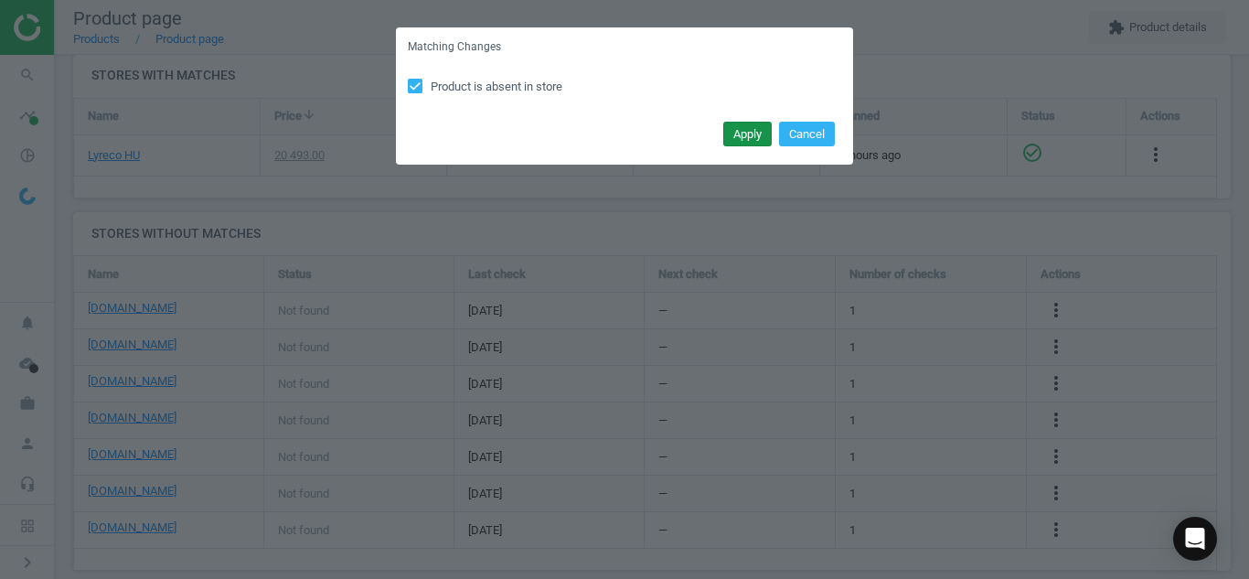
click at [742, 145] on button "Apply" at bounding box center [747, 135] width 48 height 26
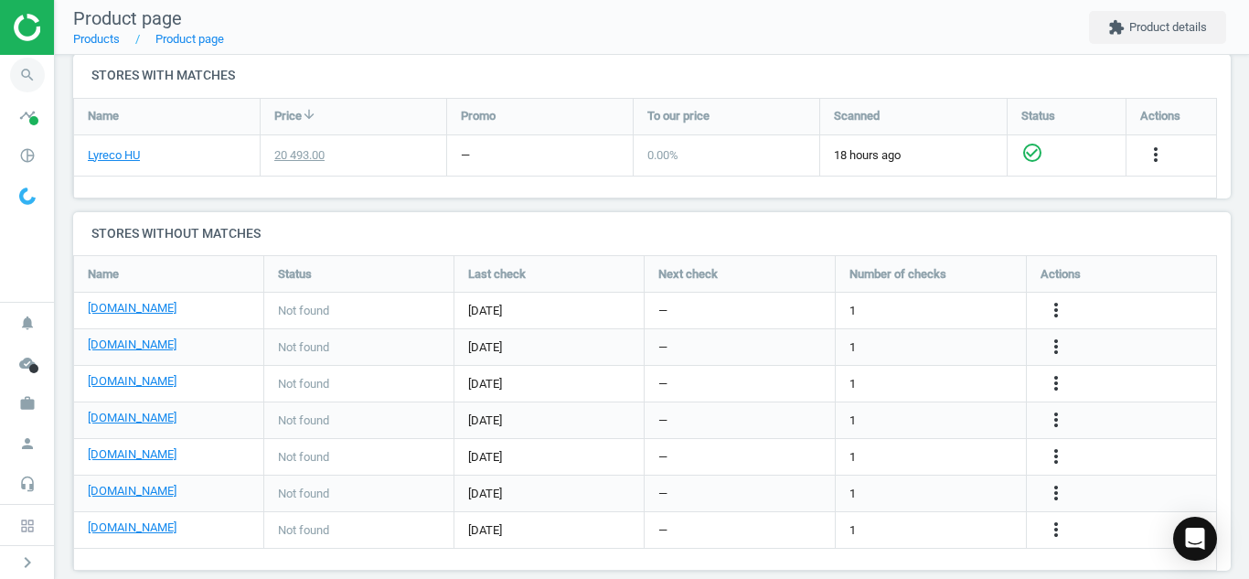
click at [29, 76] on icon "search" at bounding box center [27, 75] width 35 height 35
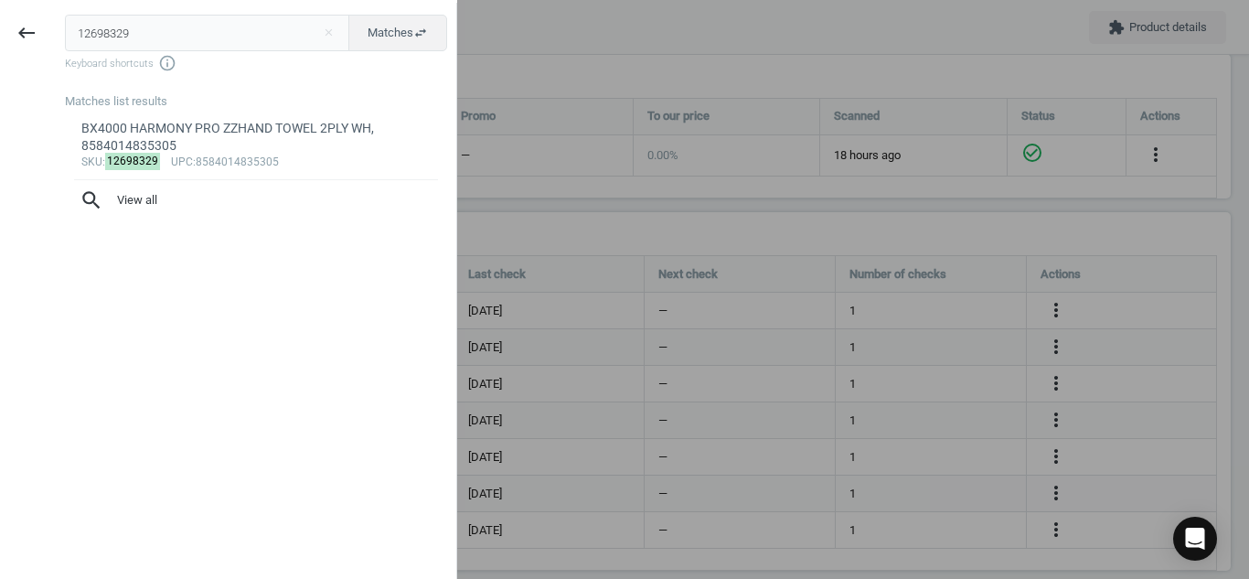
drag, startPoint x: 135, startPoint y: 47, endPoint x: 0, endPoint y: 54, distance: 135.5
click at [0, 54] on div "keyboard_backspace 12698329 close Matches swap_horiz Keyboard shortcuts info_ou…" at bounding box center [228, 292] width 457 height 579
type input "6598221"
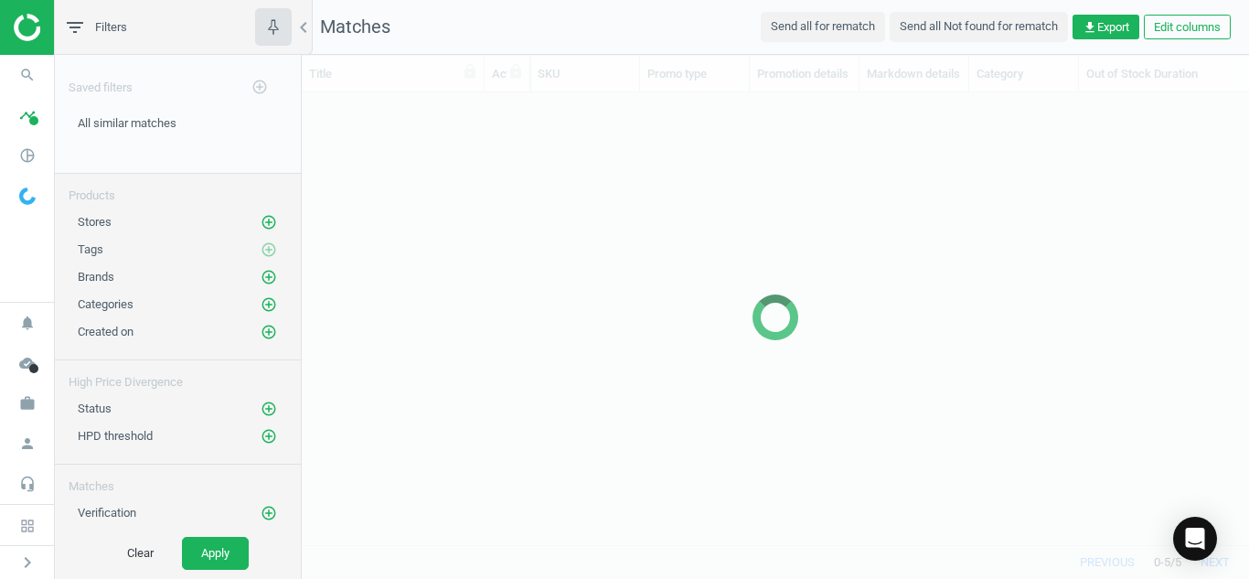
scroll to position [424, 934]
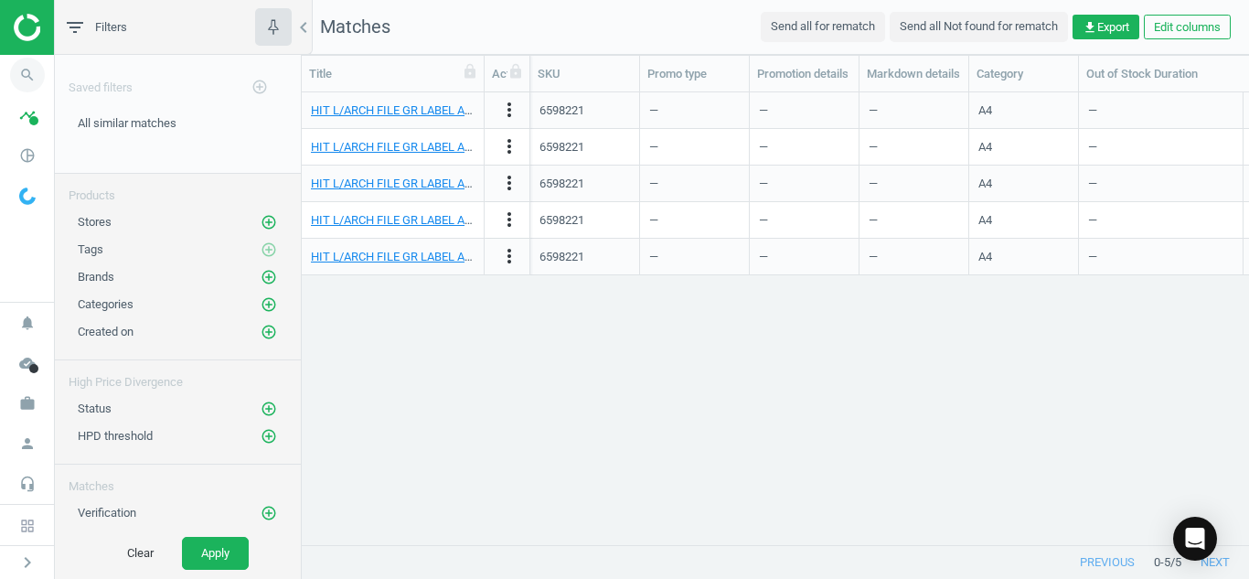
click at [19, 67] on icon "search" at bounding box center [27, 75] width 35 height 35
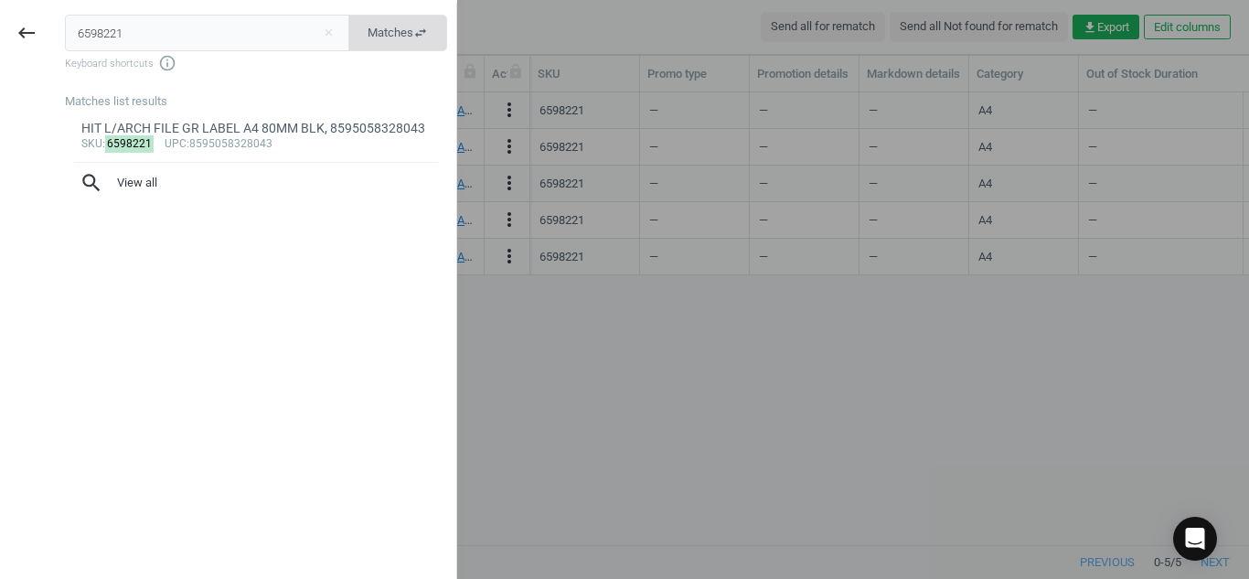
click at [372, 25] on span "Matches swap_horiz" at bounding box center [398, 33] width 60 height 16
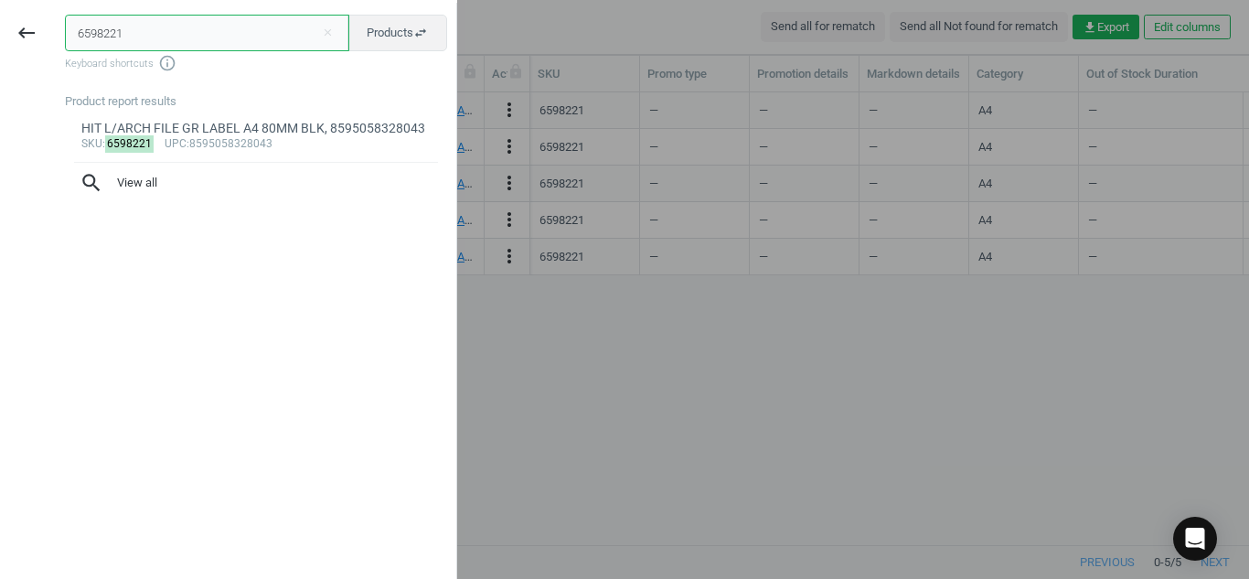
click at [213, 28] on input "6598221" at bounding box center [207, 33] width 284 height 37
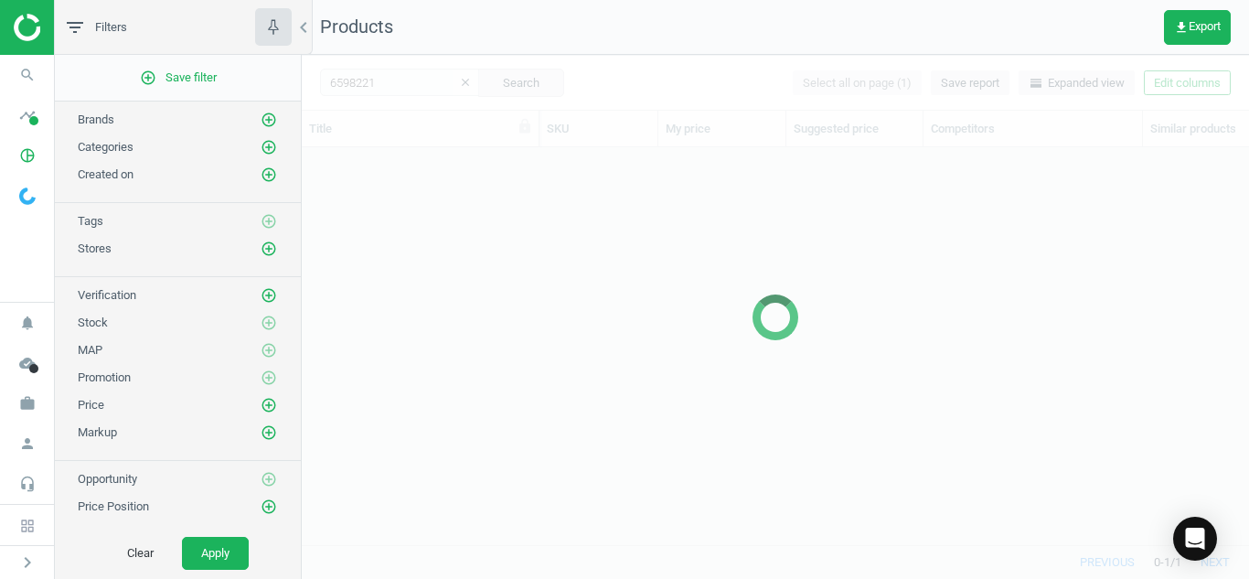
scroll to position [369, 934]
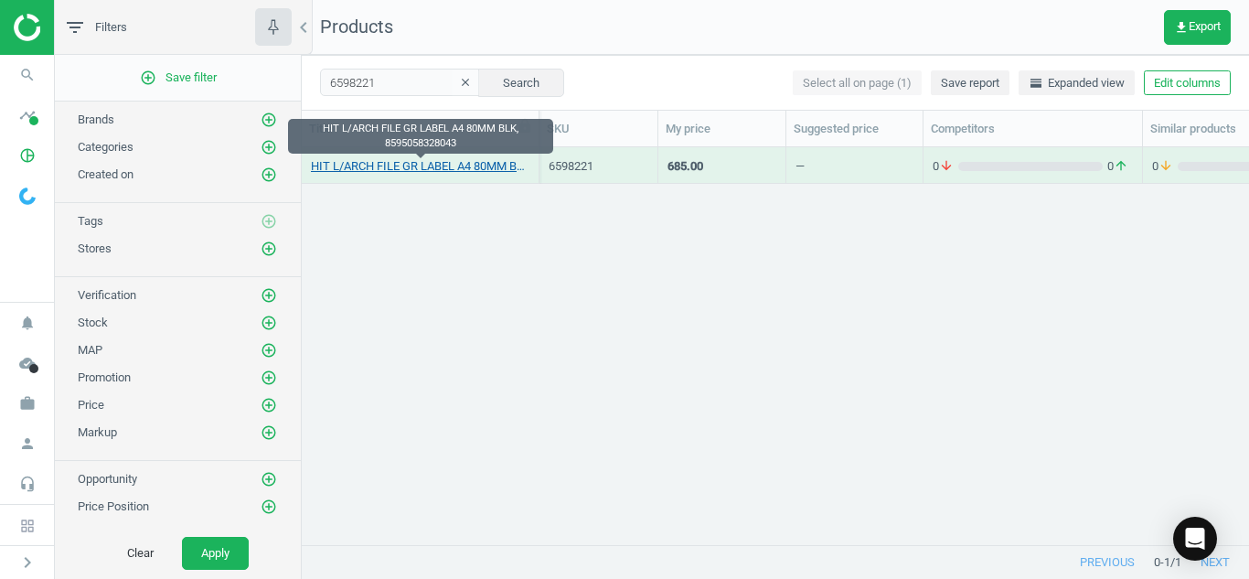
click at [443, 172] on link "HIT L/ARCH FILE GR LABEL A4 80MM BLK, 8595058328043" at bounding box center [420, 166] width 219 height 16
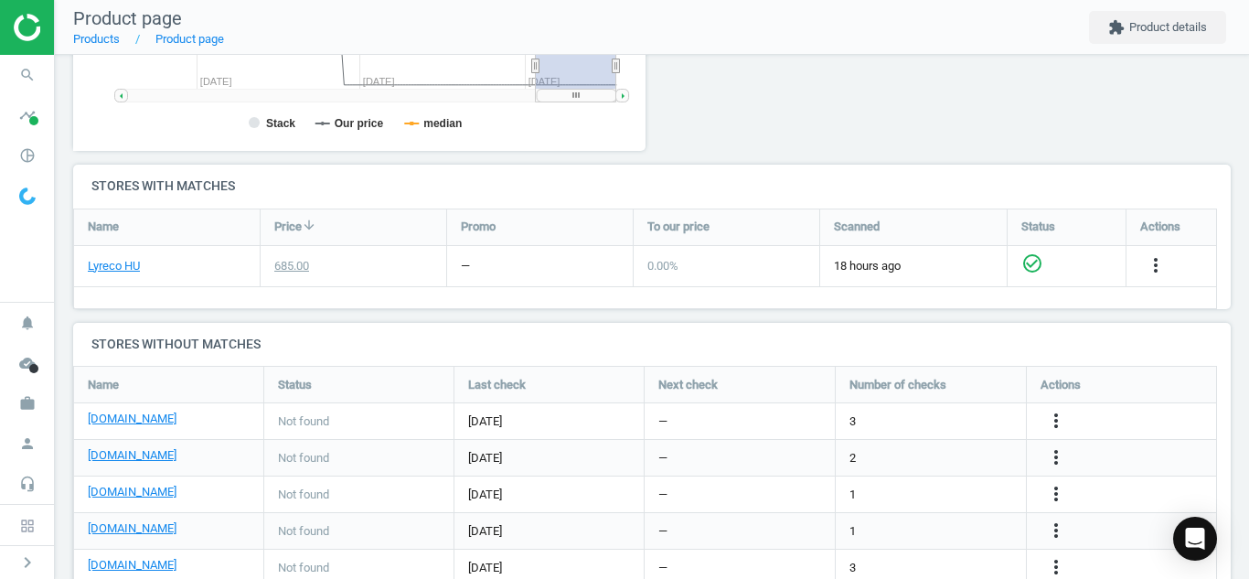
scroll to position [550, 0]
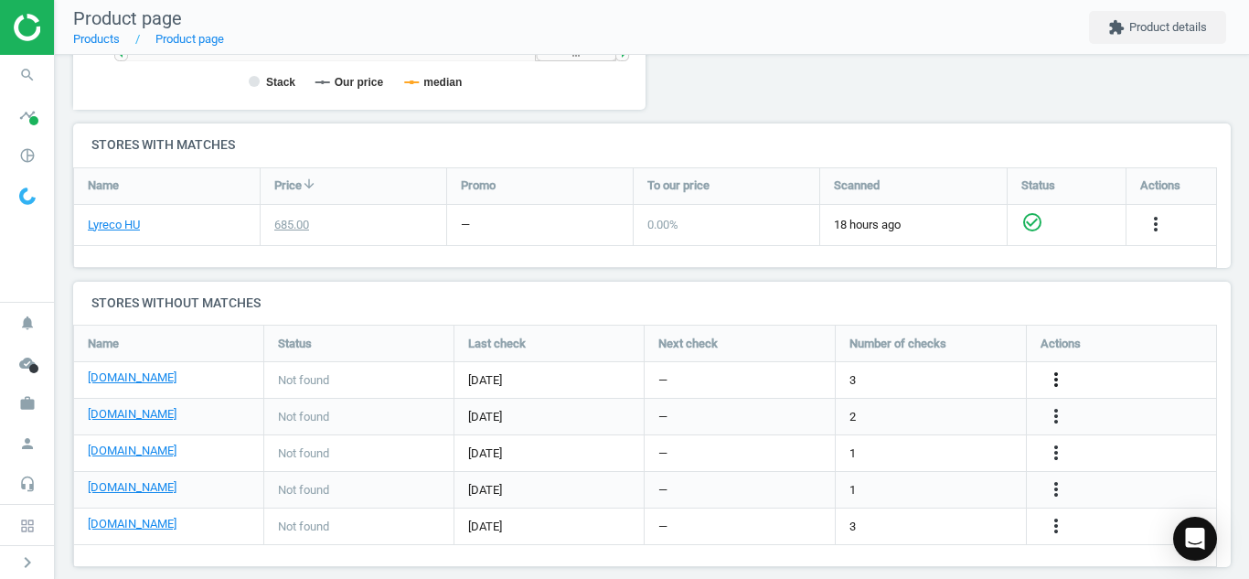
click at [1056, 381] on icon "more_vert" at bounding box center [1056, 380] width 22 height 22
click at [870, 373] on link "Edit URL/product option" at bounding box center [913, 380] width 251 height 28
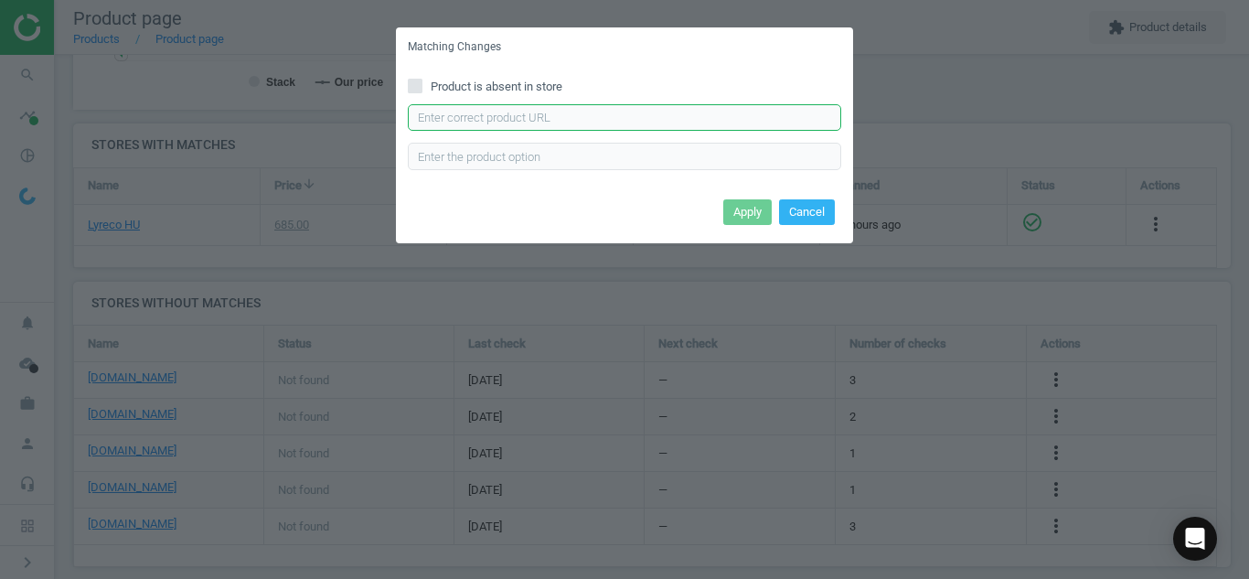
paste input "[URL][DOMAIN_NAME]"
click at [564, 117] on input "text" at bounding box center [624, 117] width 433 height 27
type input "[URL][DOMAIN_NAME]"
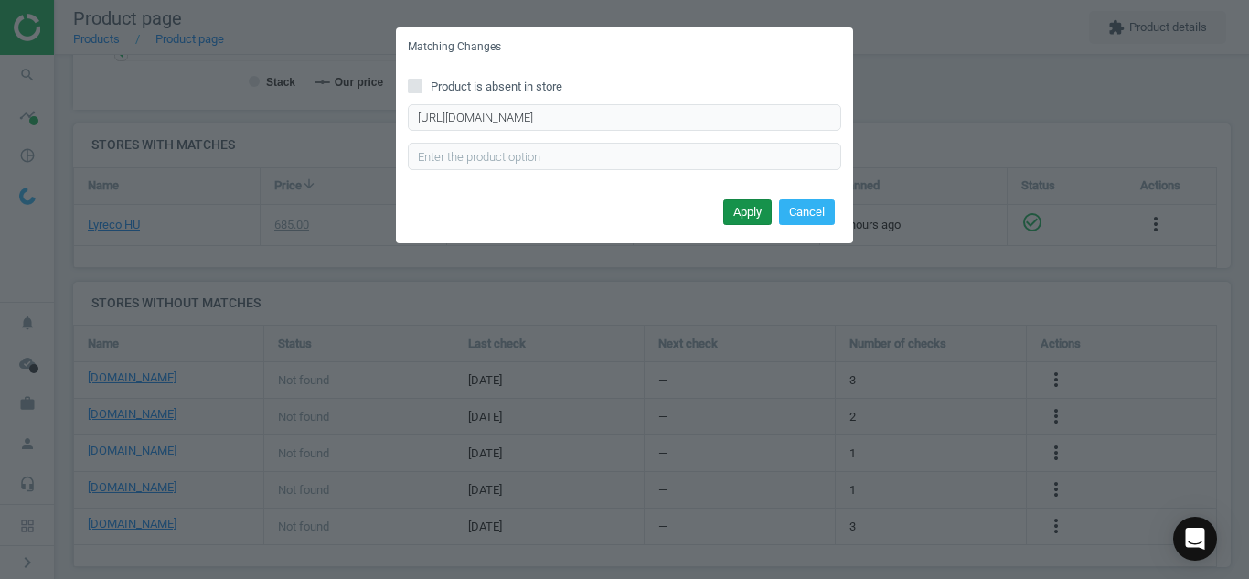
click at [738, 207] on button "Apply" at bounding box center [747, 212] width 48 height 26
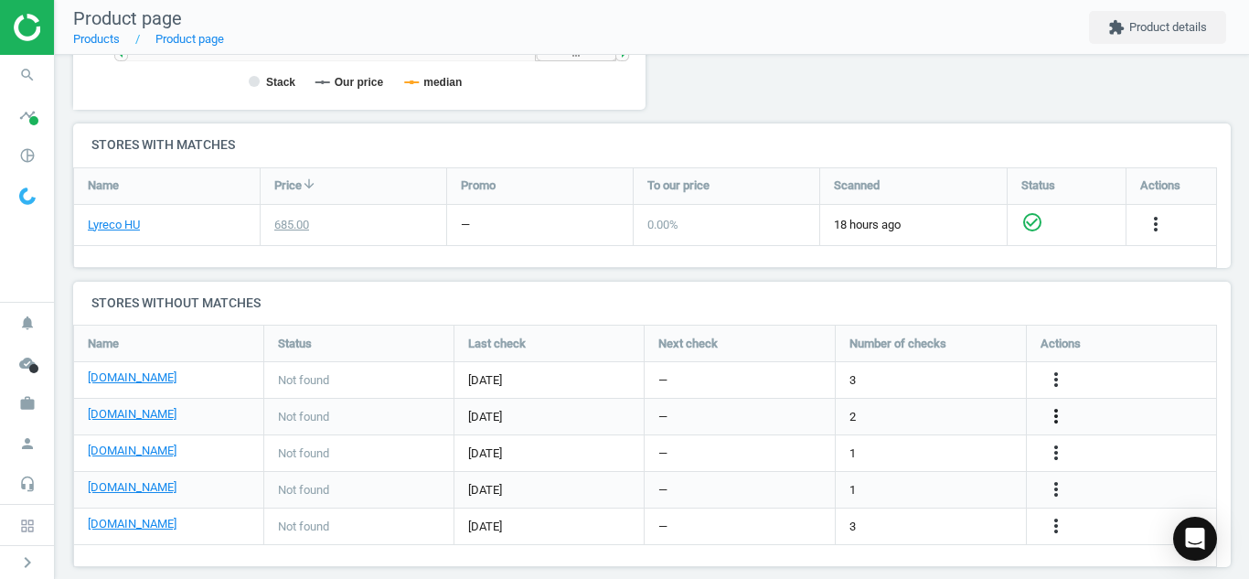
click at [1056, 416] on icon "more_vert" at bounding box center [1056, 416] width 22 height 22
click at [951, 416] on link "Edit URL/product option" at bounding box center [913, 416] width 251 height 28
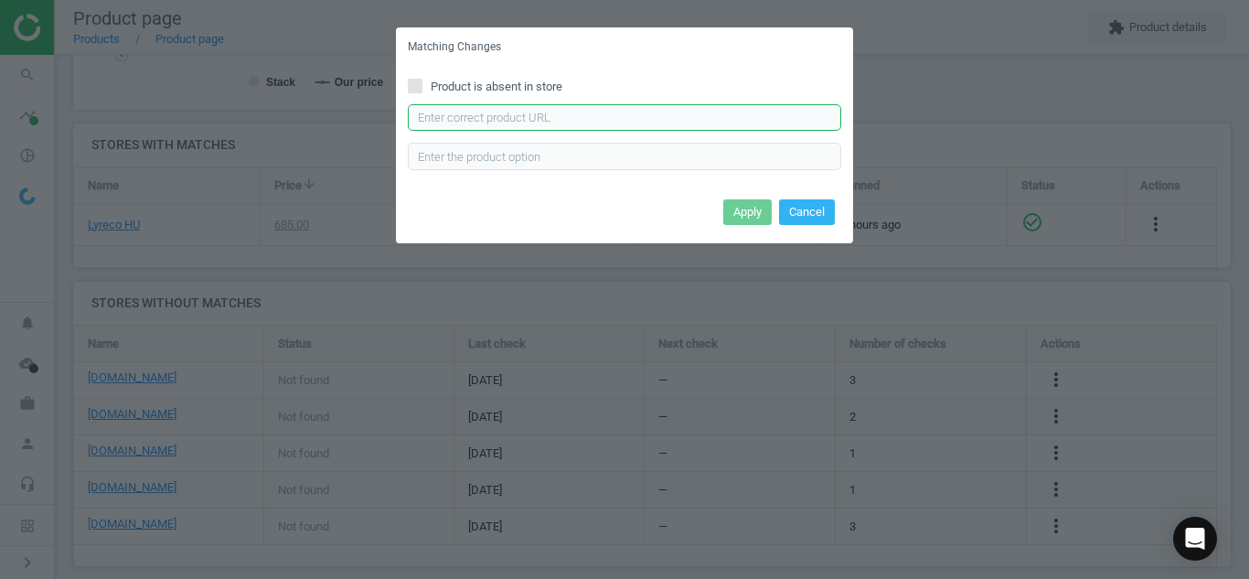
click at [709, 115] on input "text" at bounding box center [624, 117] width 433 height 27
paste input "[URL][DOMAIN_NAME][PERSON_NAME]"
type input "[URL][DOMAIN_NAME][PERSON_NAME]"
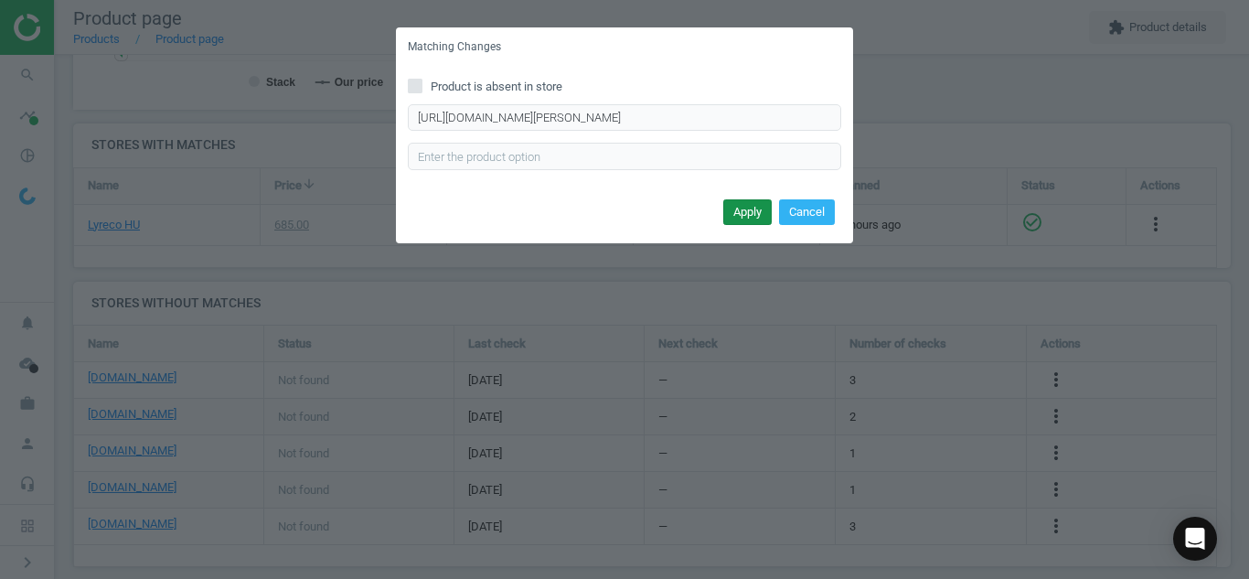
click at [733, 207] on button "Apply" at bounding box center [747, 212] width 48 height 26
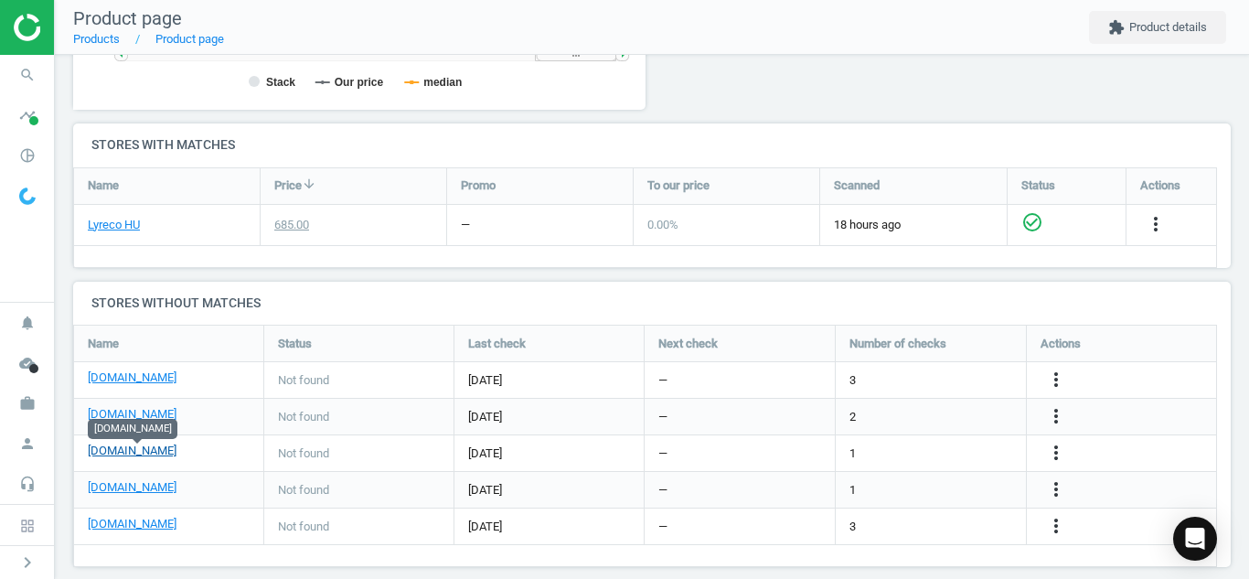
click at [112, 443] on link "[DOMAIN_NAME]" at bounding box center [132, 451] width 89 height 16
click at [114, 455] on link "[DOMAIN_NAME]" at bounding box center [132, 451] width 89 height 16
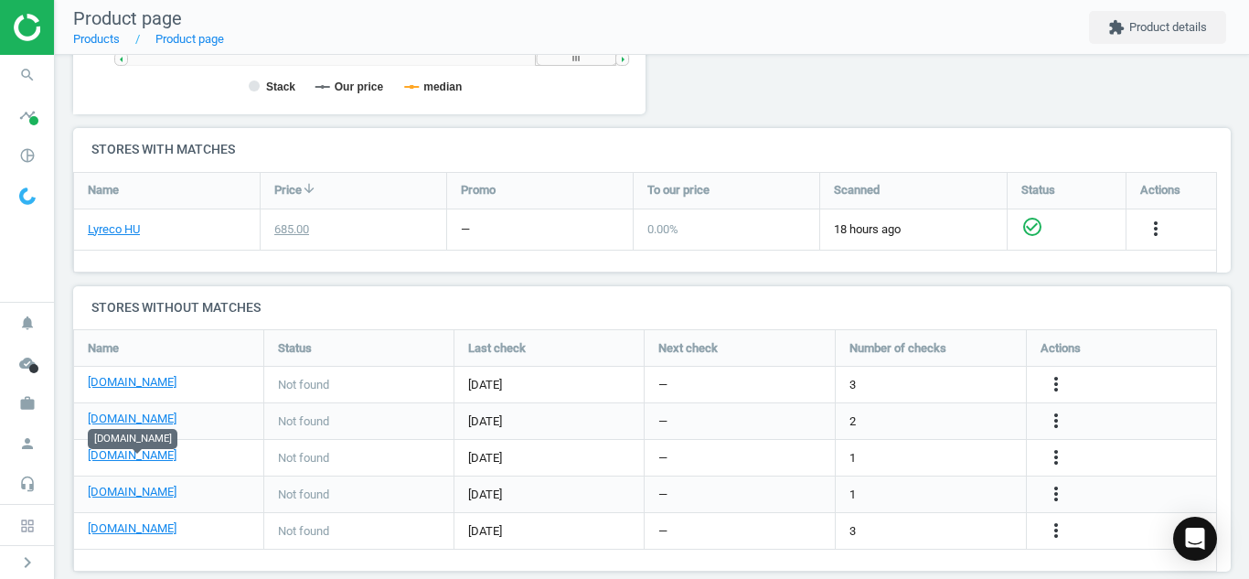
scroll to position [570, 0]
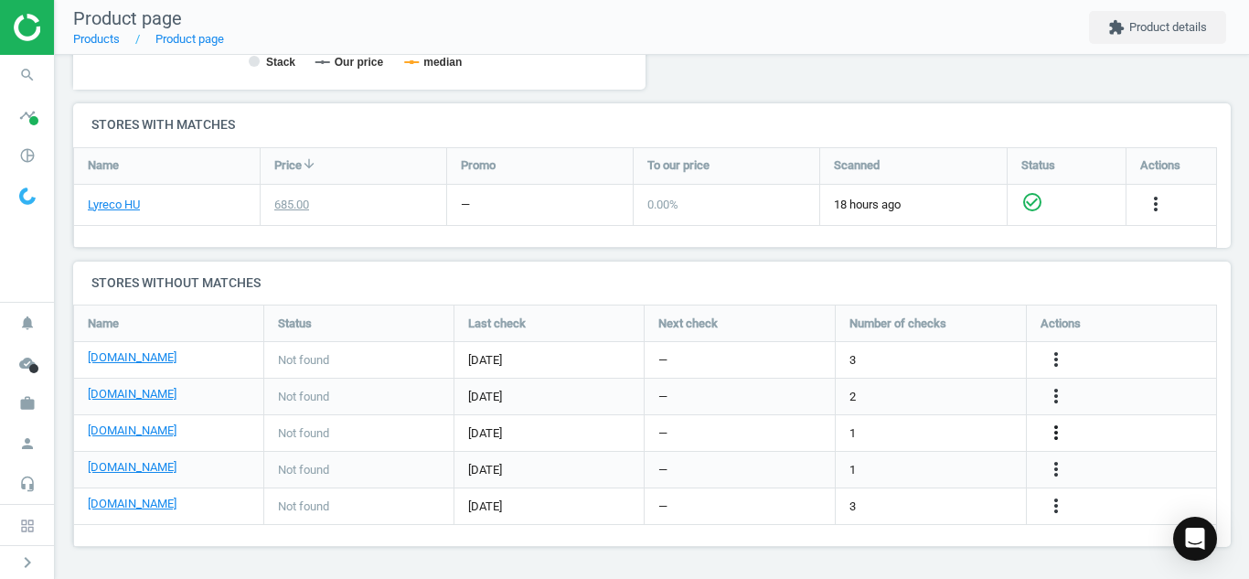
click at [1062, 443] on icon "more_vert" at bounding box center [1056, 433] width 22 height 22
click at [946, 432] on link "Edit URL/product option" at bounding box center [913, 433] width 251 height 28
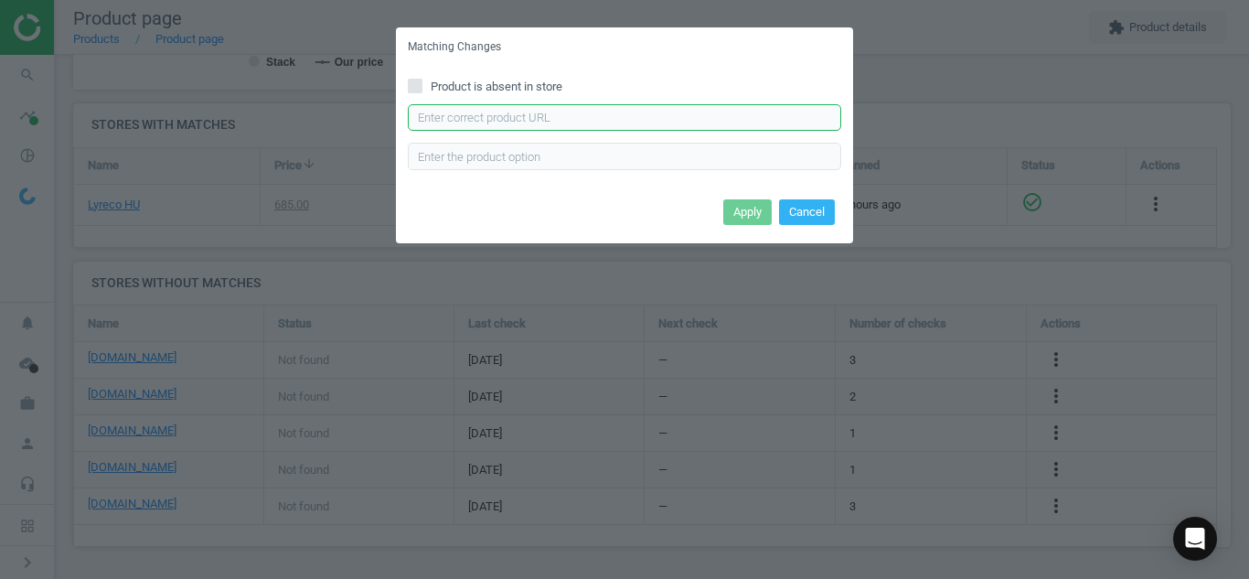
click at [625, 112] on input "text" at bounding box center [624, 117] width 433 height 27
paste input "[URL][DOMAIN_NAME][PERSON_NAME]"
type input "[URL][DOMAIN_NAME][PERSON_NAME]"
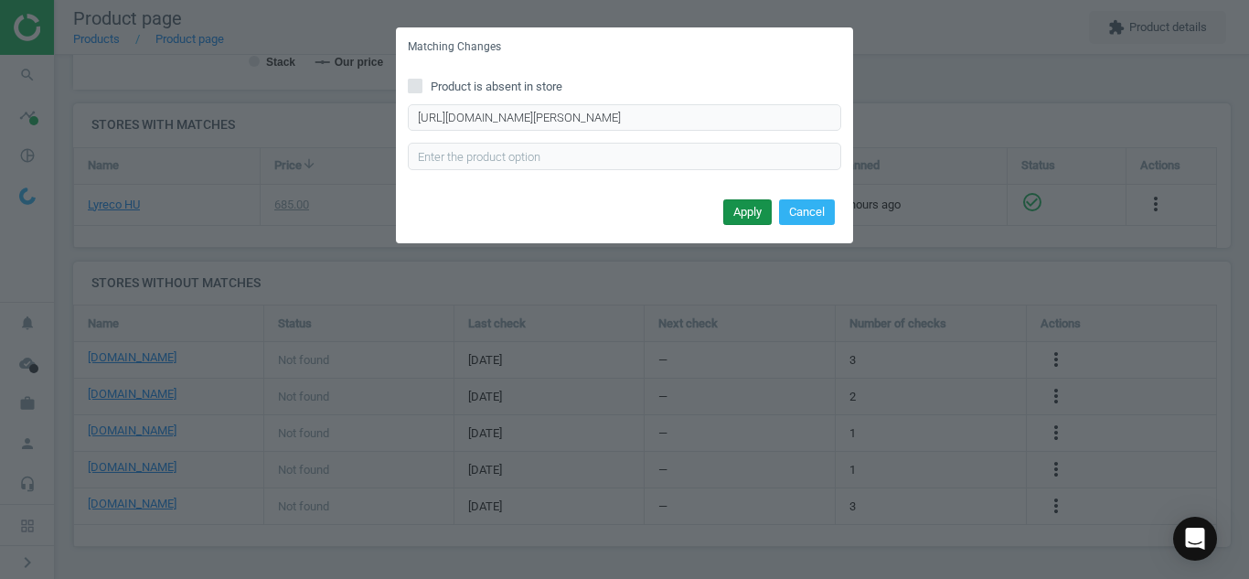
click at [742, 208] on button "Apply" at bounding box center [747, 212] width 48 height 26
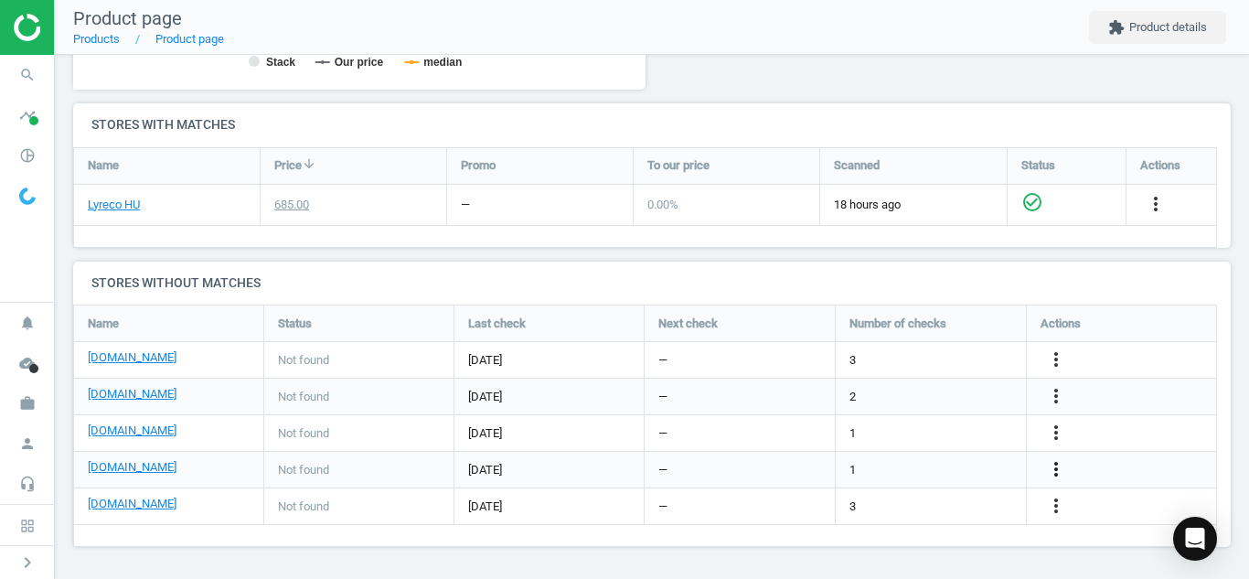
click at [1054, 467] on icon "more_vert" at bounding box center [1056, 469] width 22 height 22
click at [944, 470] on link "Edit URL/product option" at bounding box center [913, 469] width 251 height 28
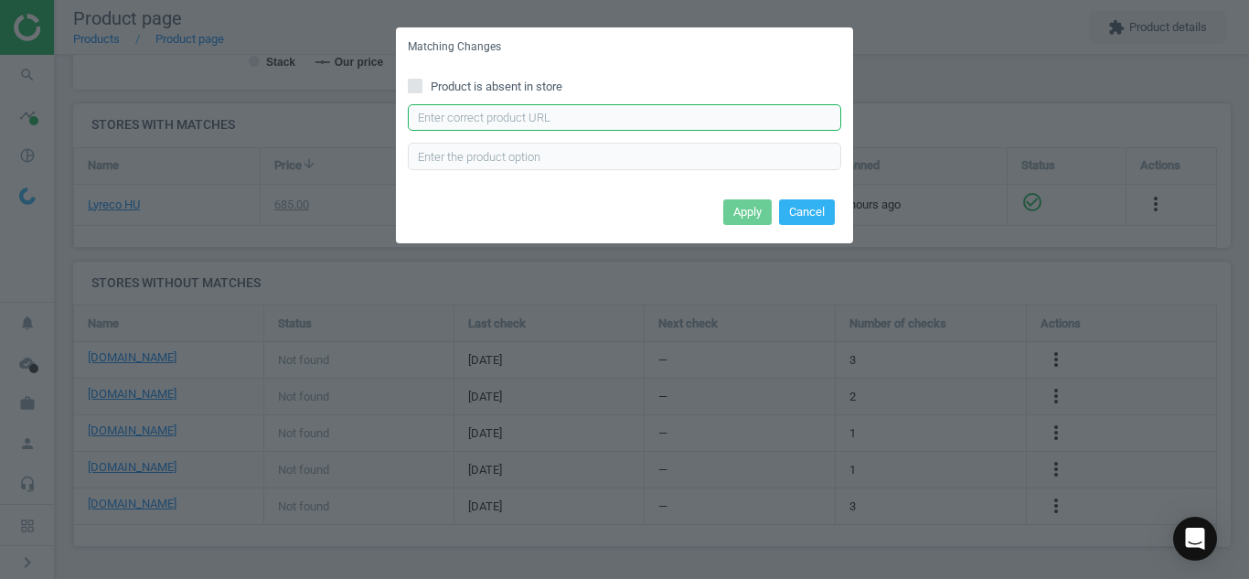
paste input "[URL][DOMAIN_NAME][PERSON_NAME]"
drag, startPoint x: 743, startPoint y: 121, endPoint x: 763, endPoint y: 187, distance: 69.5
click at [743, 121] on input "text" at bounding box center [624, 117] width 433 height 27
type input "[URL][DOMAIN_NAME][PERSON_NAME]"
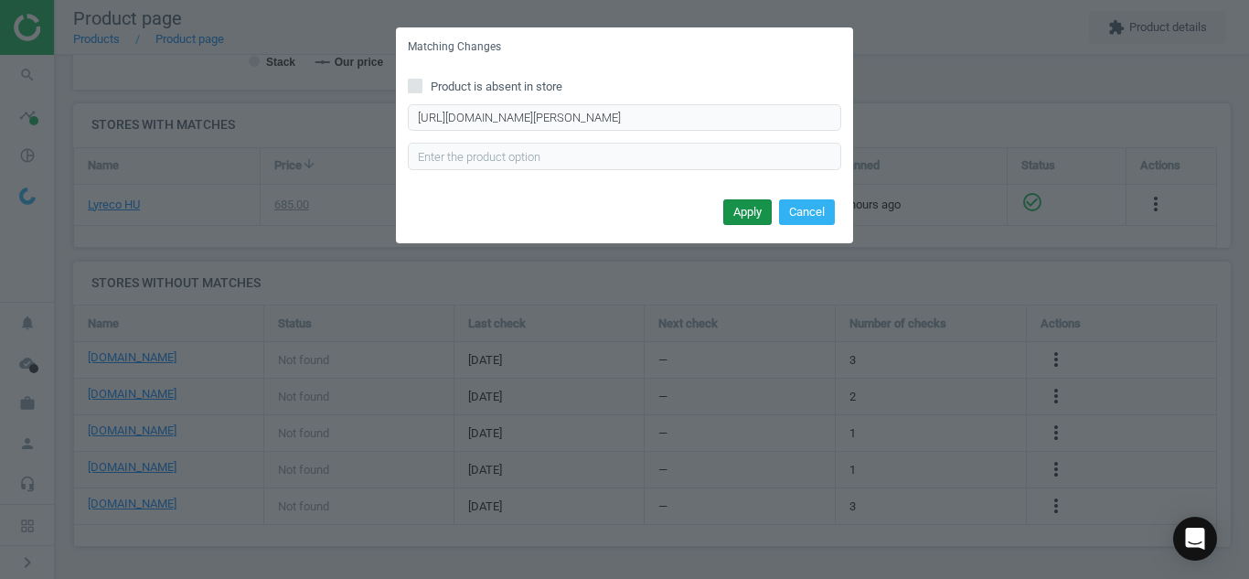
scroll to position [0, 0]
click at [752, 217] on button "Apply" at bounding box center [747, 212] width 48 height 26
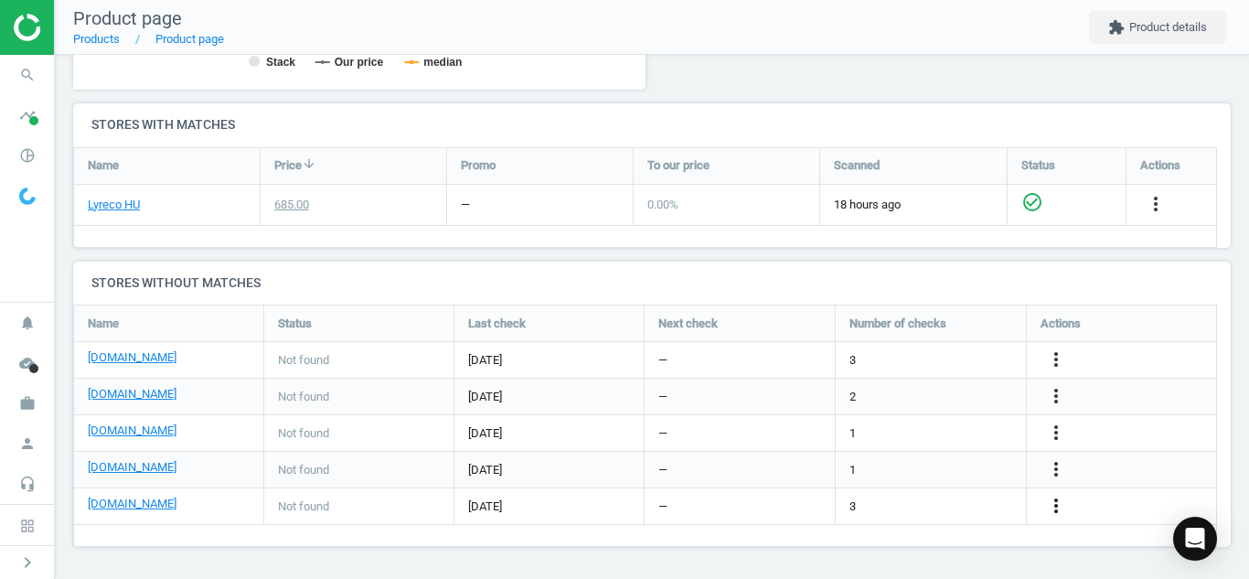
click at [1055, 496] on icon "more_vert" at bounding box center [1056, 506] width 22 height 22
click at [935, 506] on link "Edit URL/product option" at bounding box center [913, 506] width 251 height 28
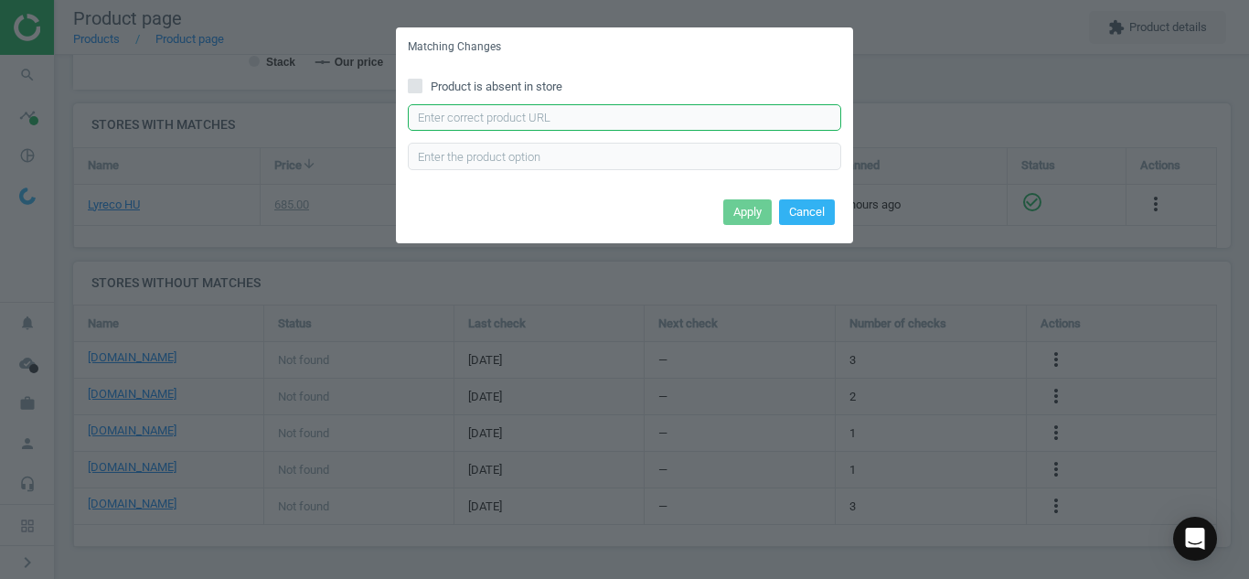
click at [637, 127] on input "text" at bounding box center [624, 117] width 433 height 27
paste input "[URL][DOMAIN_NAME][PERSON_NAME]"
type input "[URL][DOMAIN_NAME][PERSON_NAME]"
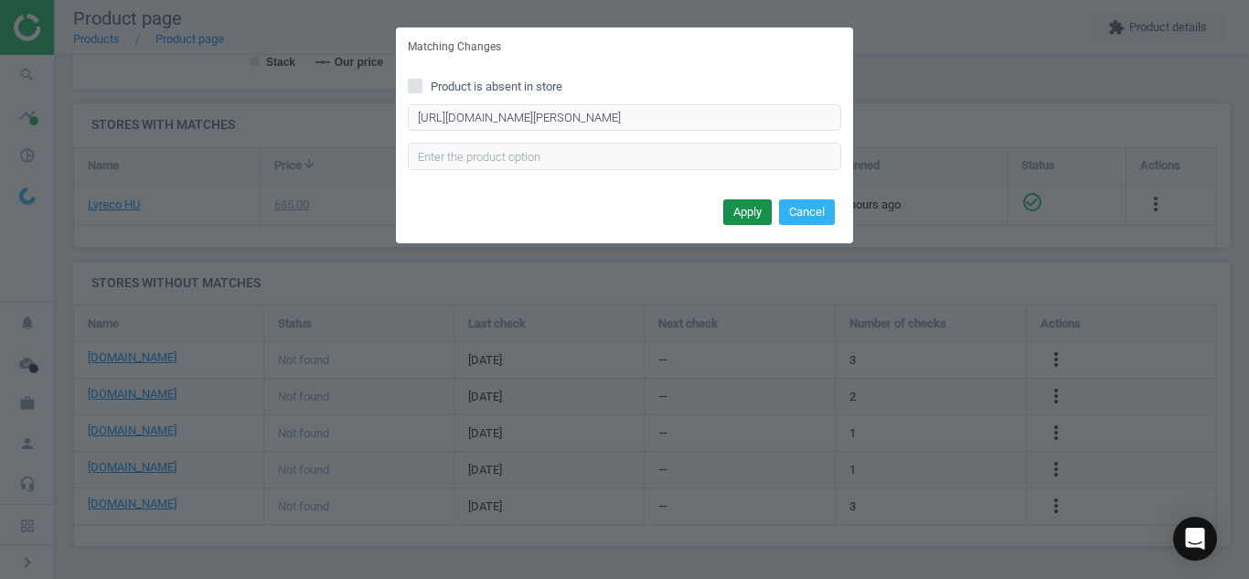
click at [740, 215] on button "Apply" at bounding box center [747, 212] width 48 height 26
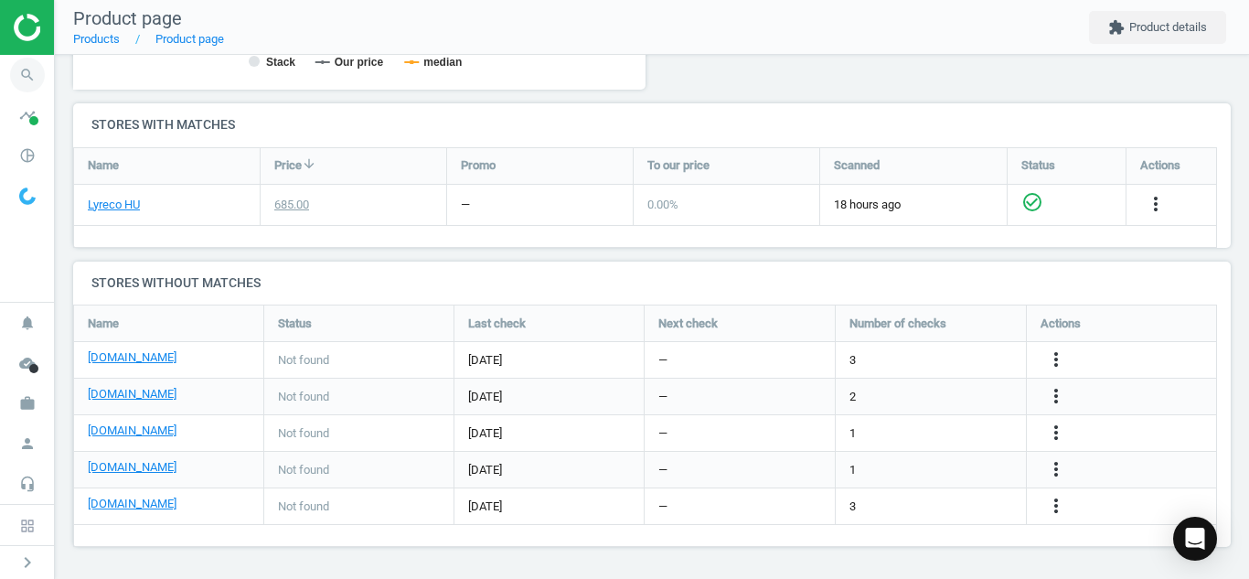
click at [28, 68] on icon "search" at bounding box center [27, 75] width 35 height 35
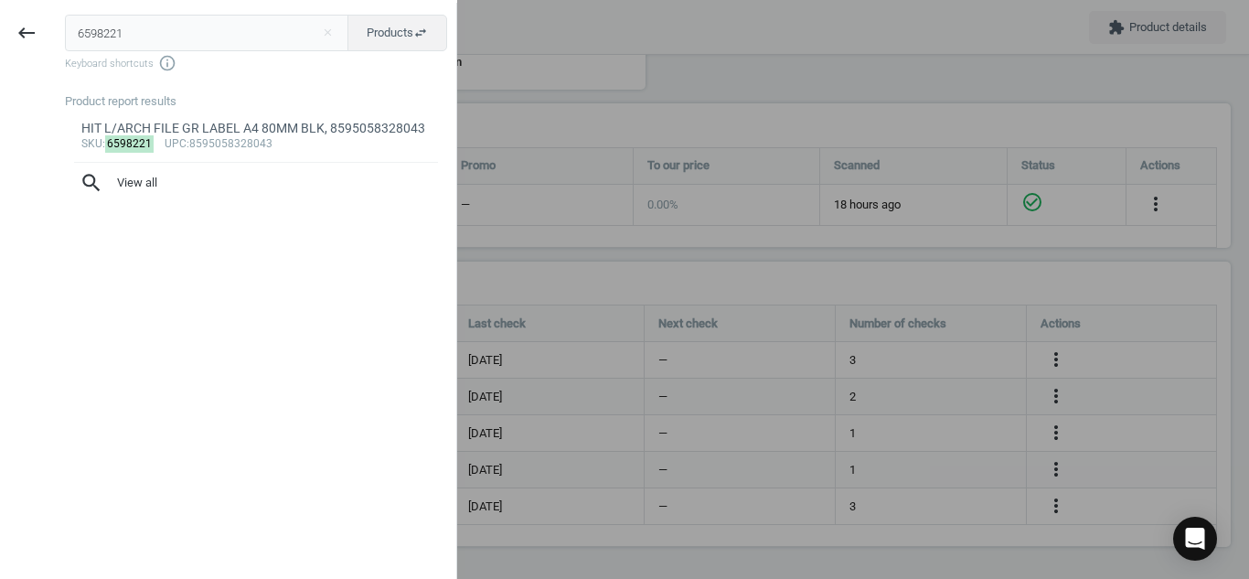
drag, startPoint x: 137, startPoint y: 41, endPoint x: 0, endPoint y: 55, distance: 137.8
click at [0, 55] on div "keyboard_backspace 6598221 close Products swap_horiz Keyboard shortcuts info_ou…" at bounding box center [228, 292] width 457 height 579
type input "6669784"
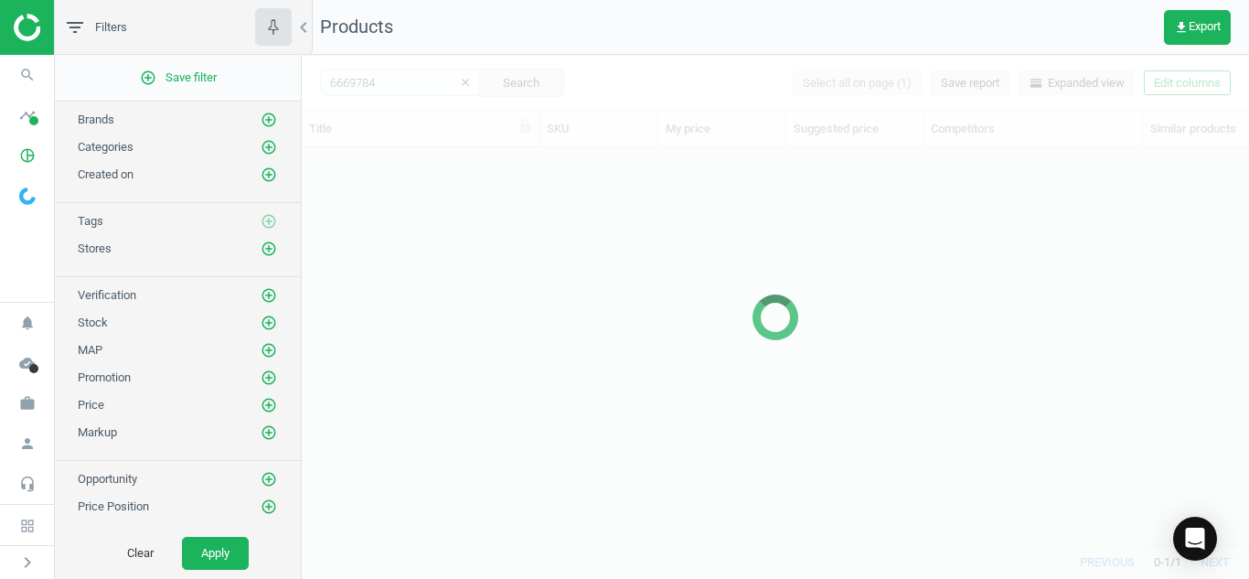
scroll to position [369, 934]
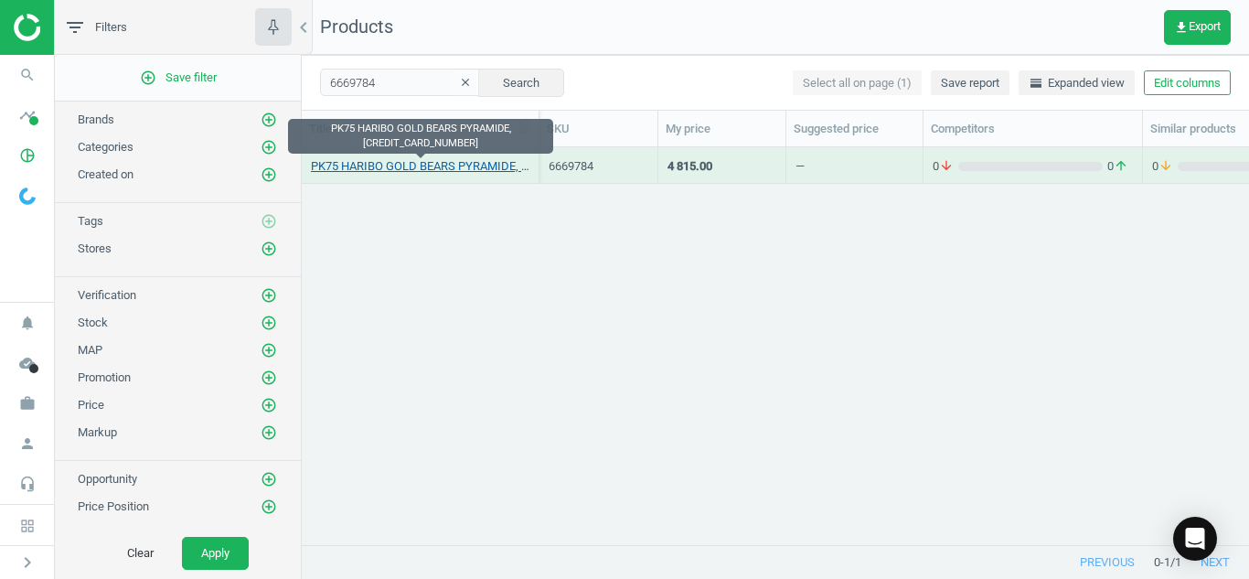
click at [344, 170] on link "PK75 HARIBO GOLD BEARS PYRAMIDE, [CREDIT_CARD_NUMBER]" at bounding box center [420, 166] width 219 height 16
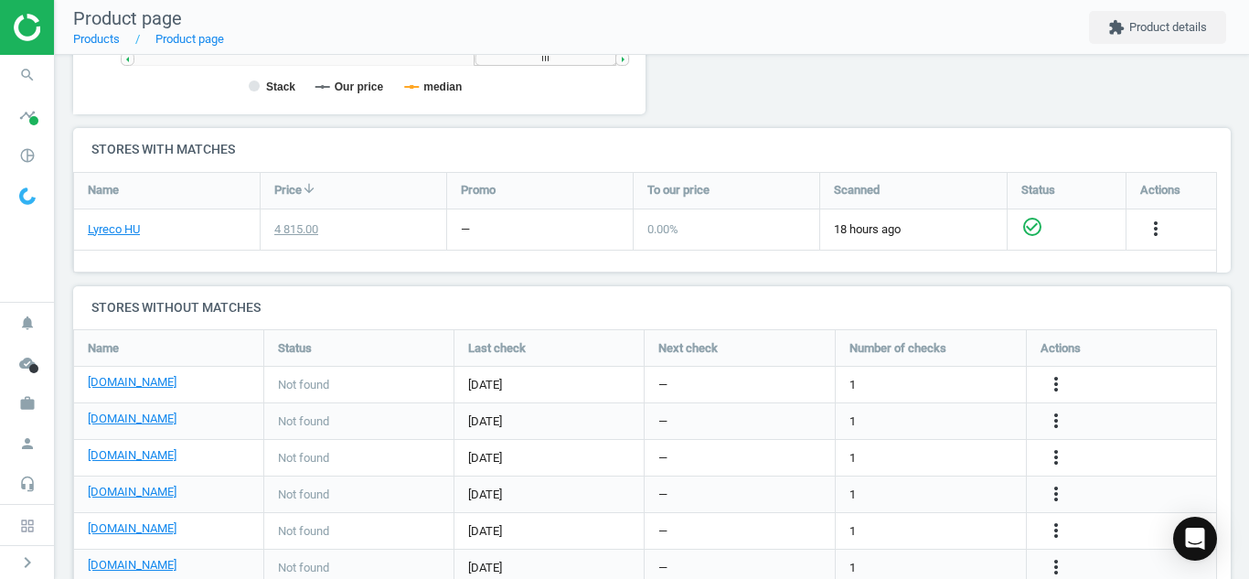
scroll to position [527, 0]
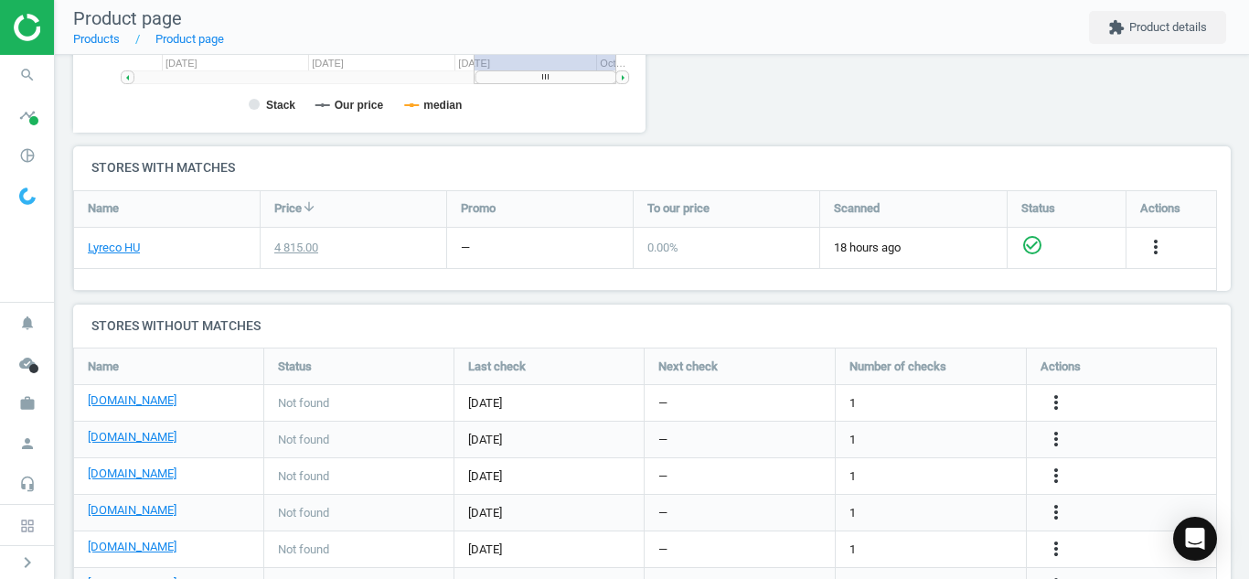
click at [1042, 410] on div "more_vert" at bounding box center [1059, 403] width 36 height 24
click at [1062, 401] on icon "more_vert" at bounding box center [1056, 402] width 22 height 22
click at [961, 405] on link "Edit URL/product option" at bounding box center [913, 403] width 251 height 28
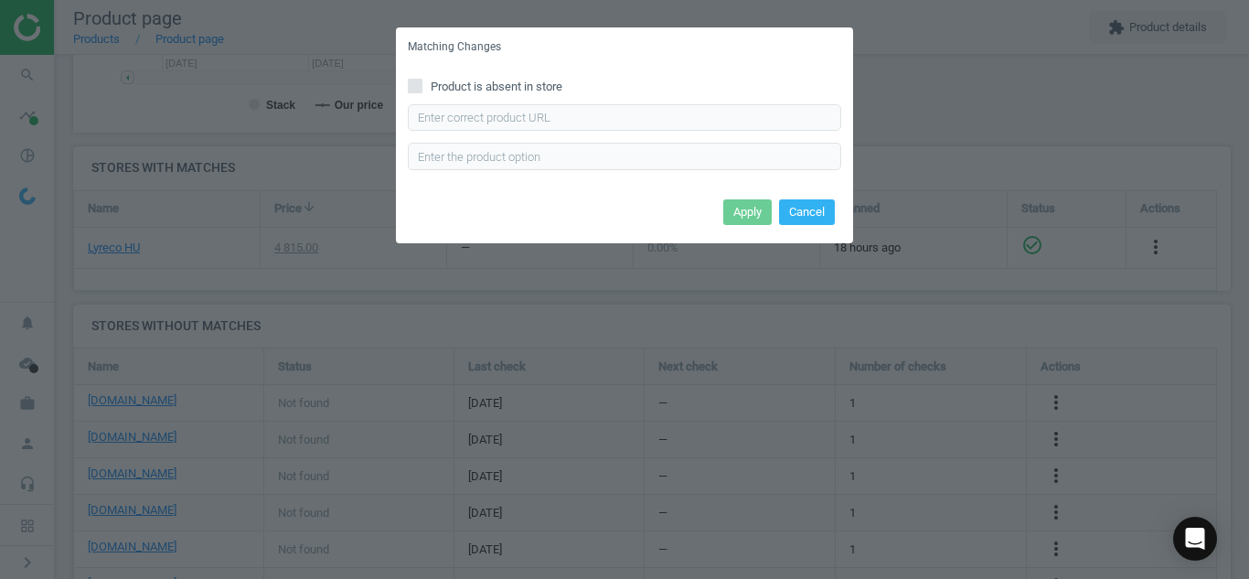
click at [411, 86] on input "Product is absent in store" at bounding box center [416, 86] width 12 height 12
checkbox input "true"
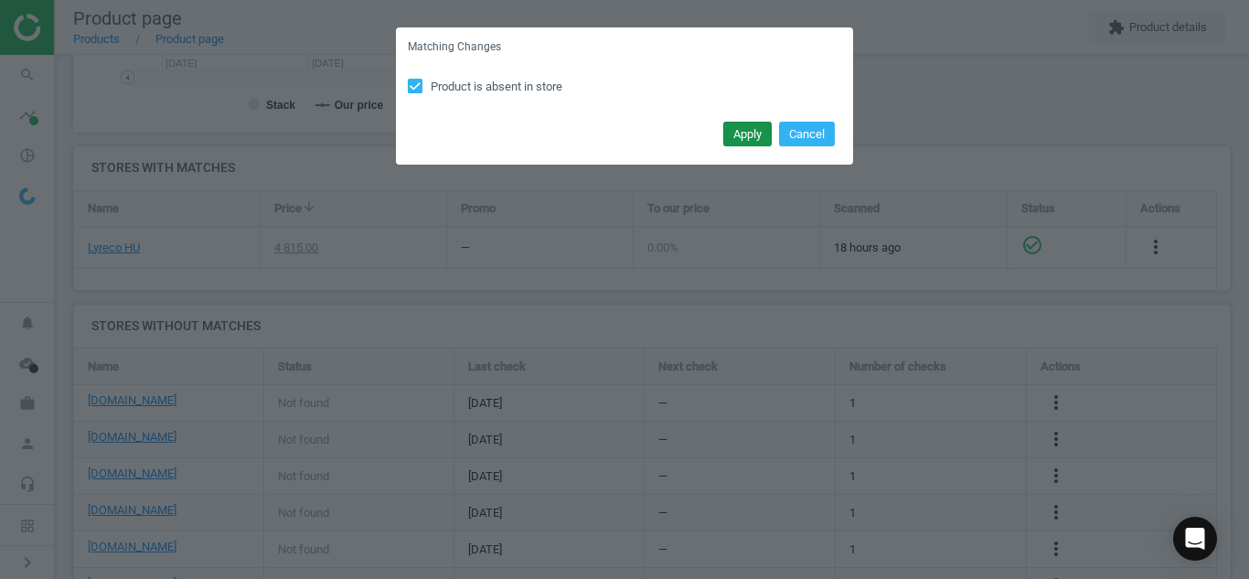
click at [730, 145] on button "Apply" at bounding box center [747, 135] width 48 height 26
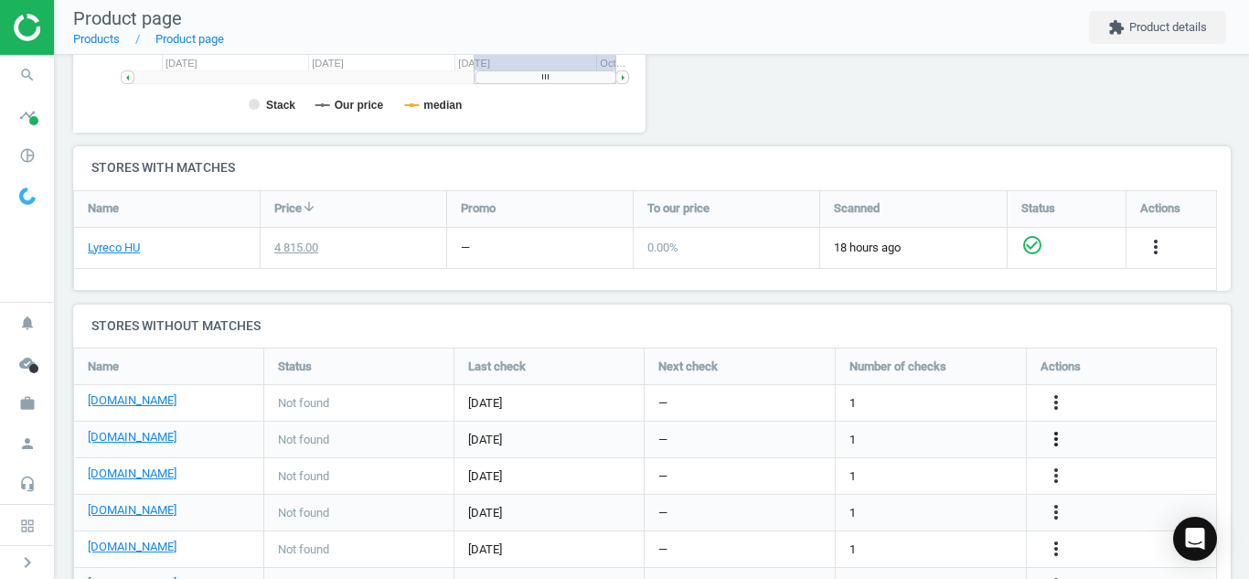
click at [1060, 434] on icon "more_vert" at bounding box center [1056, 439] width 22 height 22
click at [923, 439] on link "Edit URL/product option" at bounding box center [913, 439] width 251 height 28
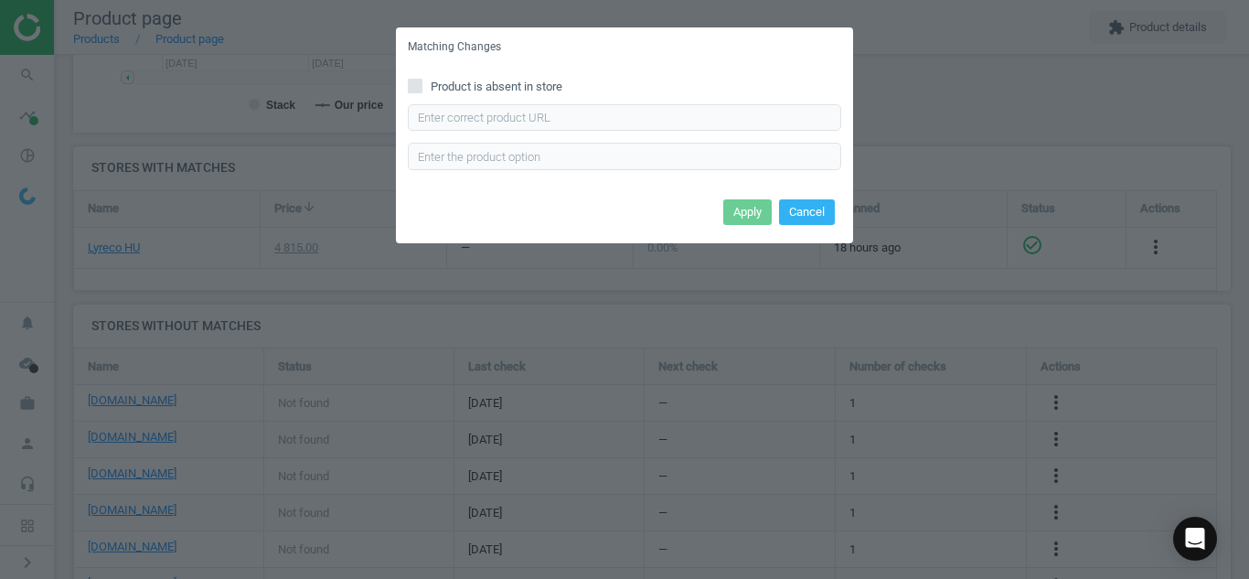
click at [413, 82] on input "Product is absent in store" at bounding box center [416, 86] width 12 height 12
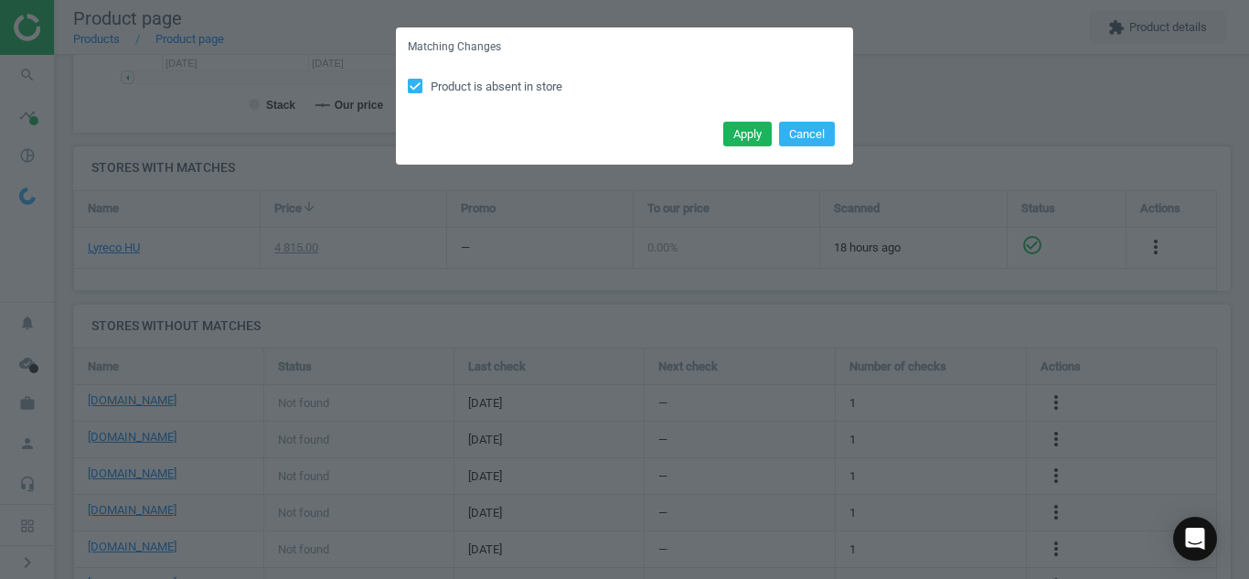
click at [413, 82] on input "Product is absent in store" at bounding box center [416, 86] width 12 height 12
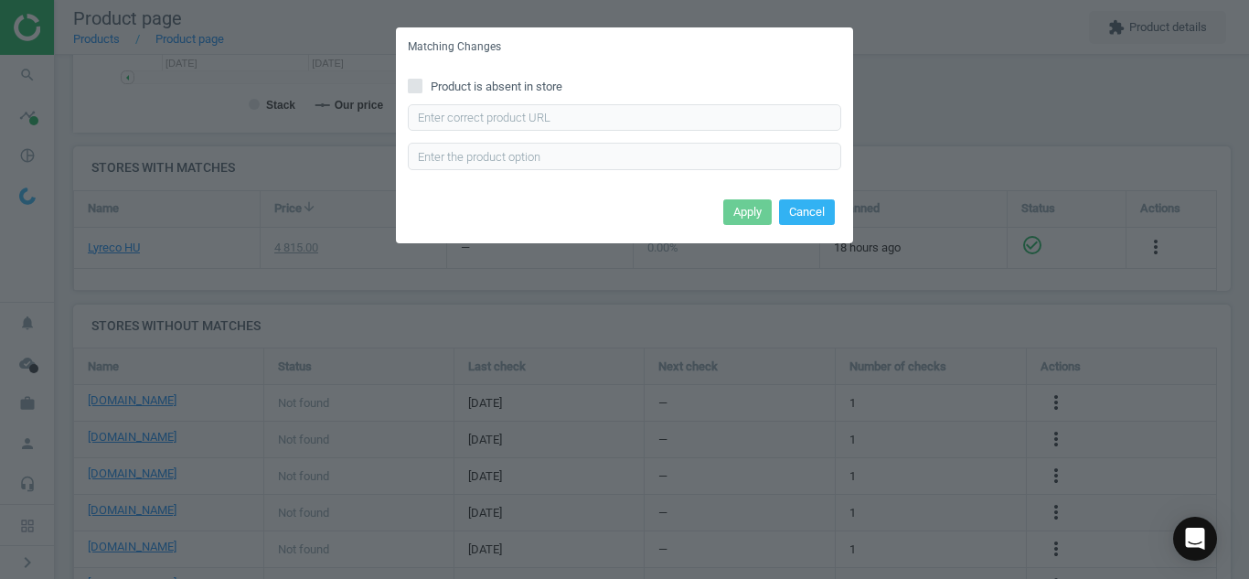
click at [418, 80] on input "Product is absent in store" at bounding box center [416, 86] width 12 height 12
checkbox input "true"
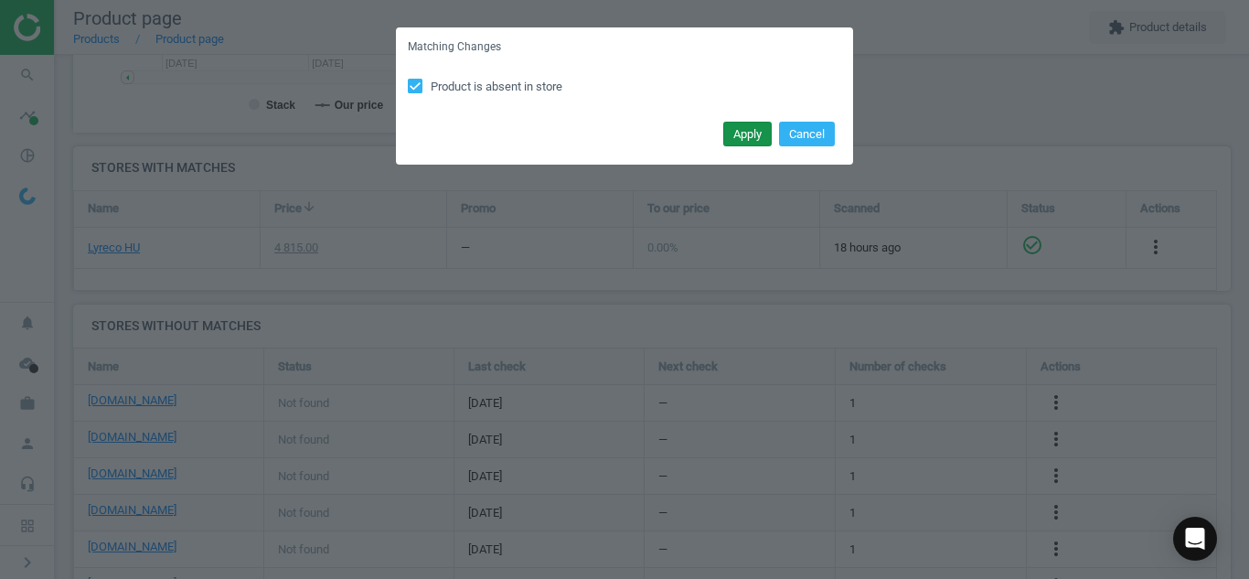
click at [744, 124] on button "Apply" at bounding box center [747, 135] width 48 height 26
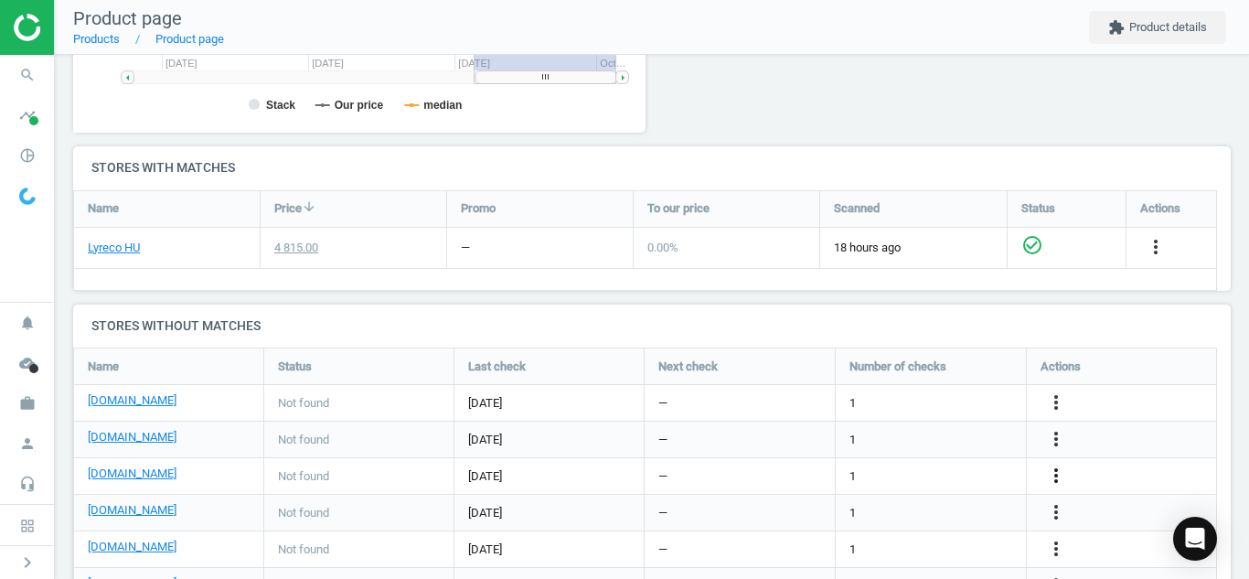
click at [1063, 473] on icon "more_vert" at bounding box center [1056, 476] width 22 height 22
click at [828, 478] on link "Edit URL/product option" at bounding box center [913, 476] width 251 height 28
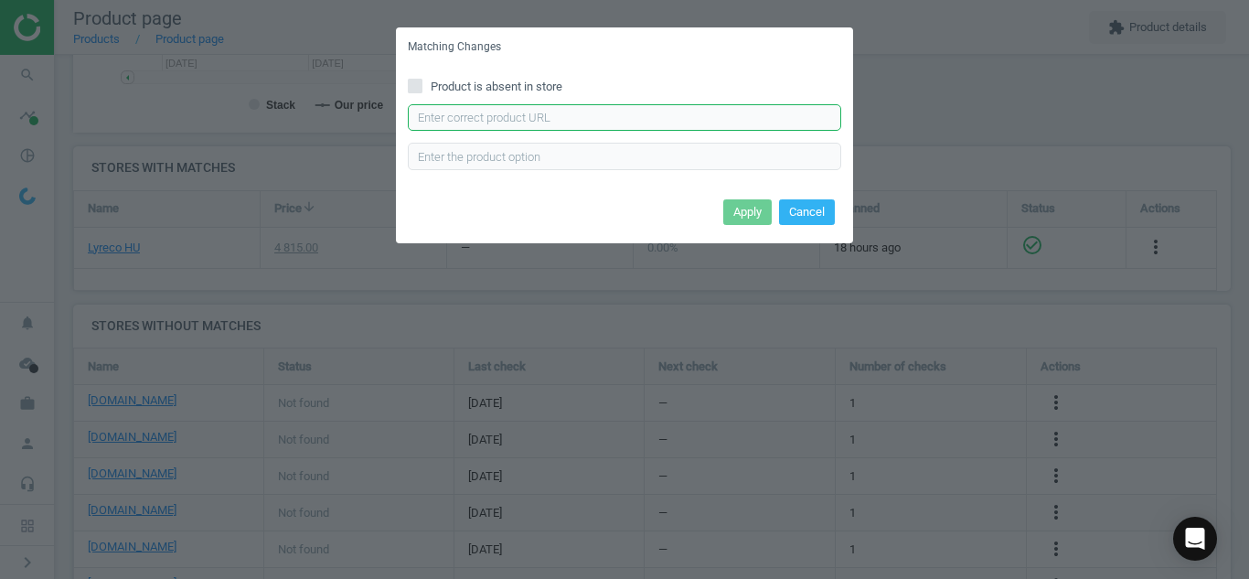
click at [573, 124] on input "text" at bounding box center [624, 117] width 433 height 27
paste input "[URL][DOMAIN_NAME]"
type input "[URL][DOMAIN_NAME]"
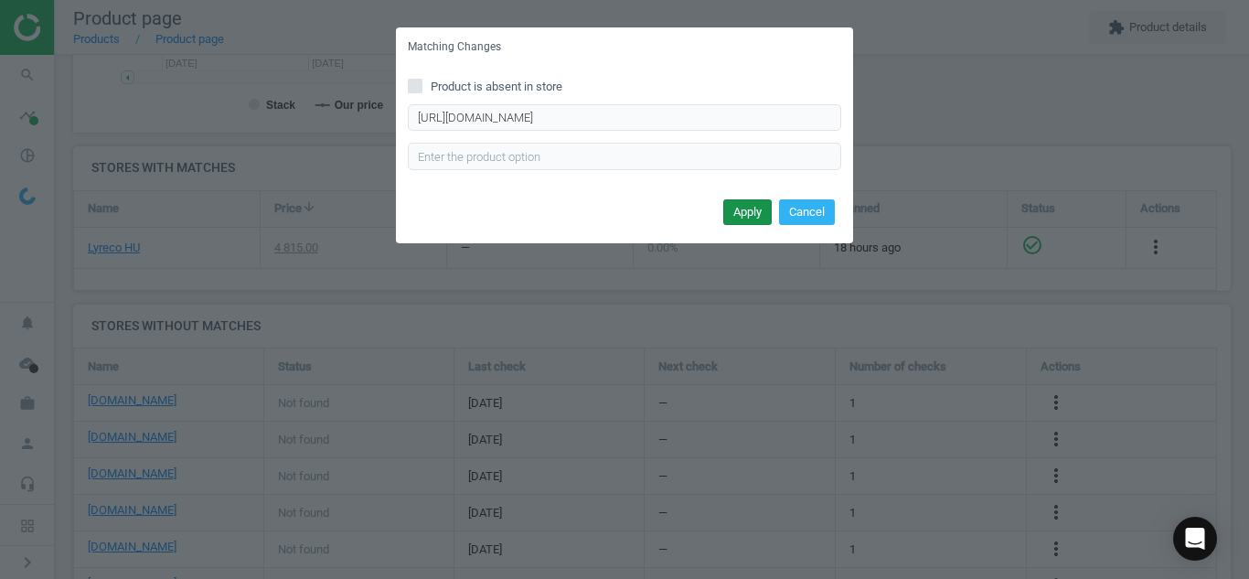
click at [746, 210] on button "Apply" at bounding box center [747, 212] width 48 height 26
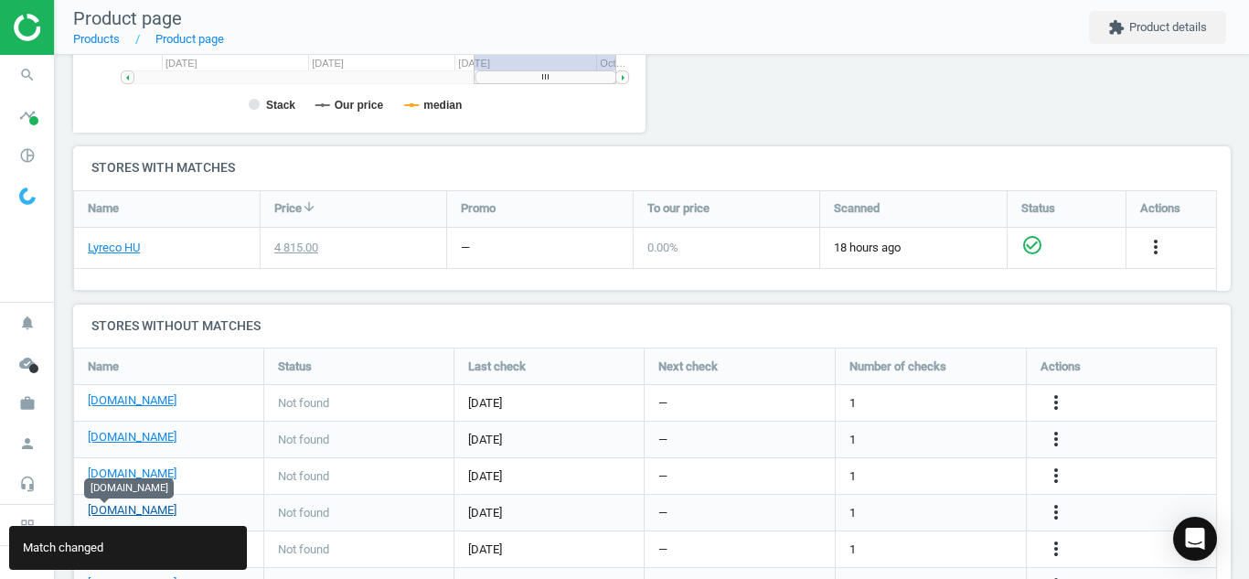
click at [109, 503] on link "[DOMAIN_NAME]" at bounding box center [132, 510] width 89 height 16
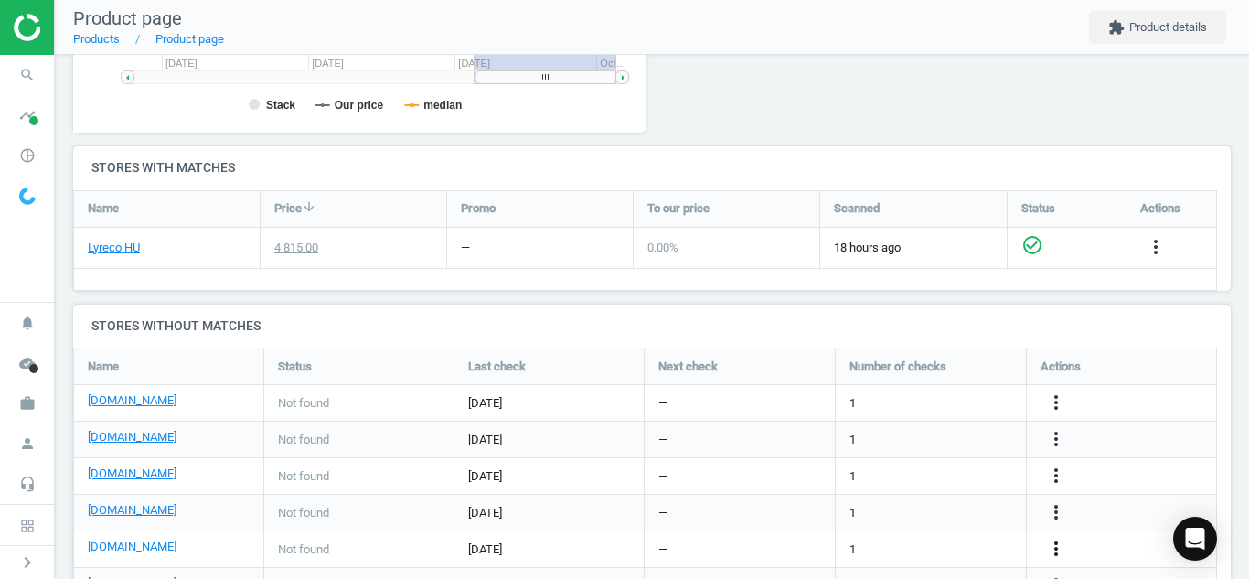
click at [1052, 540] on icon "more_vert" at bounding box center [1056, 549] width 22 height 22
click at [950, 528] on link "Edit URL/product option" at bounding box center [913, 535] width 251 height 28
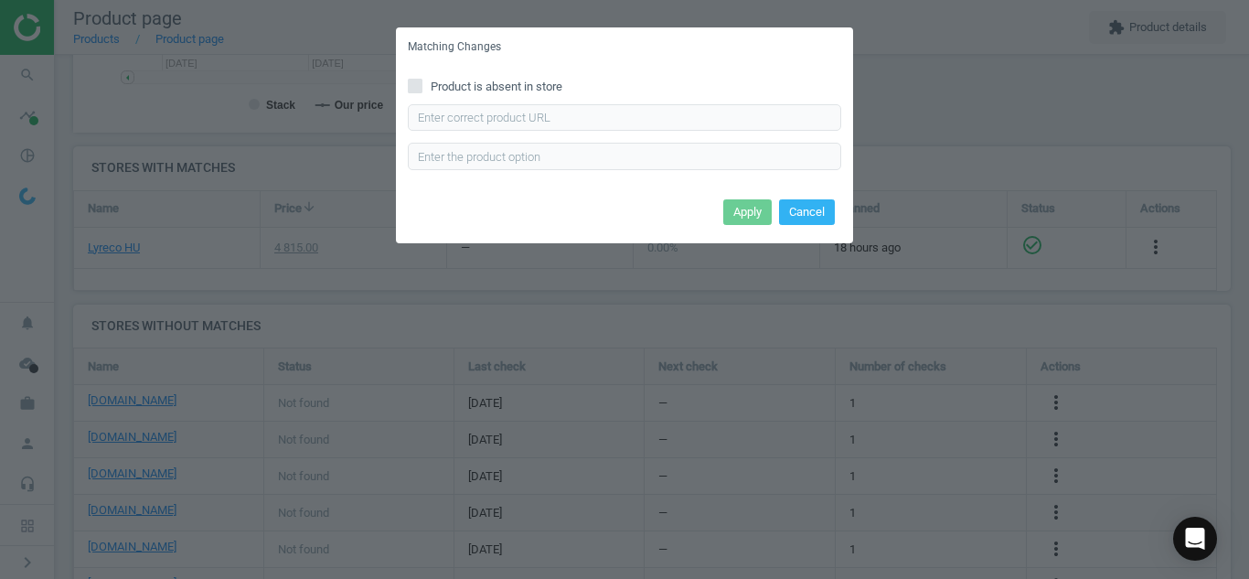
click at [425, 95] on div "Product is absent in store Enter correct product url" at bounding box center [624, 130] width 457 height 127
click at [422, 86] on icon at bounding box center [415, 86] width 15 height 15
click at [422, 86] on input "Product is absent in store" at bounding box center [416, 86] width 12 height 12
checkbox input "true"
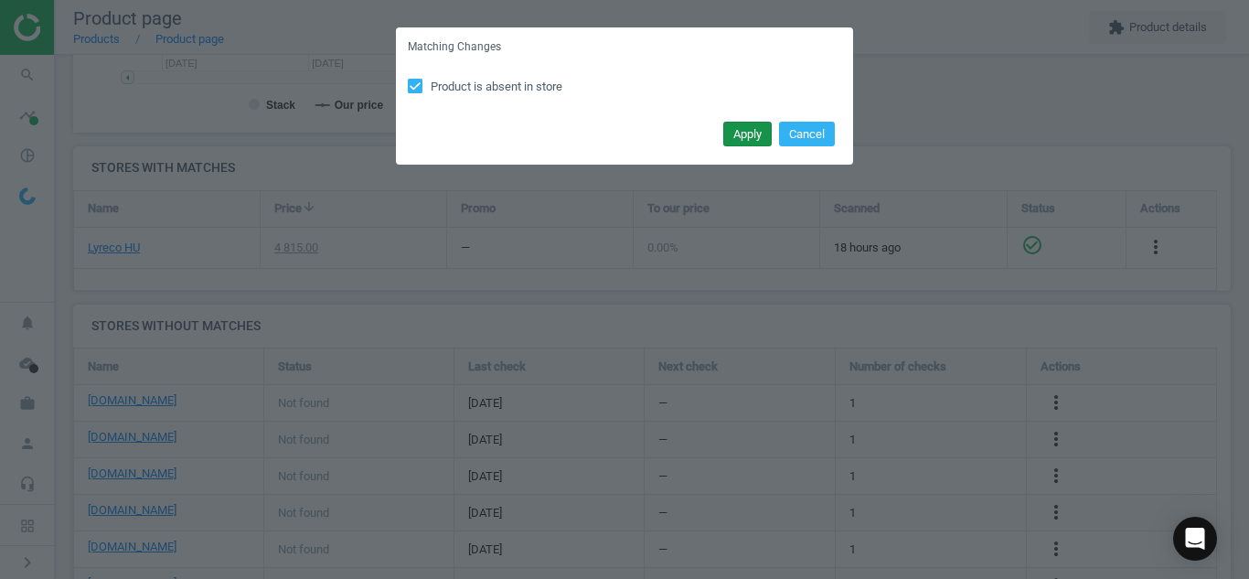
click at [739, 127] on div "Apply Cancel" at bounding box center [624, 140] width 457 height 49
click at [739, 127] on button "Apply" at bounding box center [747, 135] width 48 height 26
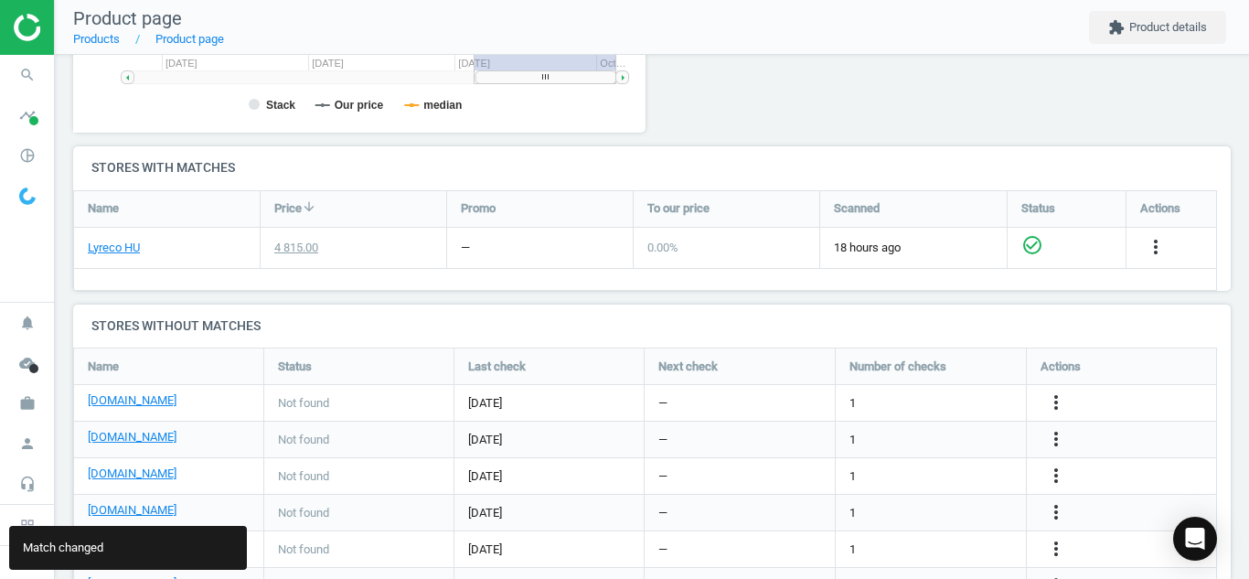
scroll to position [606, 0]
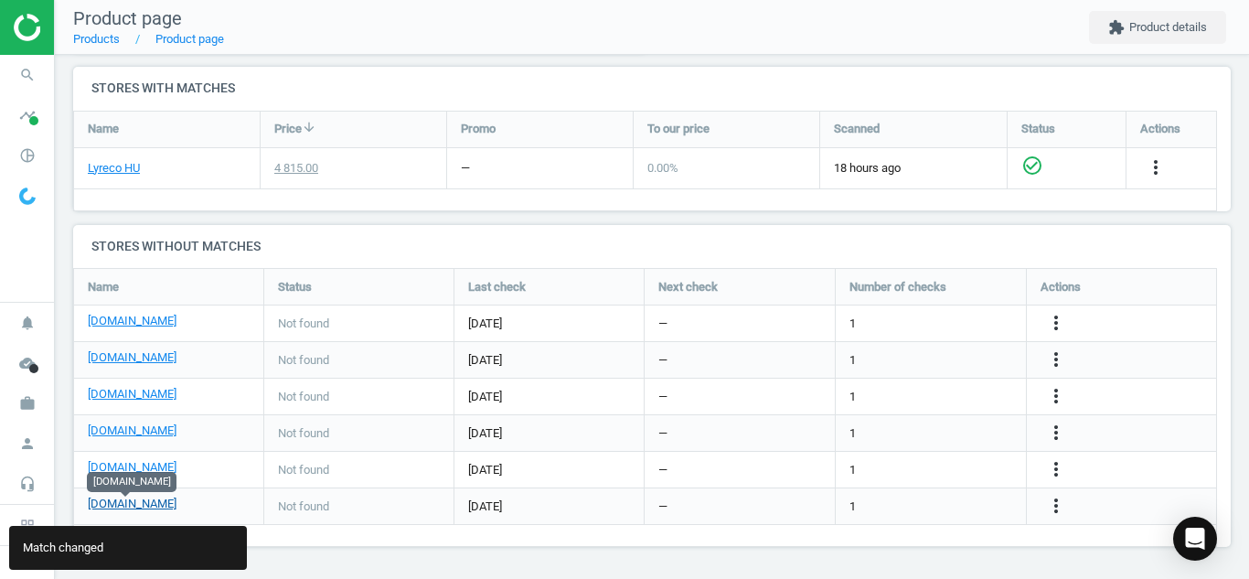
click at [144, 502] on link "[DOMAIN_NAME]" at bounding box center [132, 504] width 89 height 16
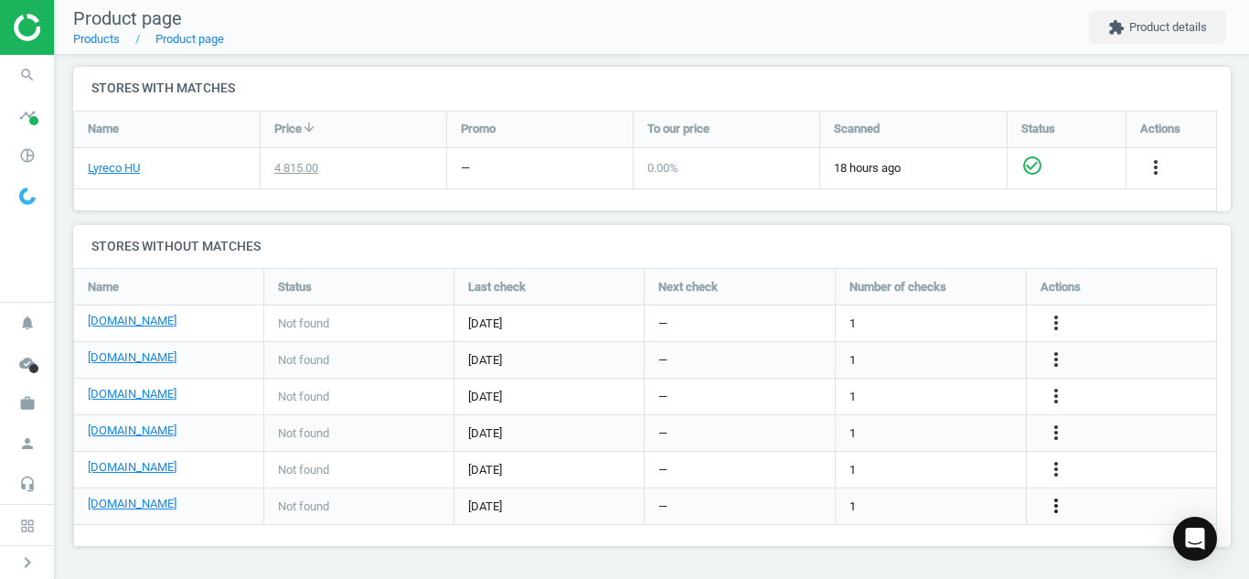
click at [1065, 504] on icon "more_vert" at bounding box center [1056, 506] width 22 height 22
click at [946, 507] on link "Edit URL/product option" at bounding box center [913, 506] width 251 height 28
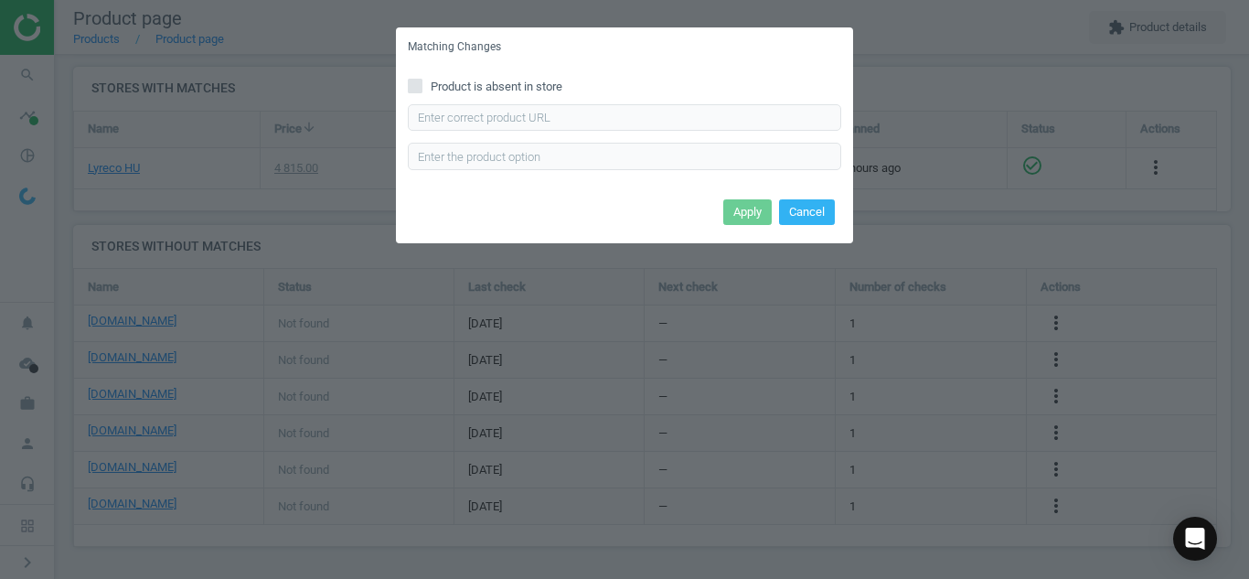
click at [425, 89] on label "Product is absent in store" at bounding box center [624, 87] width 433 height 16
click at [422, 89] on input "Product is absent in store" at bounding box center [416, 86] width 12 height 12
checkbox input "true"
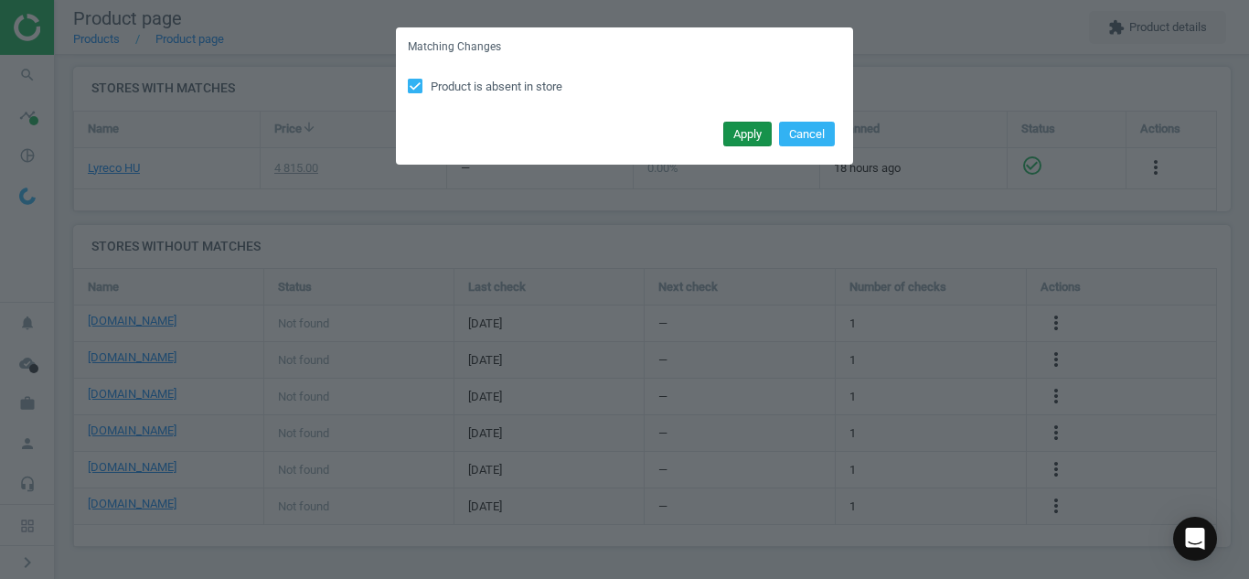
click at [735, 137] on button "Apply" at bounding box center [747, 135] width 48 height 26
